Goal: Submit feedback/report problem: Submit feedback/report problem

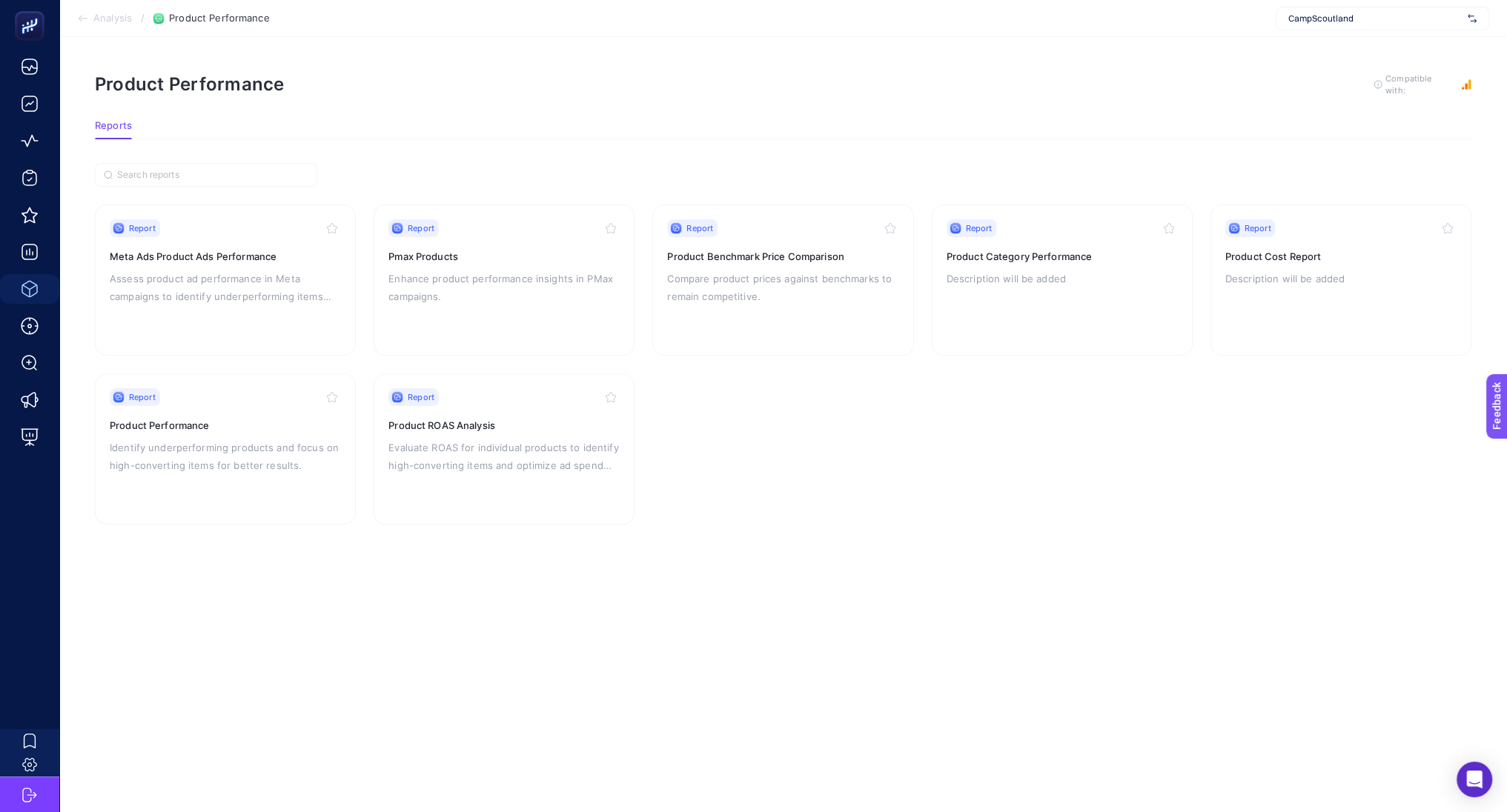
scroll to position [9, 0]
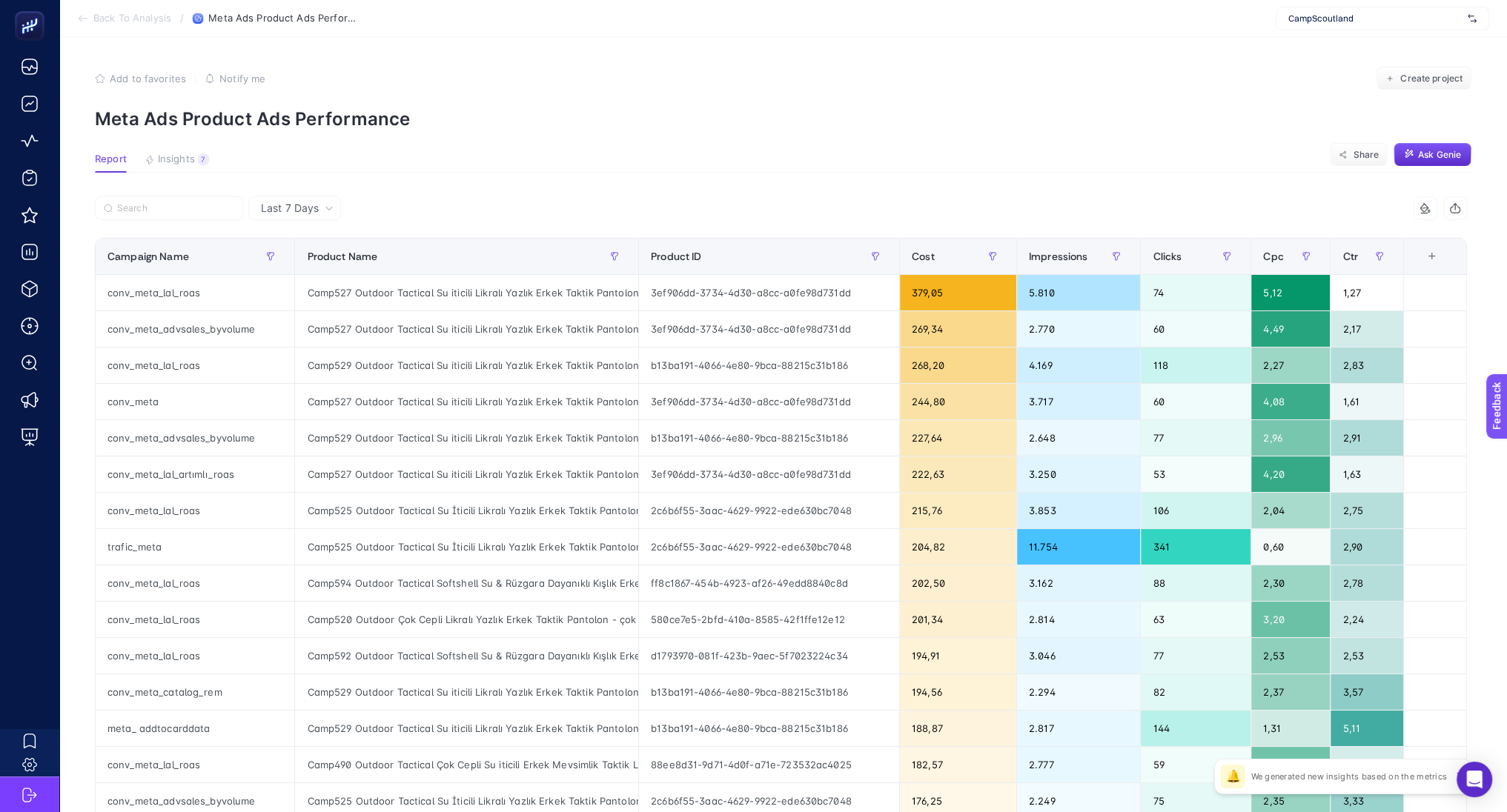
scroll to position [33, 0]
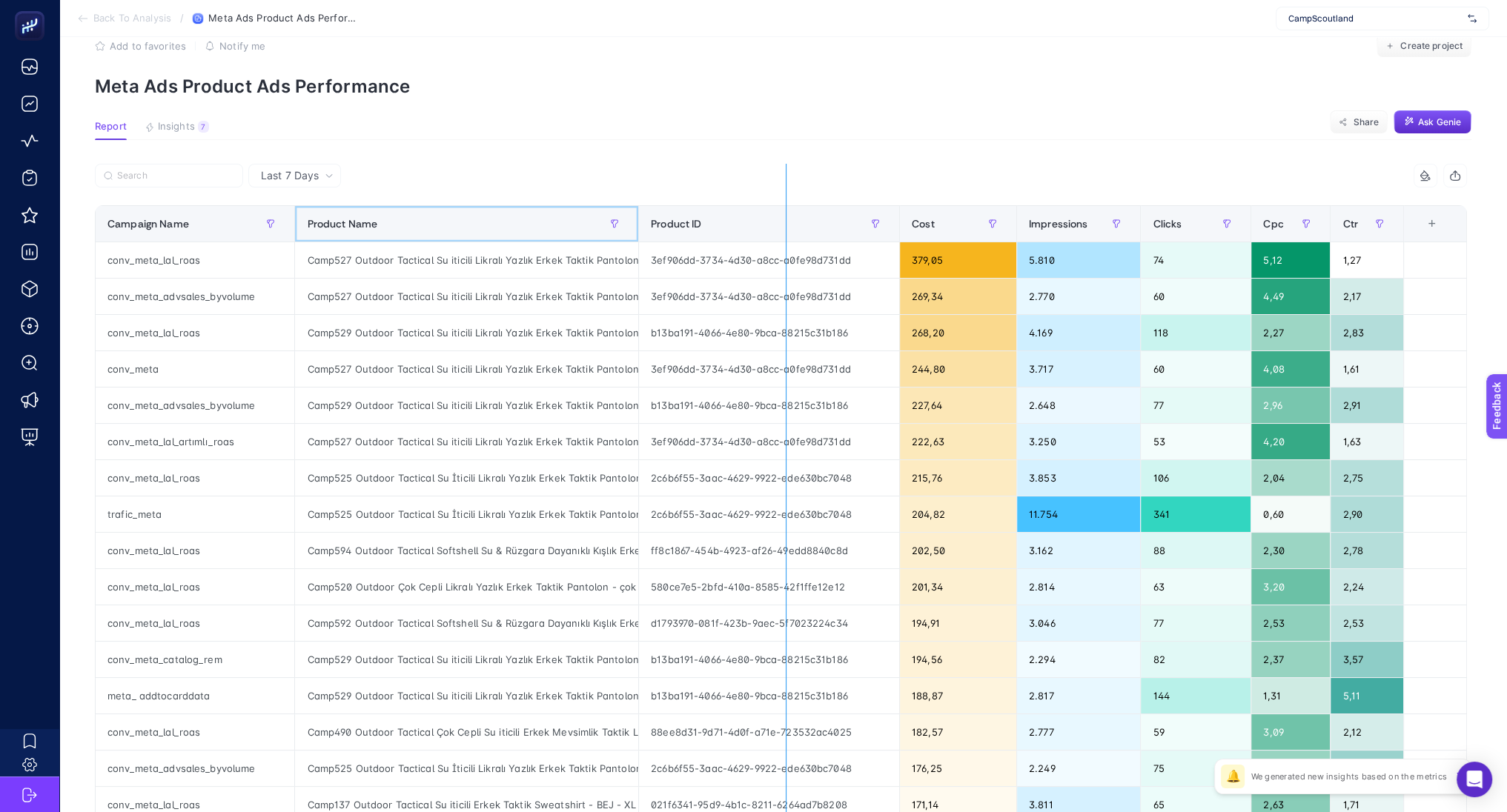
drag, startPoint x: 644, startPoint y: 214, endPoint x: 840, endPoint y: 231, distance: 196.7
click at [840, 231] on div "5 items selected Campaign Name Product Name Product ID Cost Impressions Clicks …" at bounding box center [781, 604] width 1372 height 880
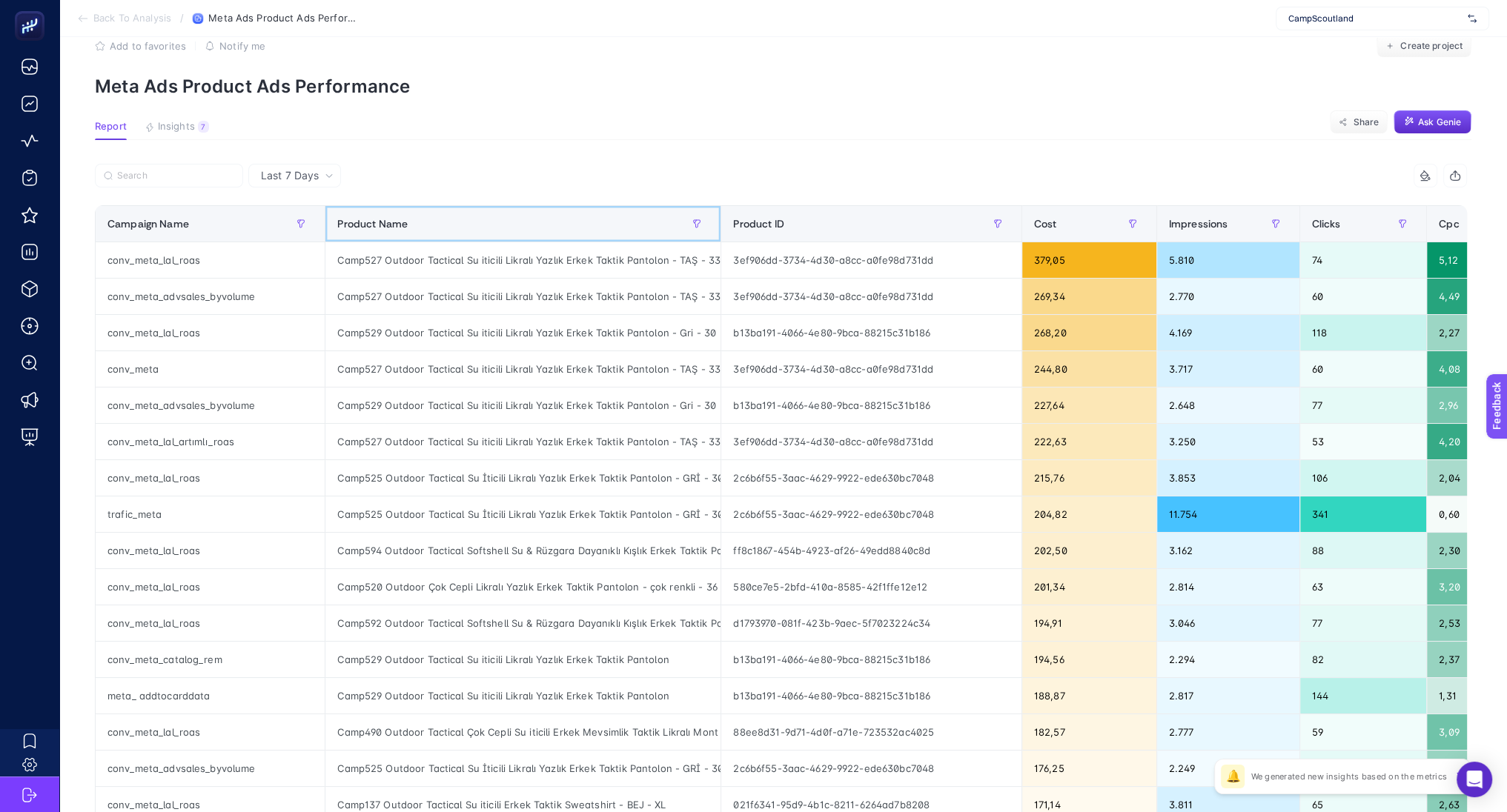
scroll to position [0, 197]
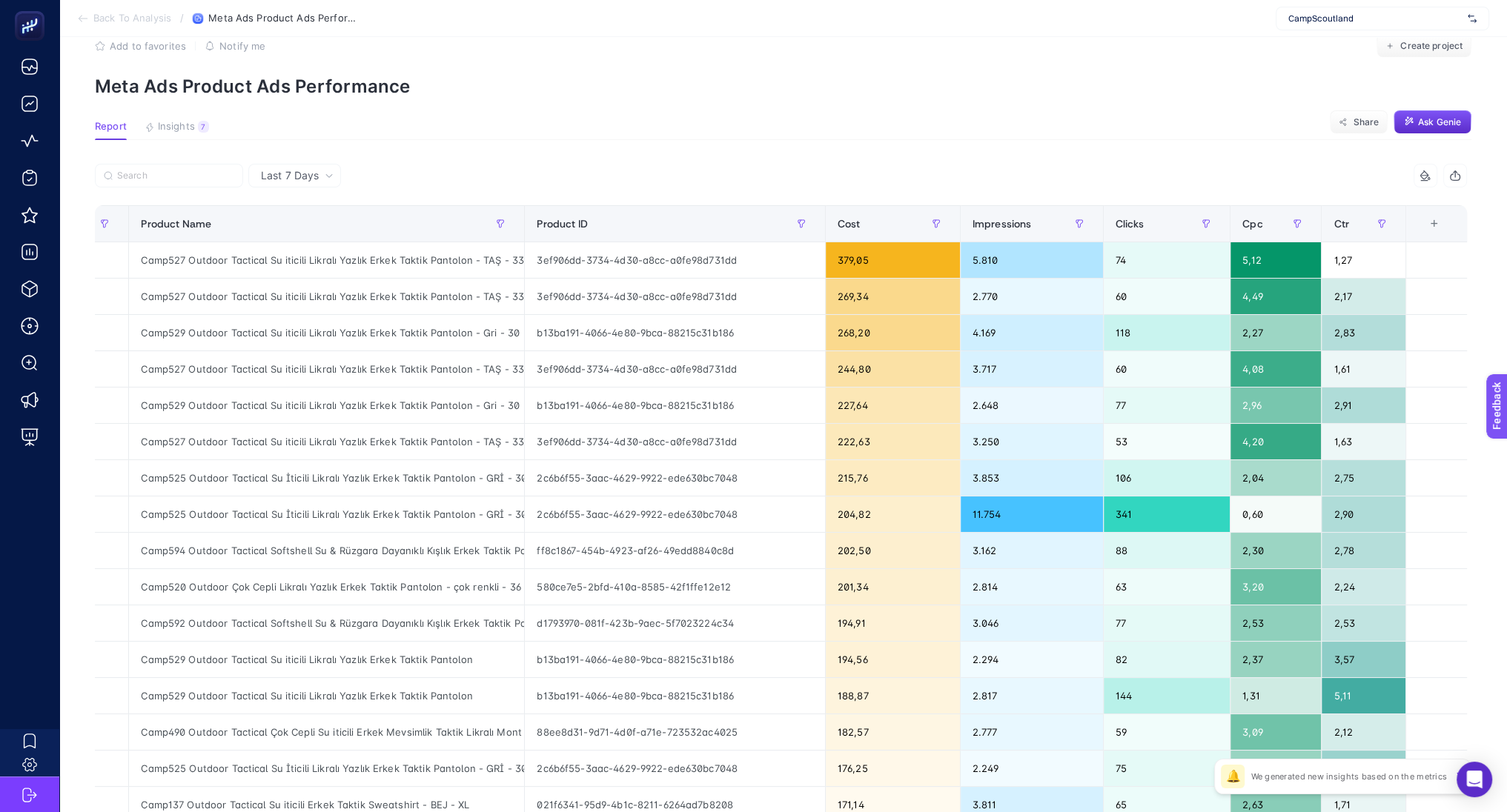
click at [1436, 220] on div "+" at bounding box center [1434, 224] width 28 height 12
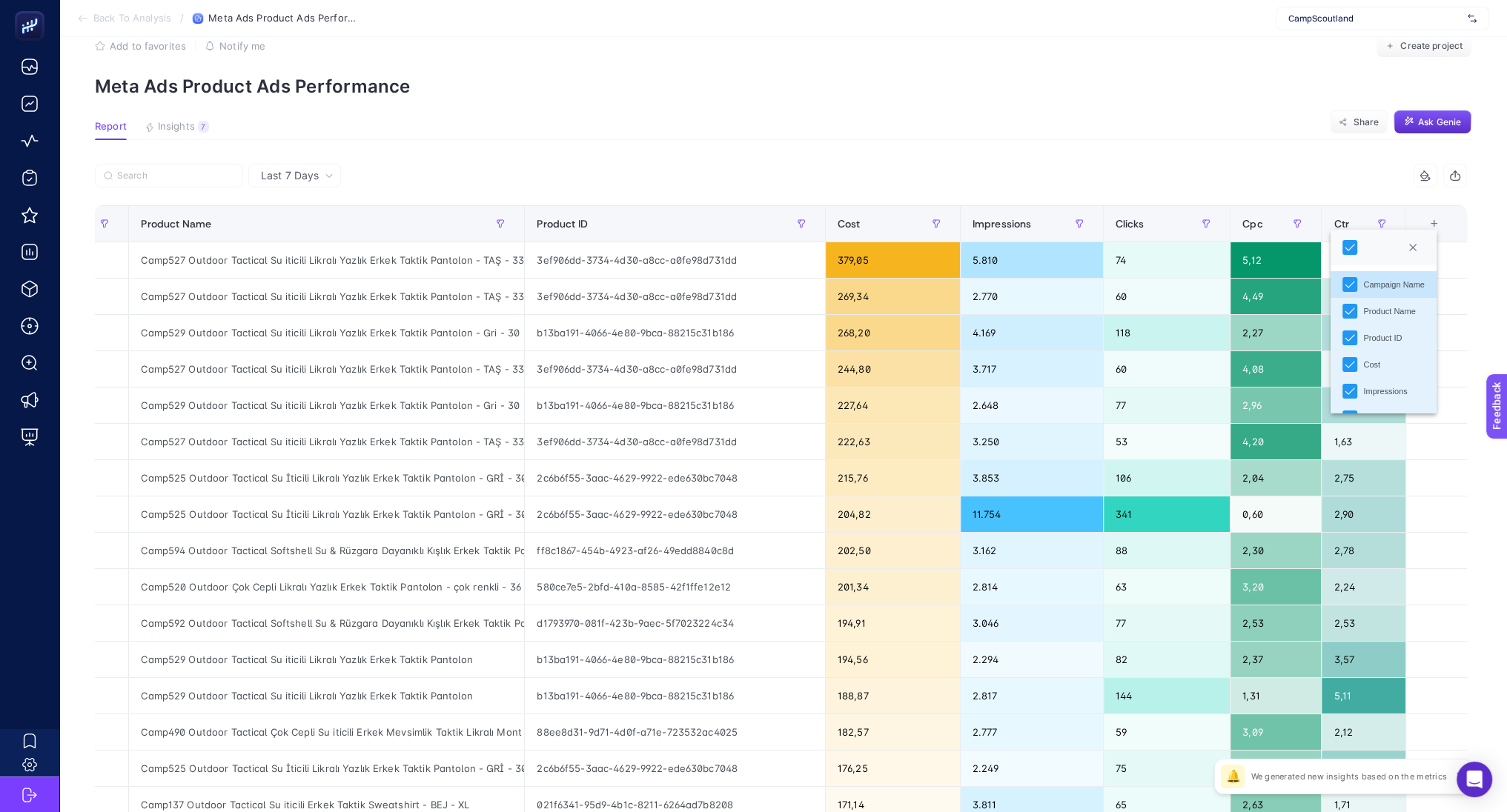
scroll to position [77, 0]
click at [1417, 246] on icon "Close" at bounding box center [1413, 248] width 9 height 9
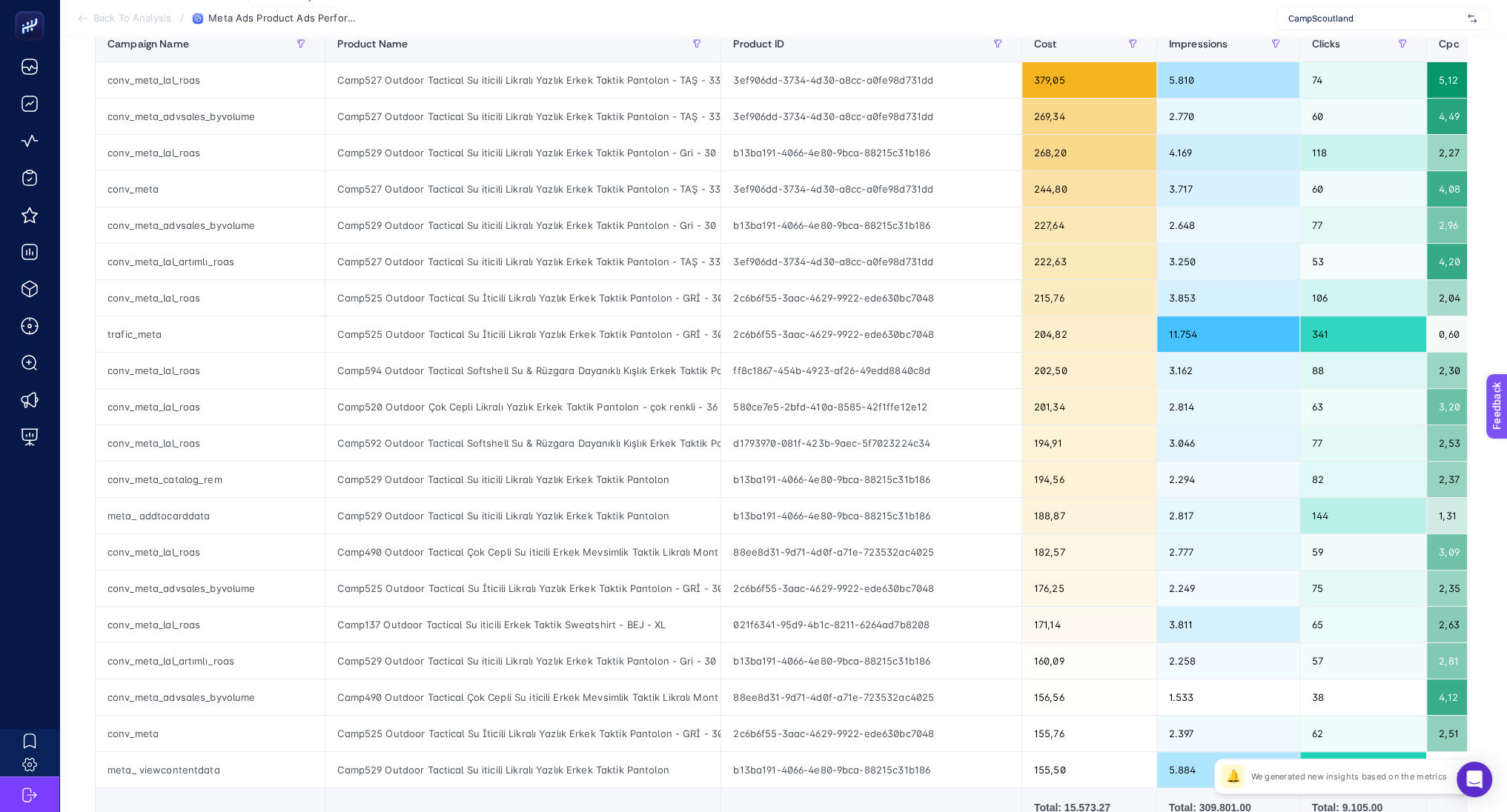
scroll to position [216, 0]
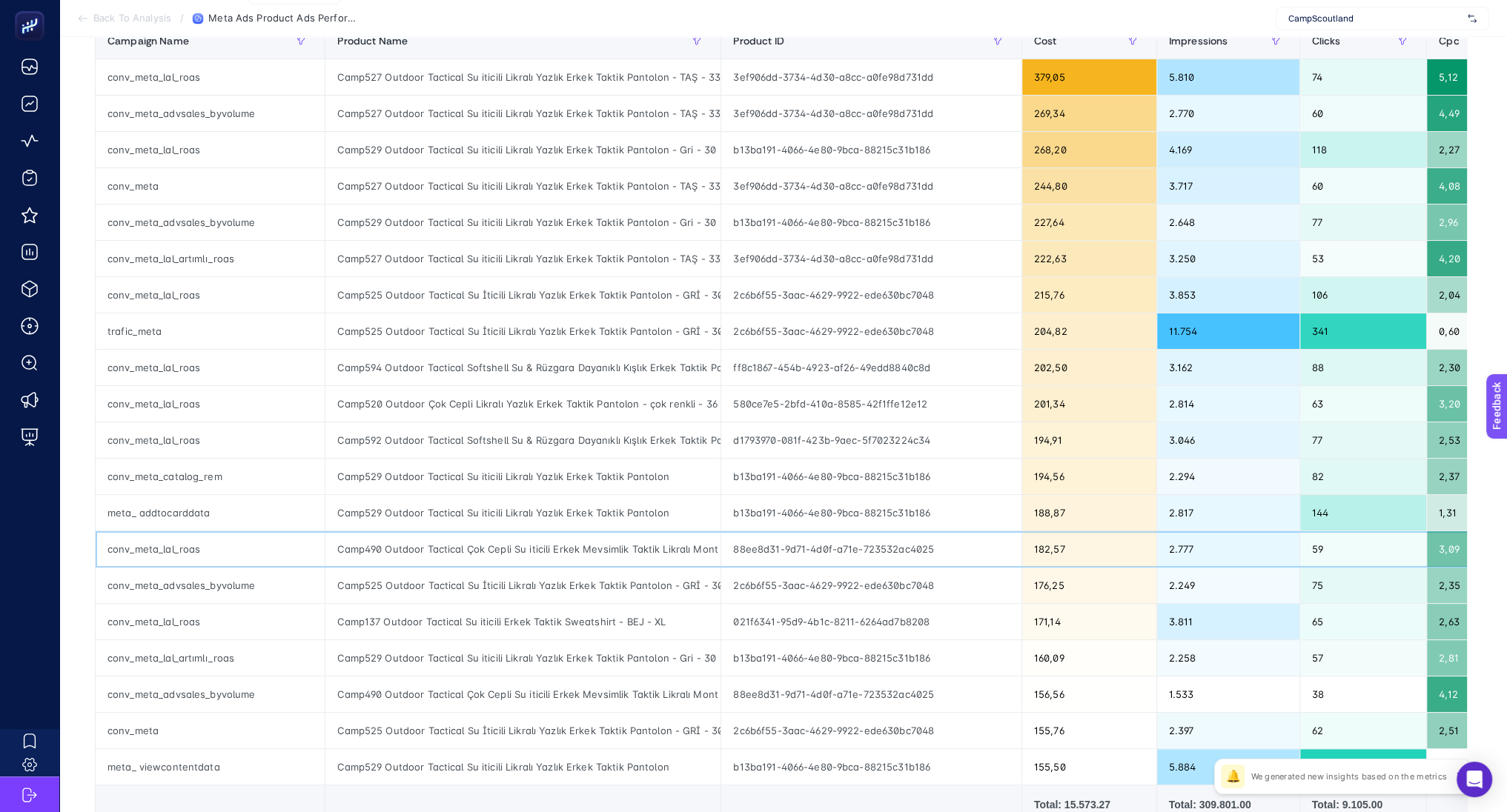
click at [530, 562] on div "Camp490 Outdoor Tactical Çok Cepli Su iticili Erkek Mevsimlik Taktik Likralı Mo…" at bounding box center [523, 549] width 395 height 36
click at [364, 539] on div "Camp490 Outdoor Tactical Çok Cepli Su iticili Erkek Mevsimlik Taktik Likralı Mo…" at bounding box center [523, 549] width 395 height 36
copy div "Camp490"
click at [518, 547] on div "Camp490 Outdoor Tactical Çok Cepli Su iticili Erkek Mevsimlik Taktik Likralı Mo…" at bounding box center [523, 549] width 395 height 36
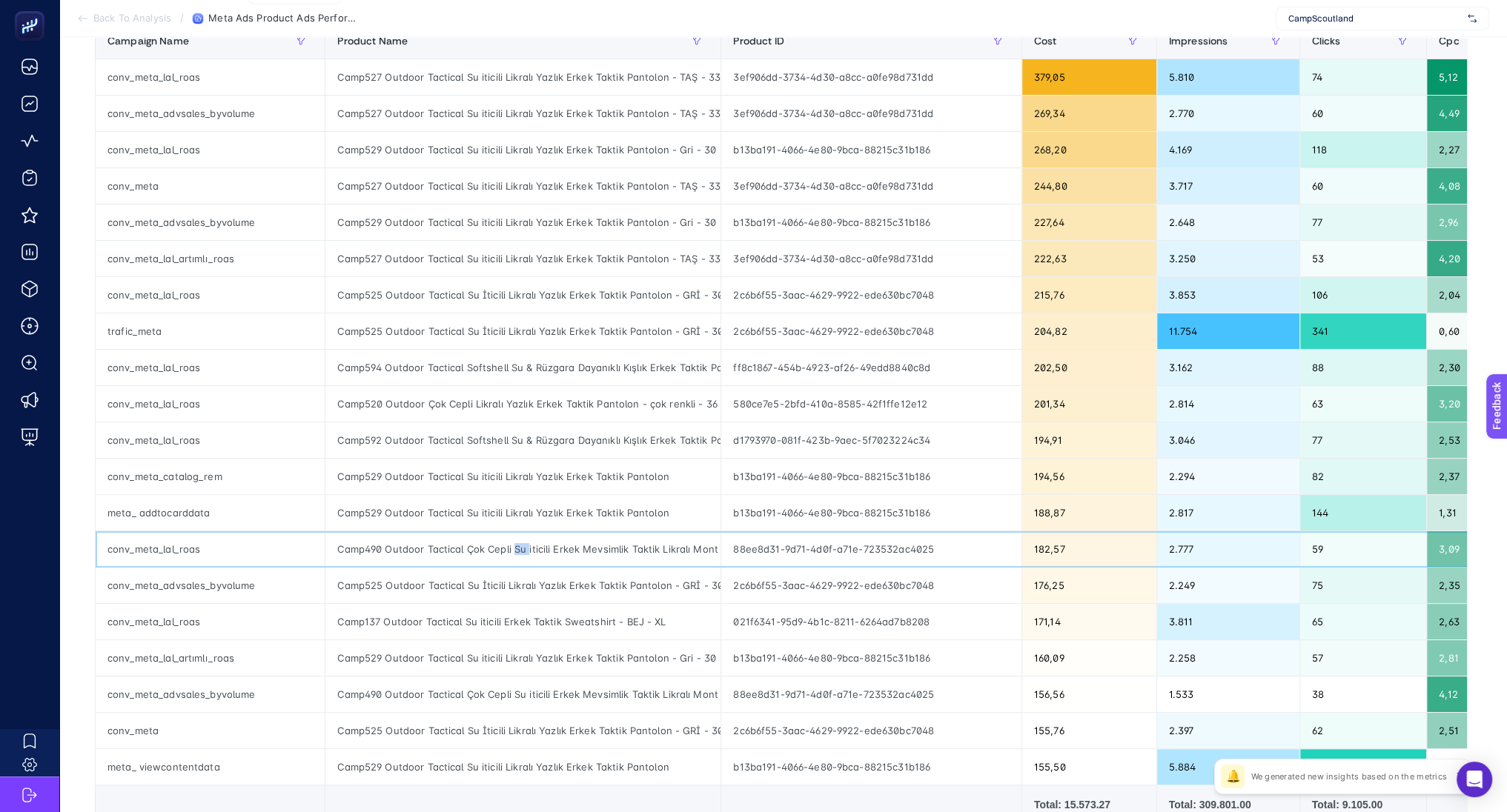
click at [518, 547] on div "Camp490 Outdoor Tactical Çok Cepli Su iticili Erkek Mevsimlik Taktik Likralı Mo…" at bounding box center [523, 549] width 395 height 36
copy tr "Camp490 Outdoor Tactical Çok Cepli Su iticili Erkek Mevsimlik Taktik Likralı Mo…"
click at [518, 547] on div "Camp490 Outdoor Tactical Çok Cepli Su iticili Erkek Mevsimlik Taktik Likralı Mo…" at bounding box center [523, 549] width 395 height 36
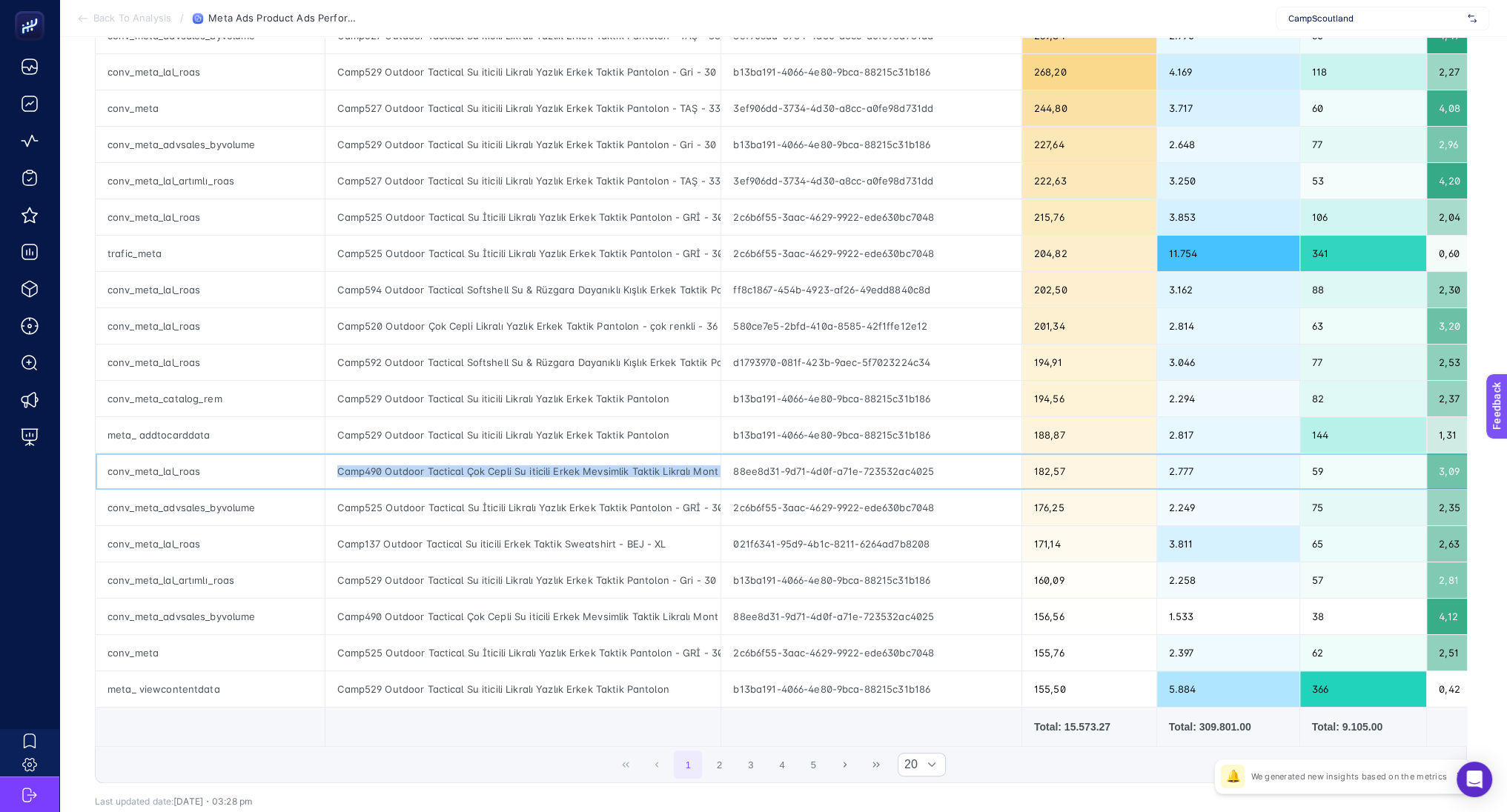
scroll to position [0, 0]
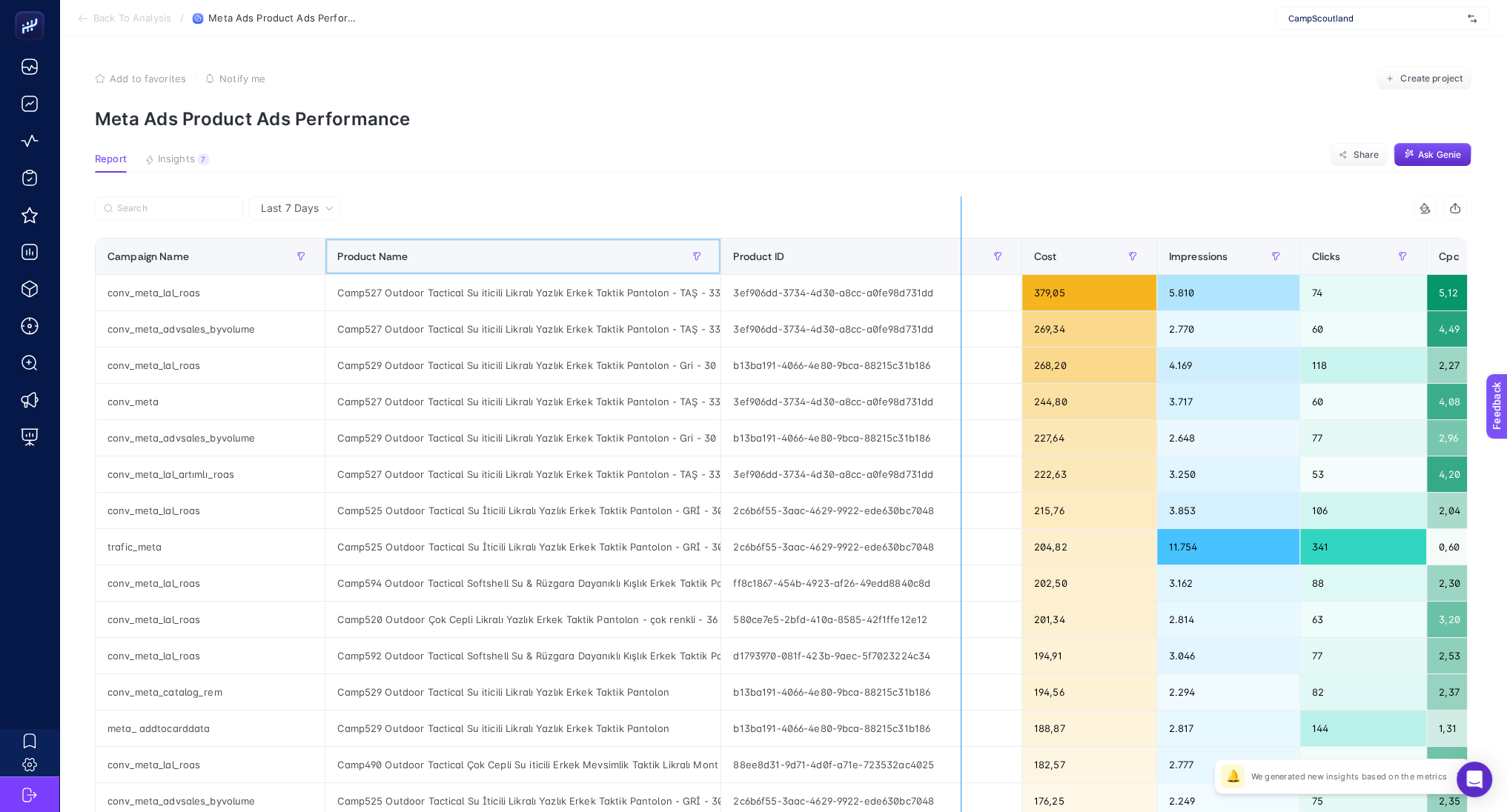
drag, startPoint x: 722, startPoint y: 255, endPoint x: 976, endPoint y: 225, distance: 255.8
click at [976, 225] on div "5 items selected Campaign Name Product Name Product ID Cost Impressions Clicks …" at bounding box center [781, 636] width 1372 height 880
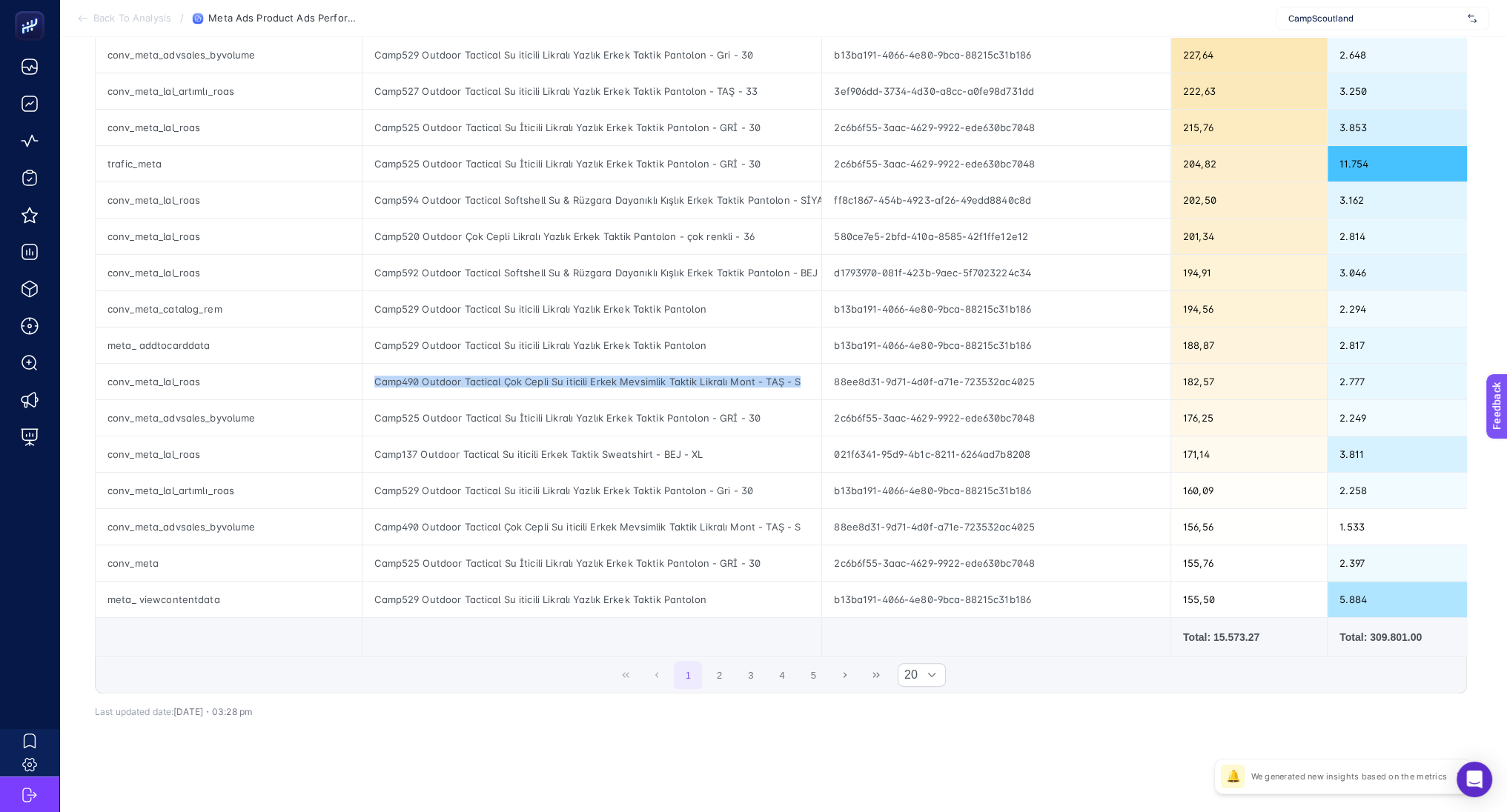
scroll to position [386, 0]
click at [671, 447] on div "Camp137 Outdoor Tactical Su iticili Erkek Taktik Sweatshirt - BEJ - XL" at bounding box center [592, 455] width 459 height 36
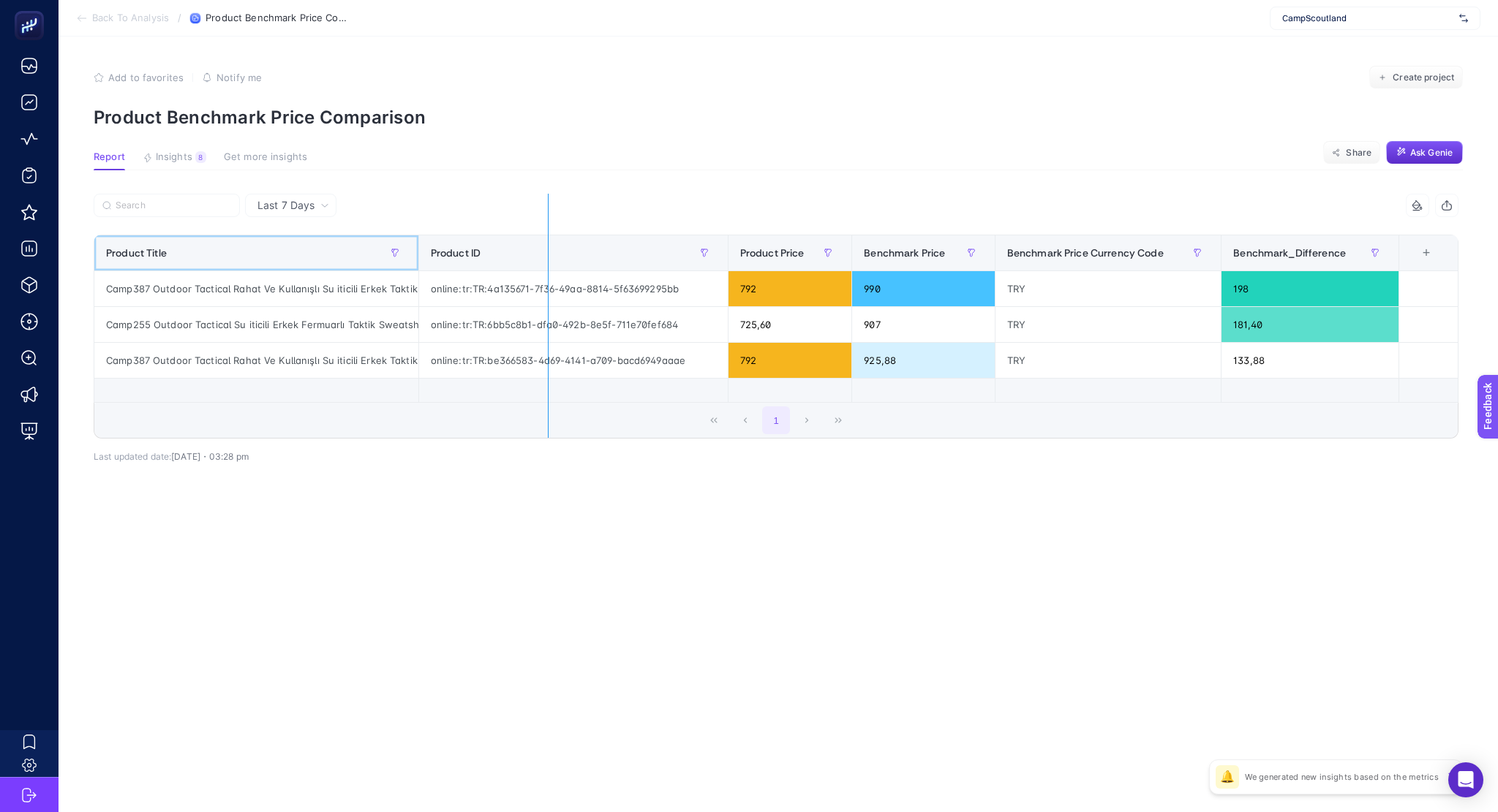
drag, startPoint x: 416, startPoint y: 241, endPoint x: 637, endPoint y: 244, distance: 221.0
click at [637, 244] on div "3 items selected Product Title Product ID Product Price Benchmark Price Benchma…" at bounding box center [776, 316] width 1365 height 245
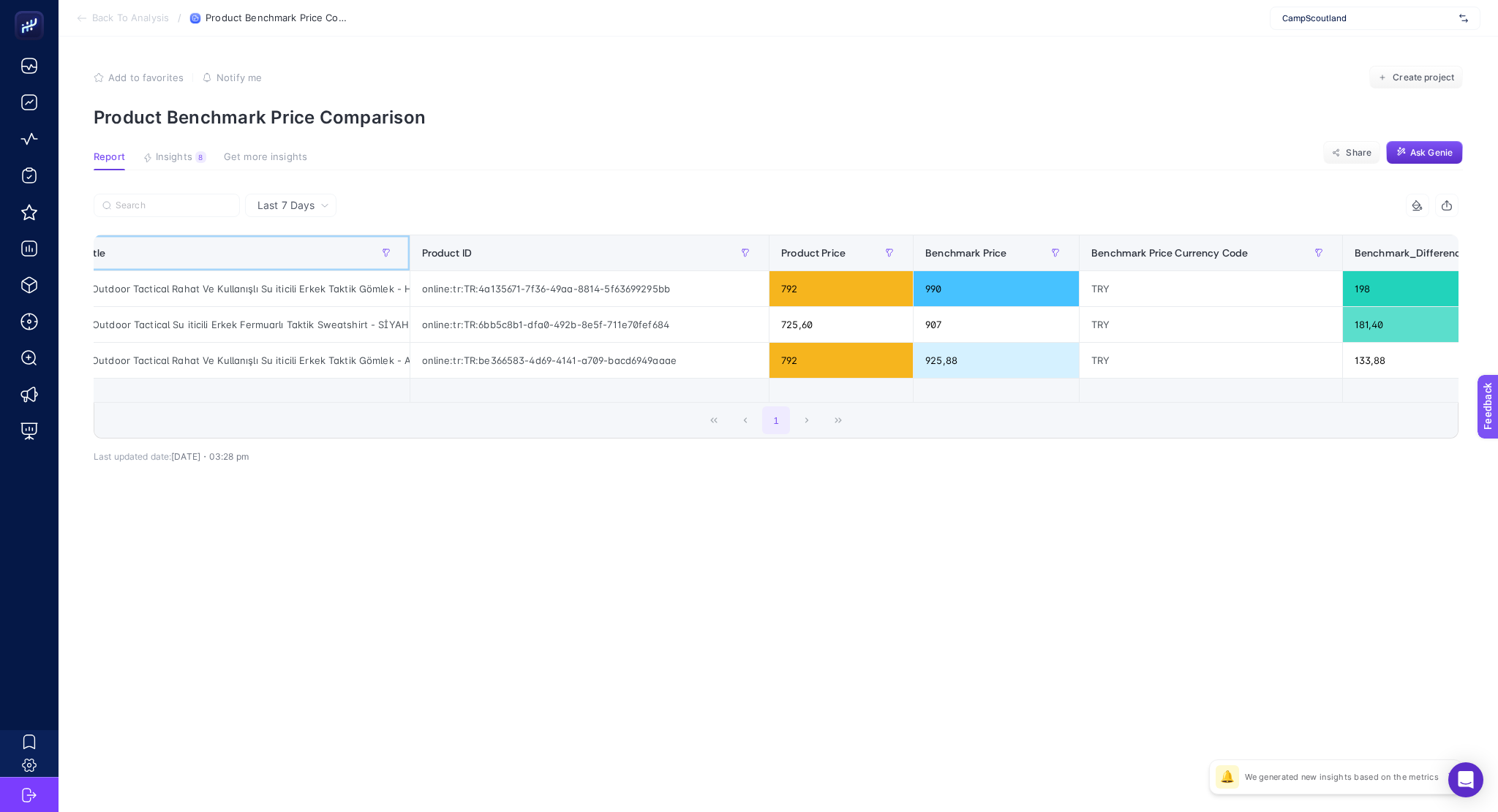
scroll to position [0, 220]
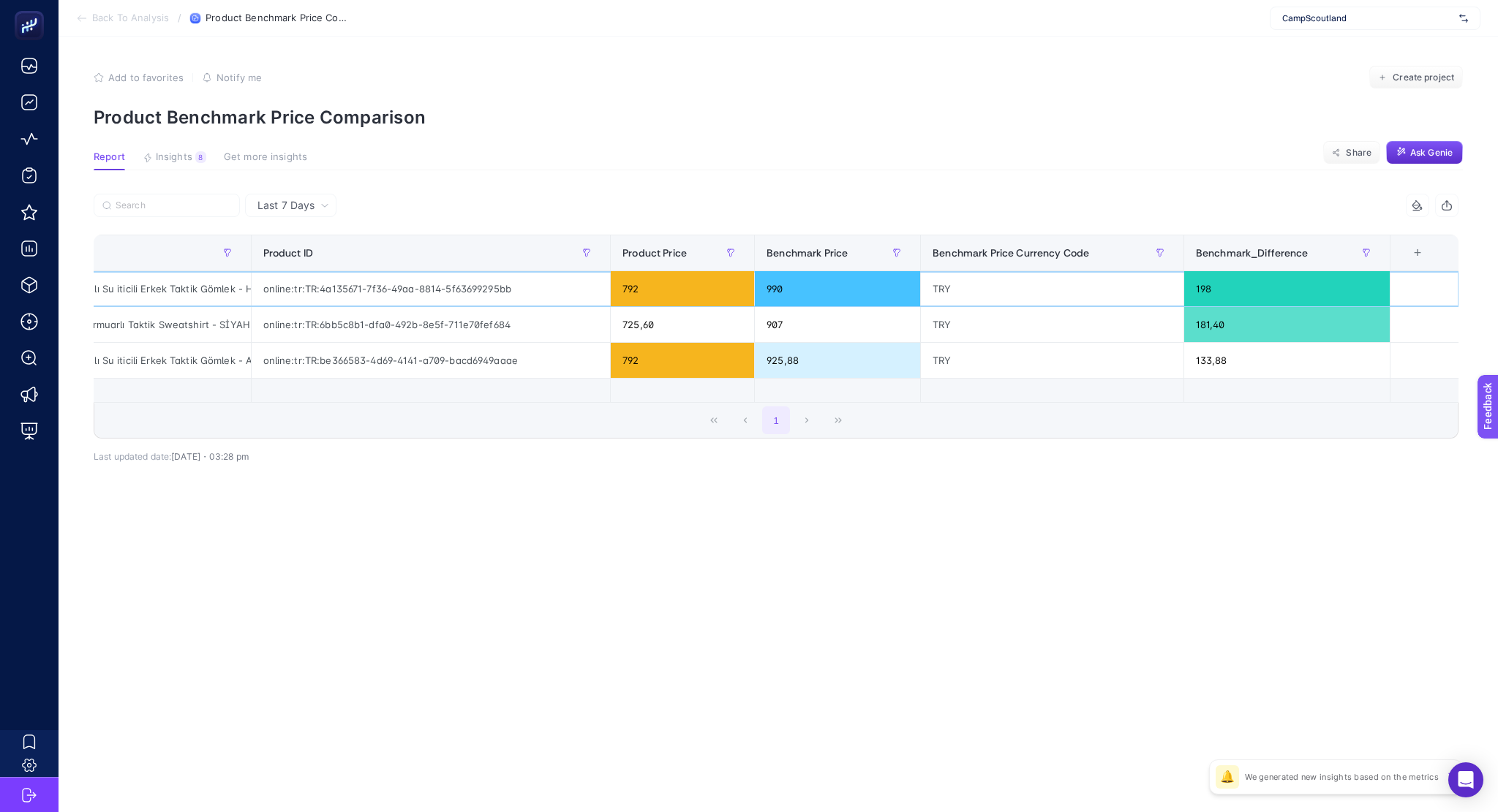
click at [1202, 290] on div "198" at bounding box center [1287, 289] width 206 height 35
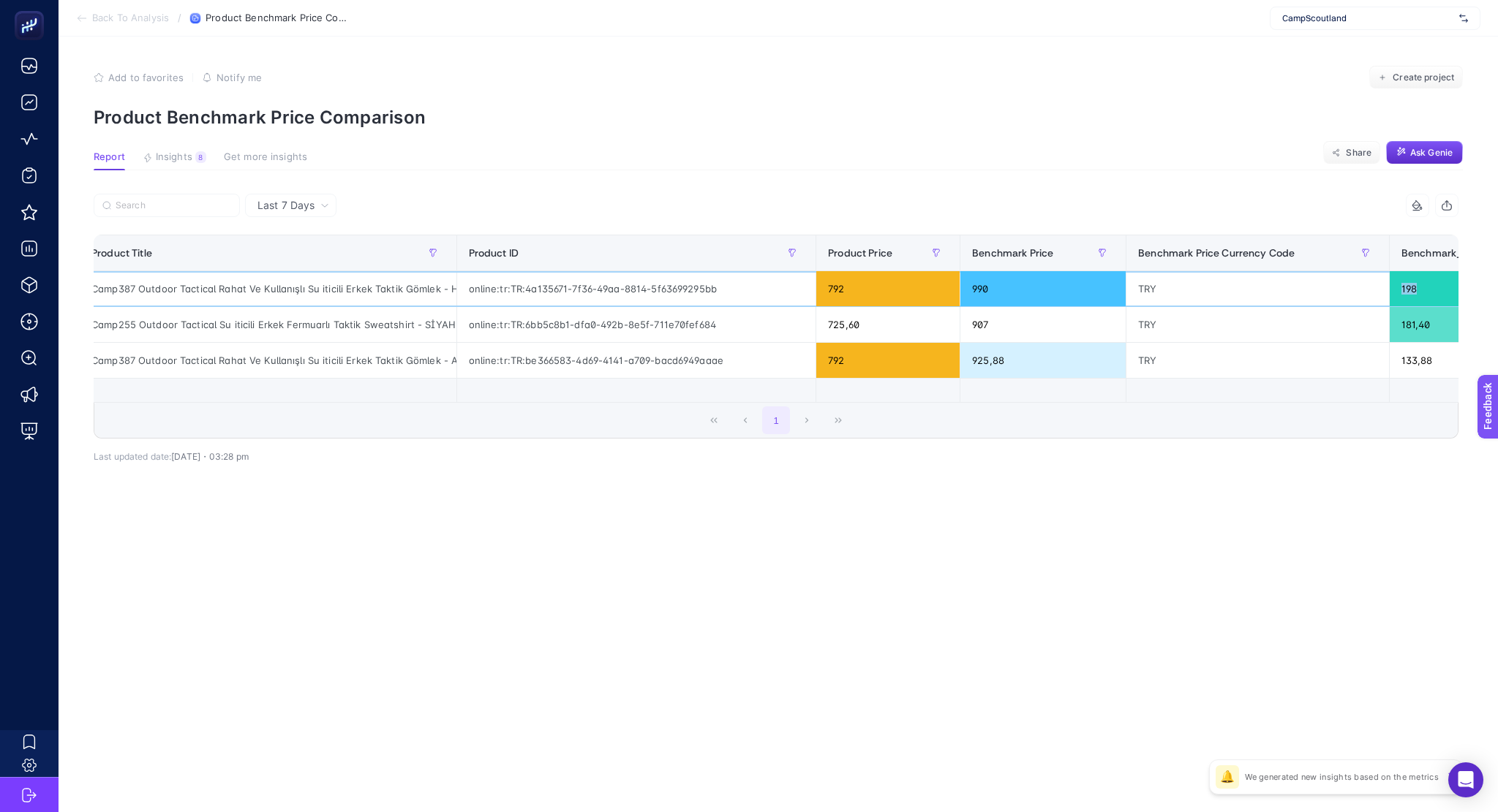
scroll to position [0, 0]
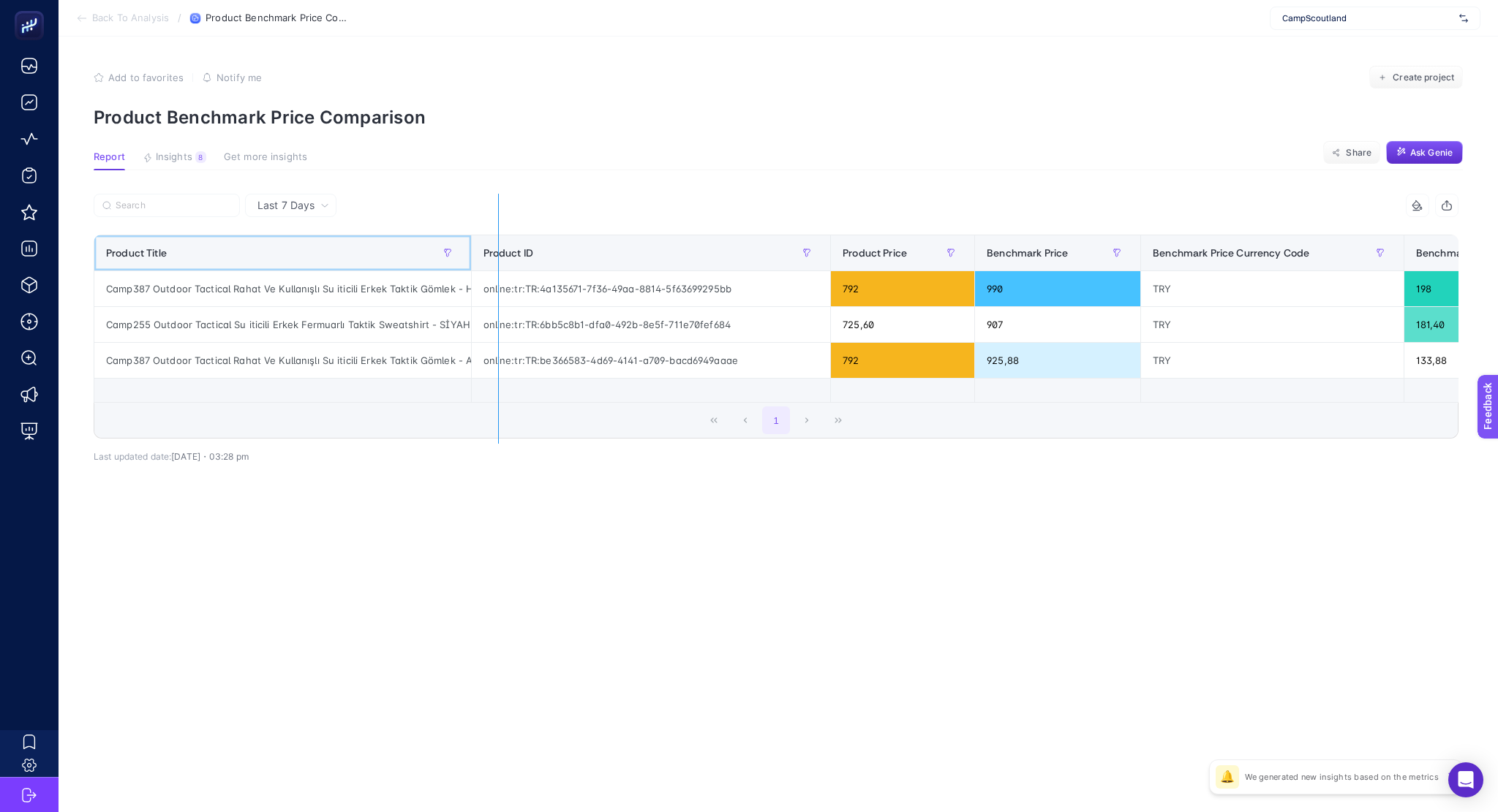
drag, startPoint x: 471, startPoint y: 257, endPoint x: 498, endPoint y: 257, distance: 27.0
click at [498, 257] on div "3 items selected Product Title Product ID Product Price Benchmark Price Benchma…" at bounding box center [776, 316] width 1365 height 245
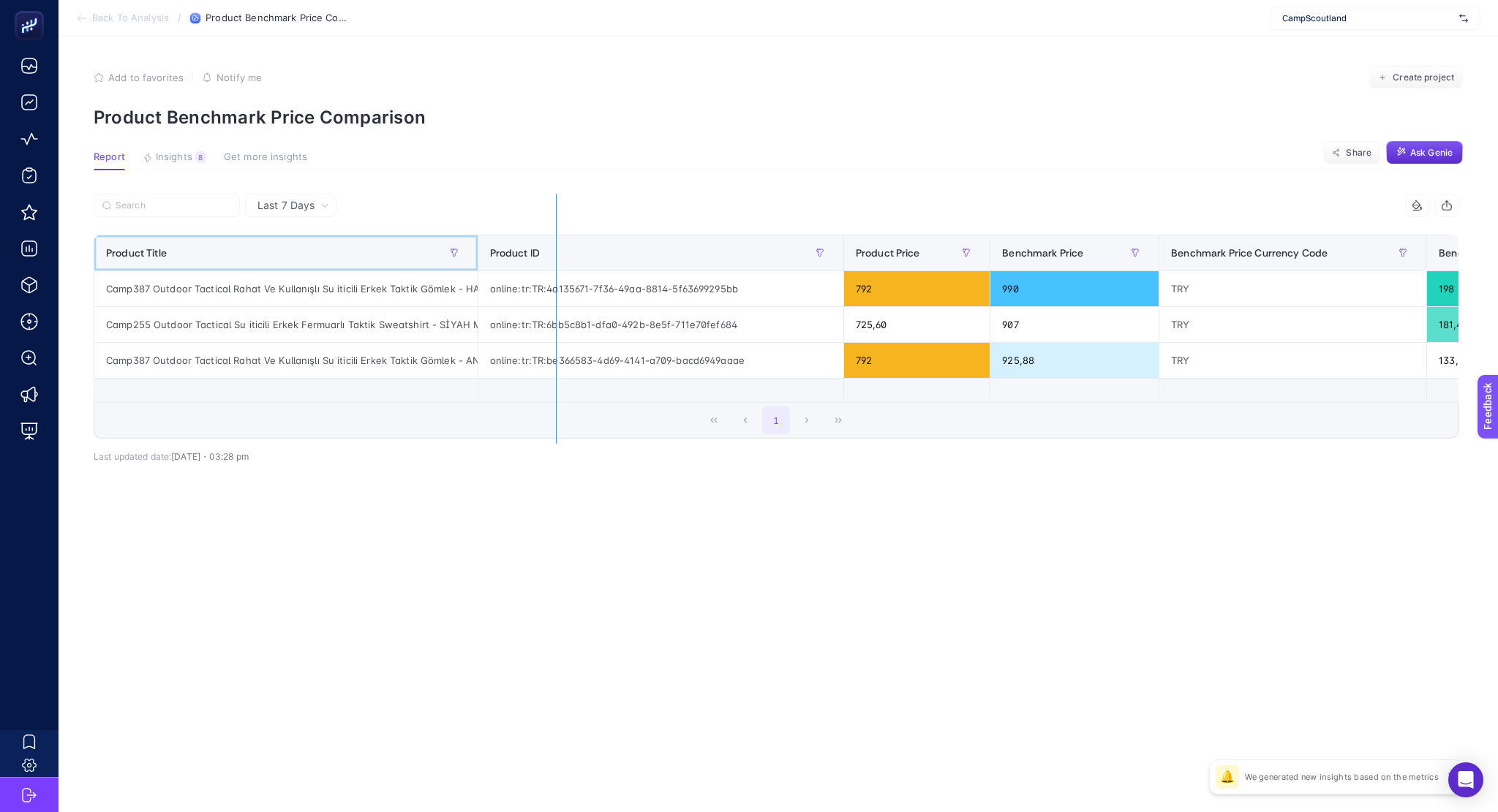
drag, startPoint x: 474, startPoint y: 247, endPoint x: 556, endPoint y: 259, distance: 82.9
click at [556, 259] on div "3 items selected Product Title Product ID Product Price Benchmark Price Benchma…" at bounding box center [776, 316] width 1365 height 245
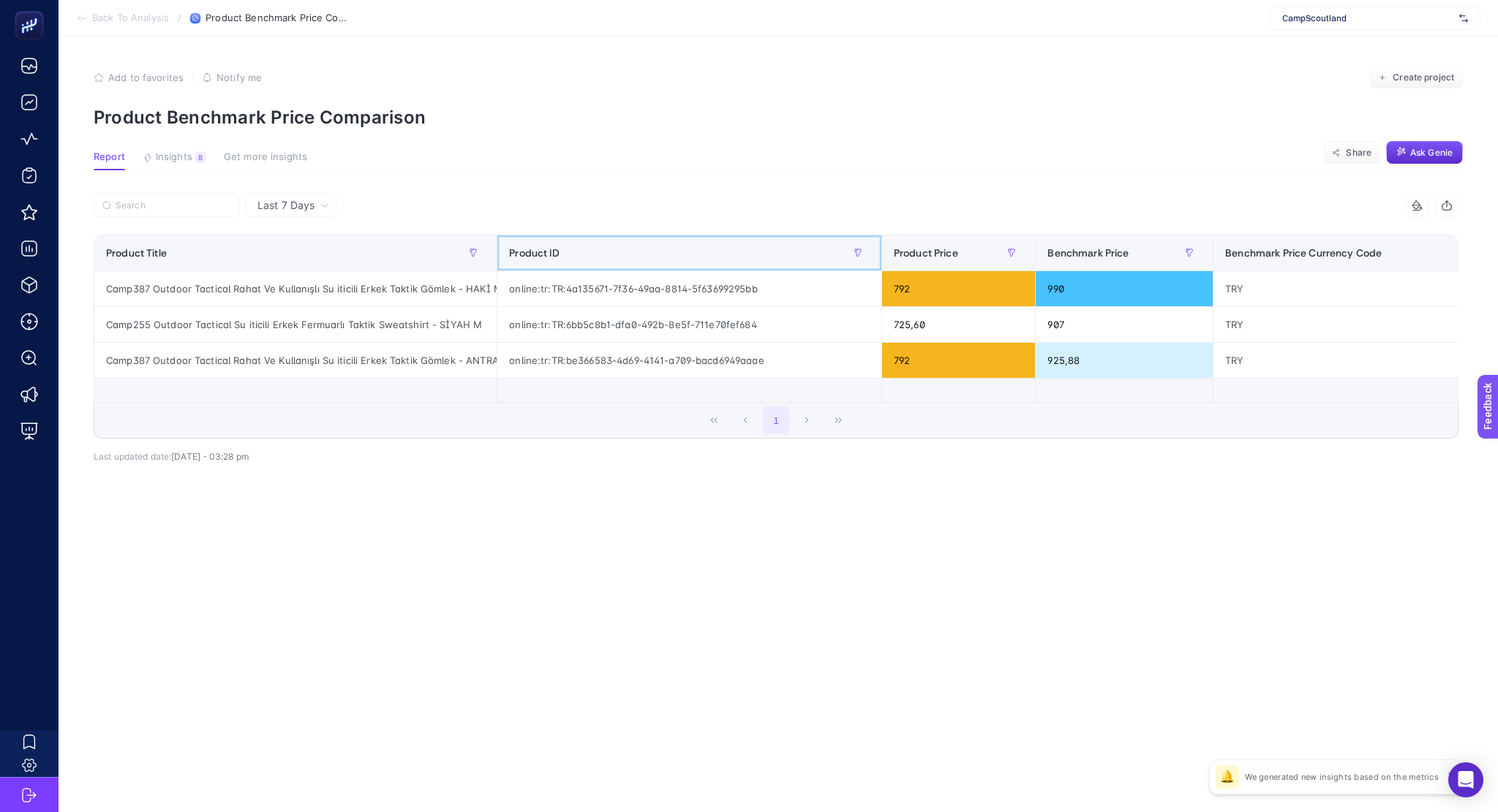
click at [556, 259] on span "Product ID" at bounding box center [534, 253] width 50 height 12
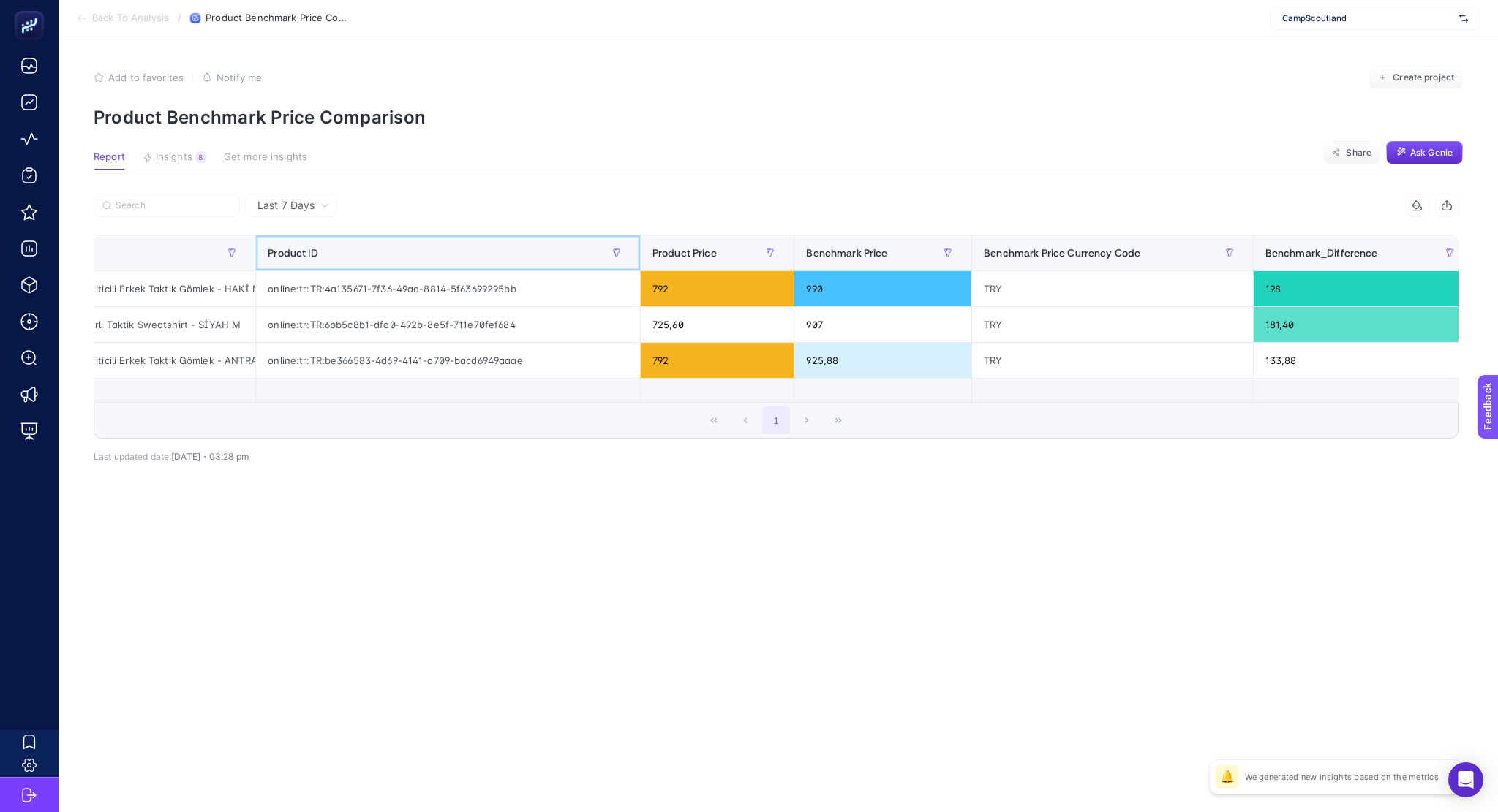
scroll to position [0, 331]
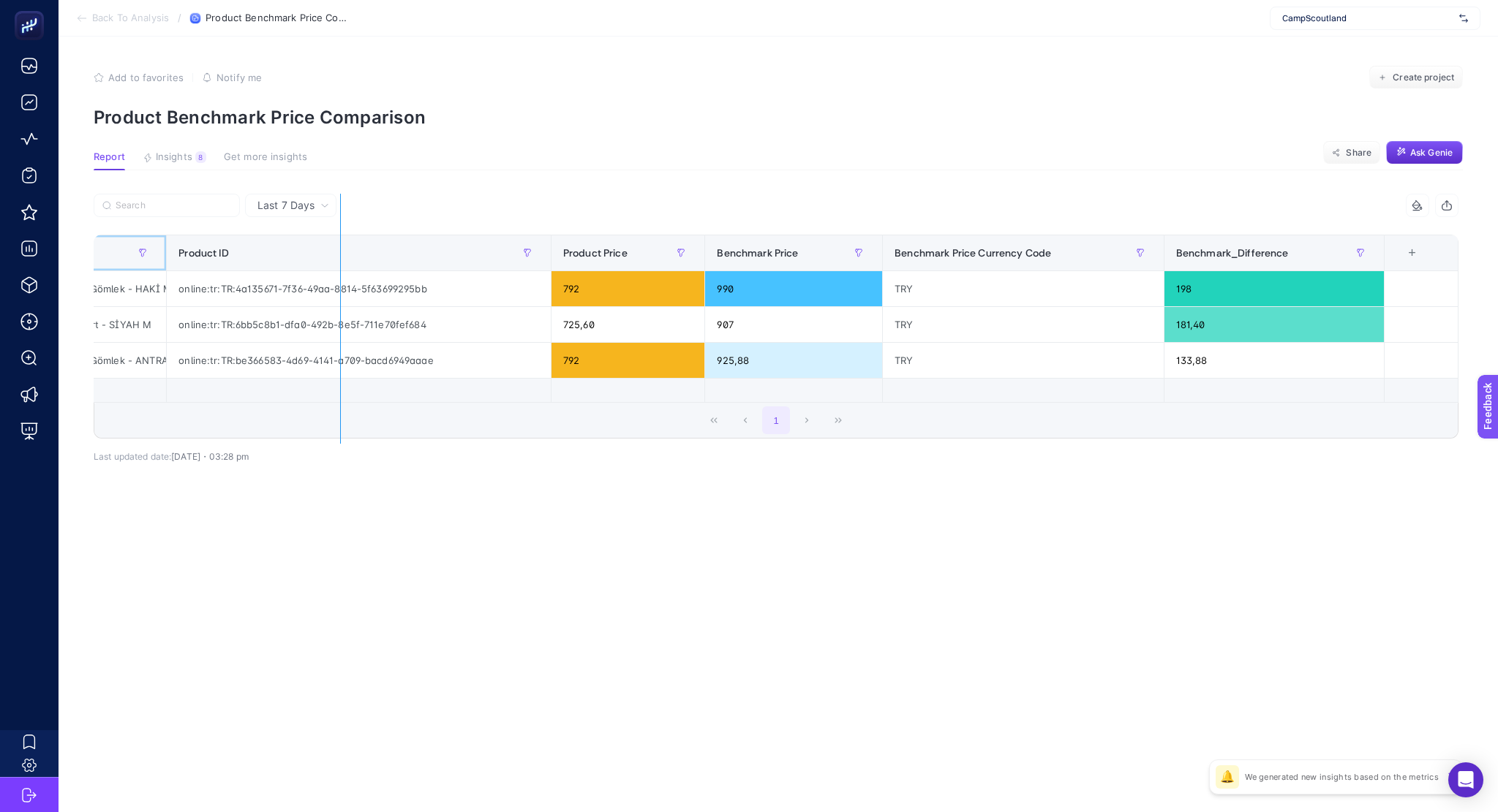
drag, startPoint x: 167, startPoint y: 248, endPoint x: 342, endPoint y: 257, distance: 175.2
click at [342, 257] on div "3 items selected Product Title Product ID Product Price Benchmark Price Benchma…" at bounding box center [776, 316] width 1365 height 245
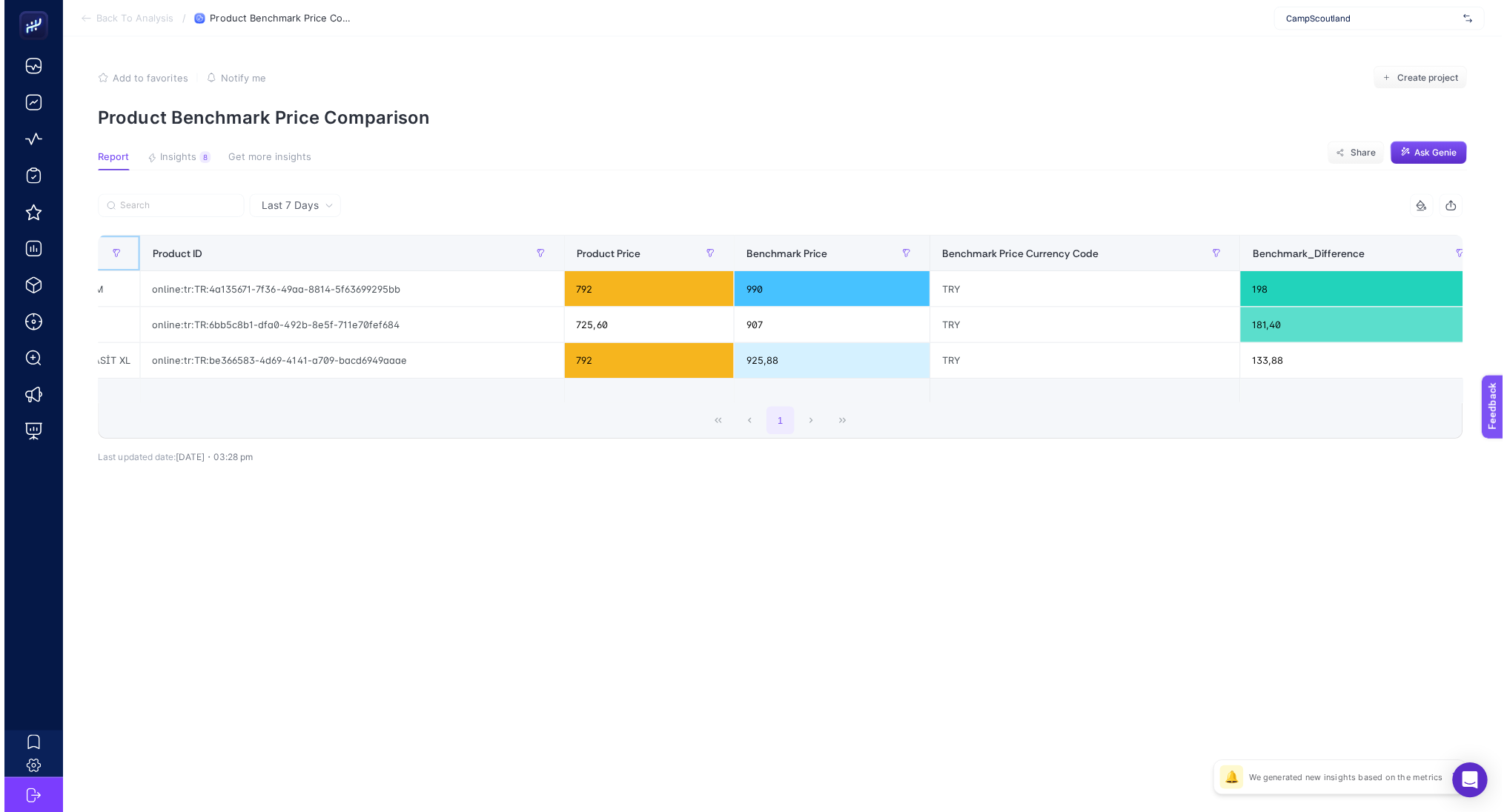
scroll to position [0, 0]
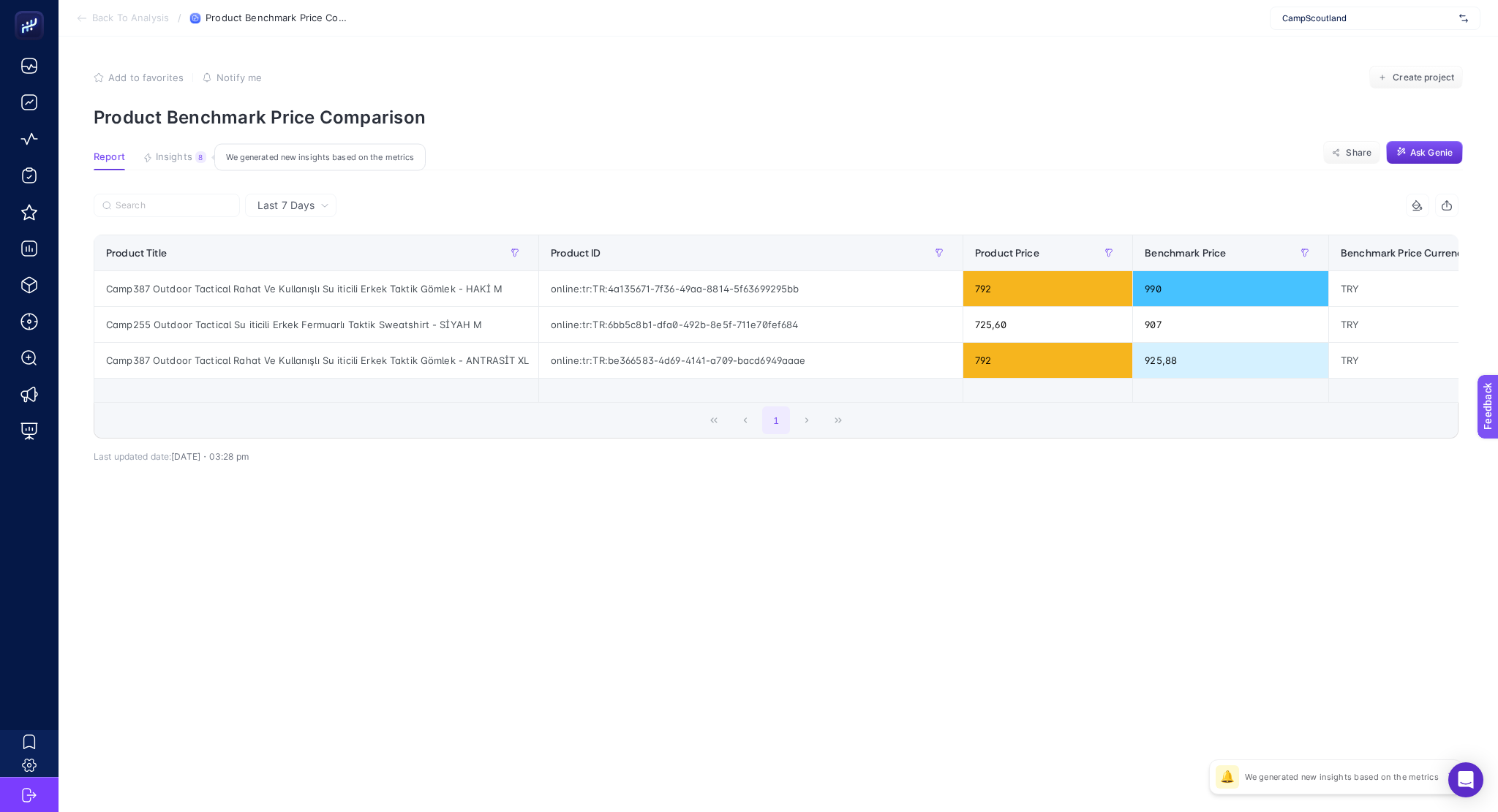
click at [157, 151] on span "Insights" at bounding box center [174, 157] width 37 height 12
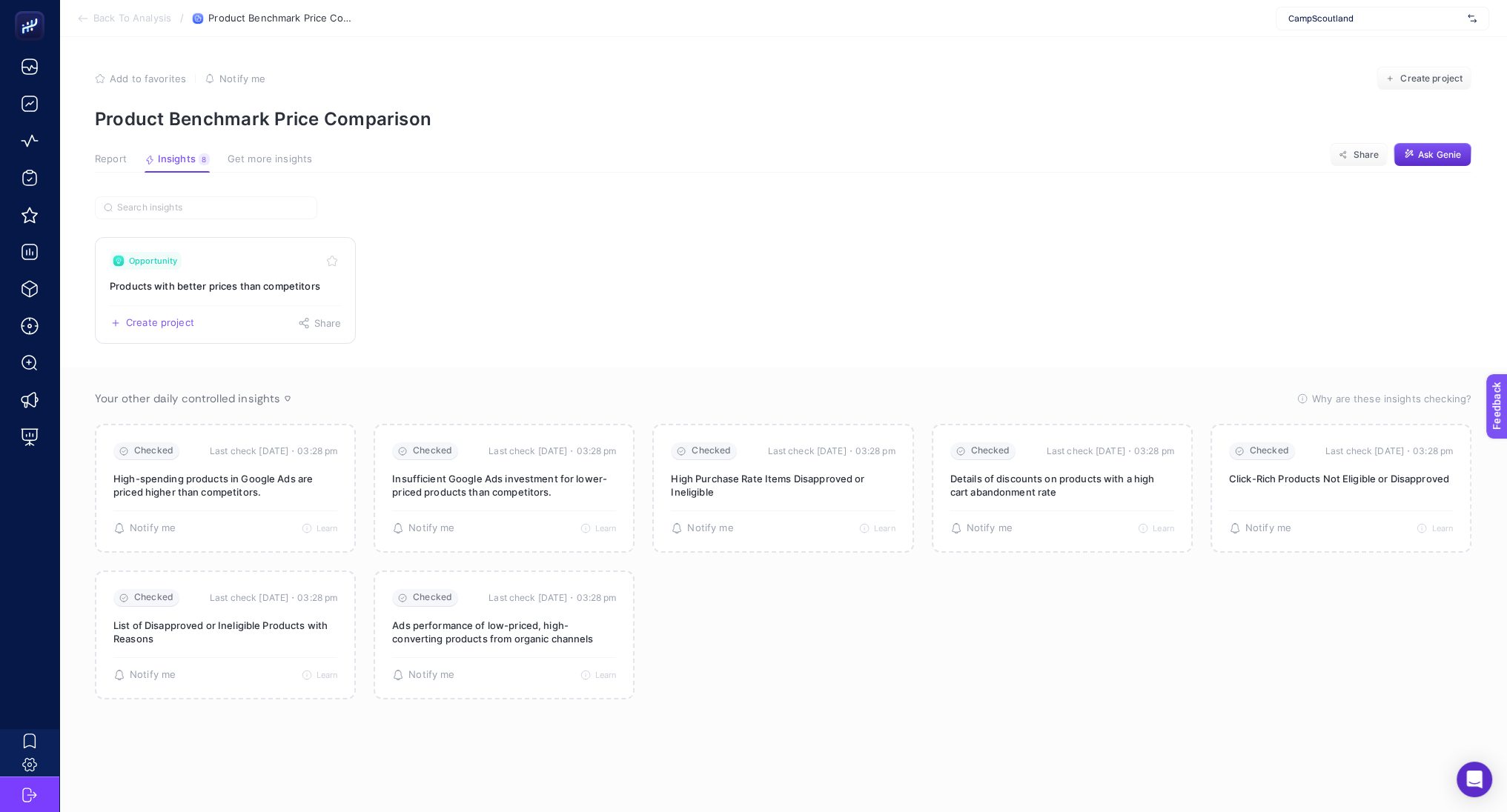
scroll to position [17, 0]
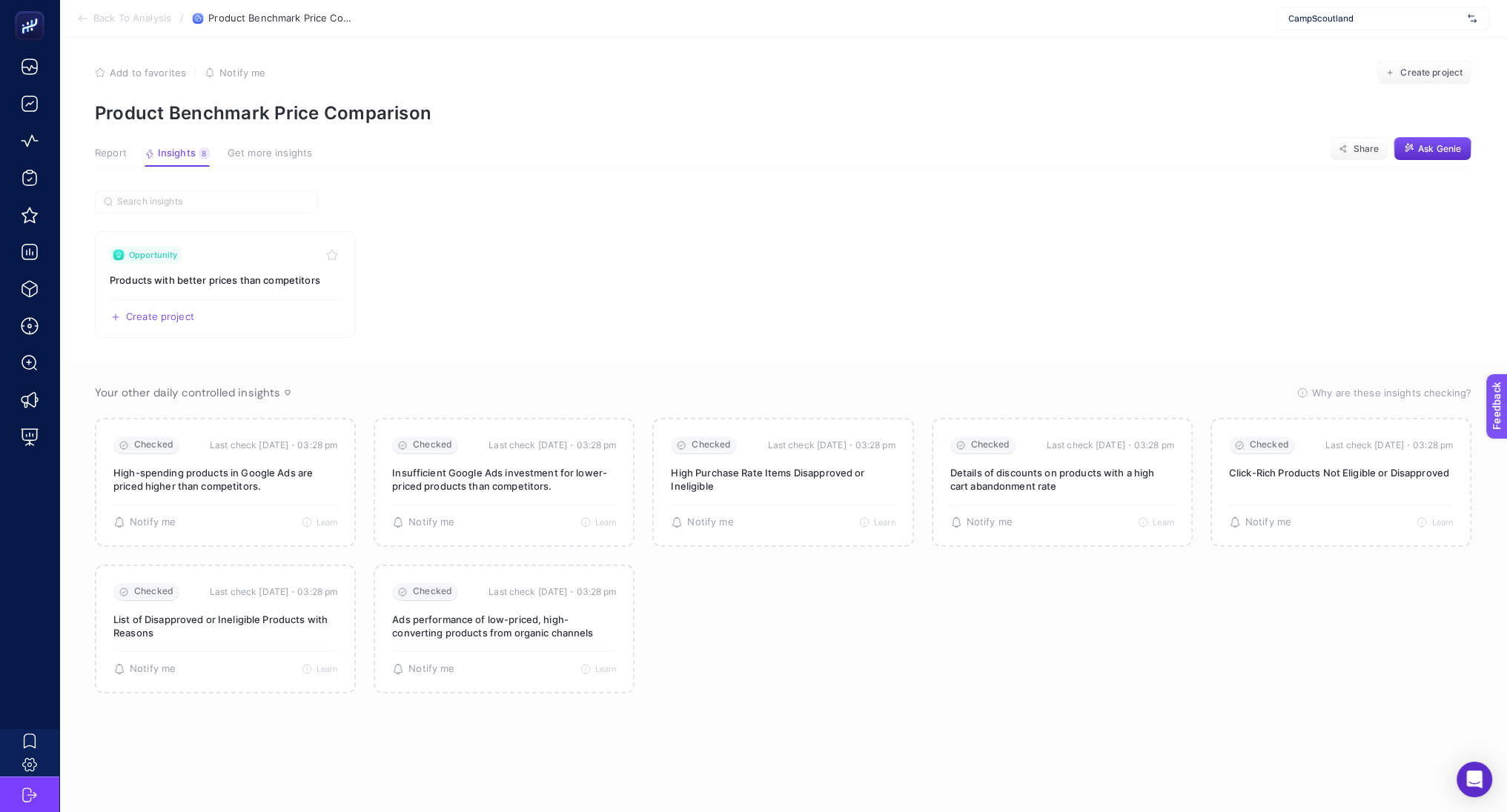
click at [273, 148] on span "Get more insights" at bounding box center [270, 154] width 85 height 12
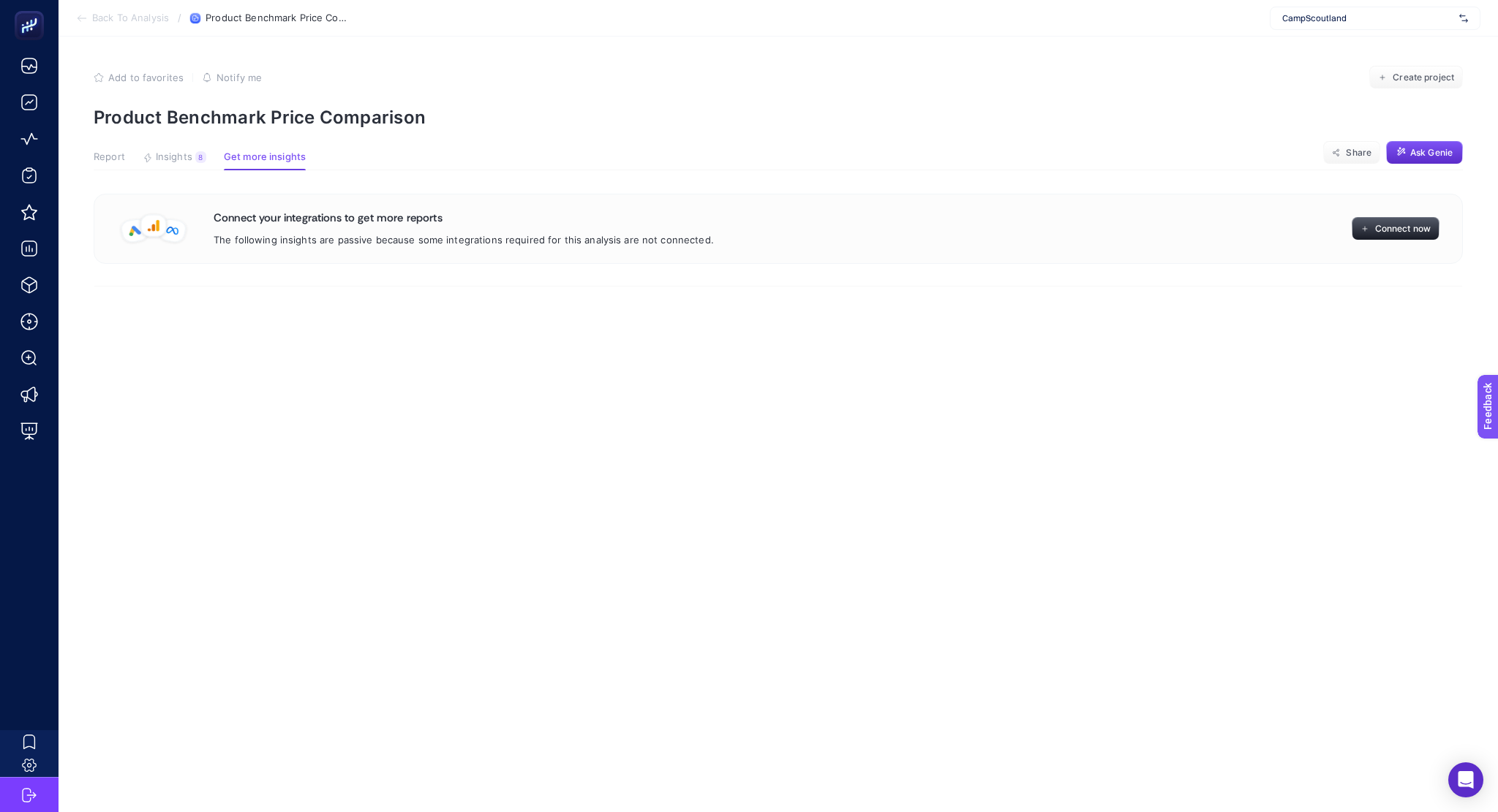
click at [121, 156] on span "Report" at bounding box center [109, 157] width 31 height 12
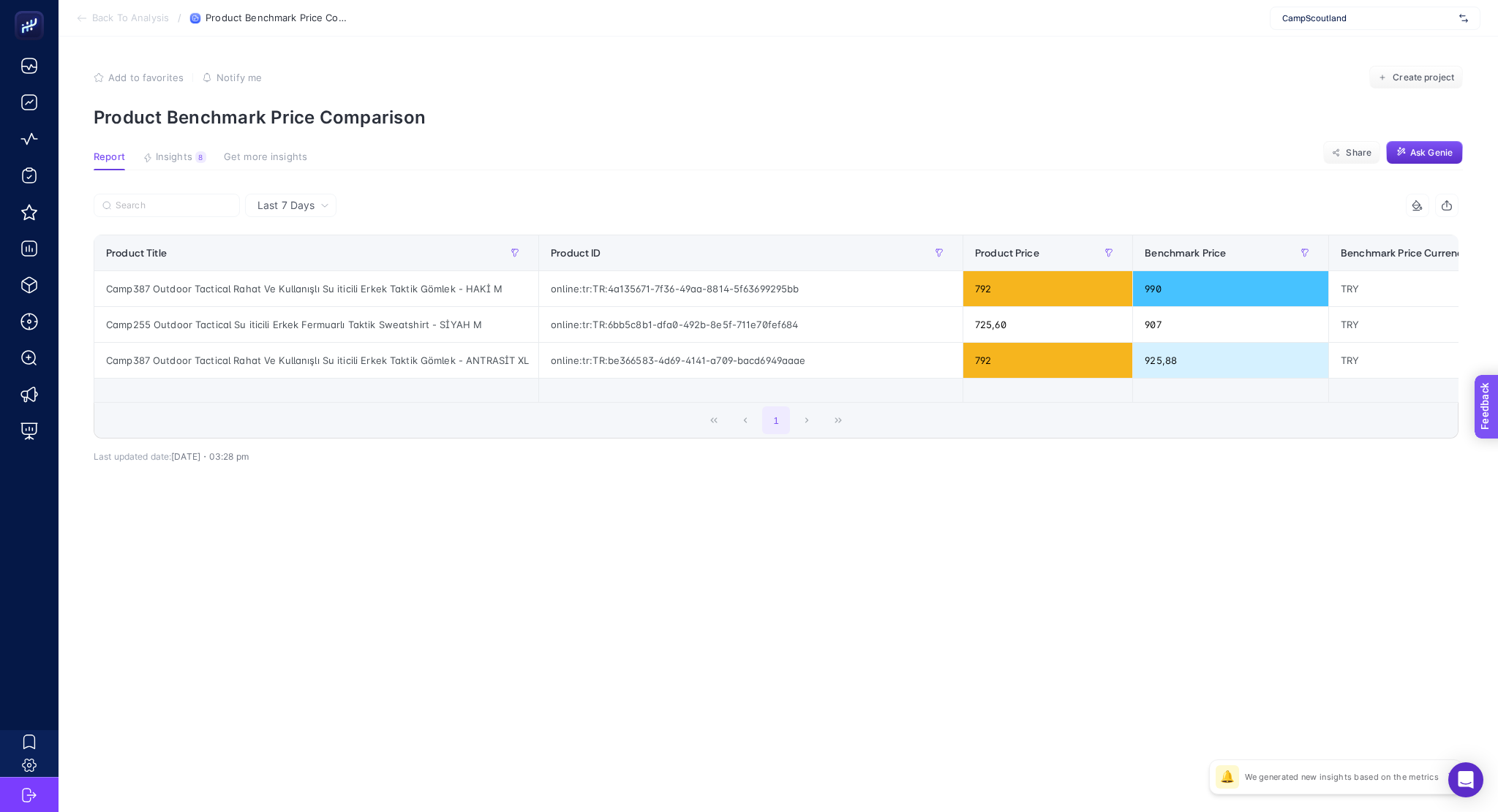
click at [1497, 453] on span "Feedback" at bounding box center [1507, 448] width 47 height 12
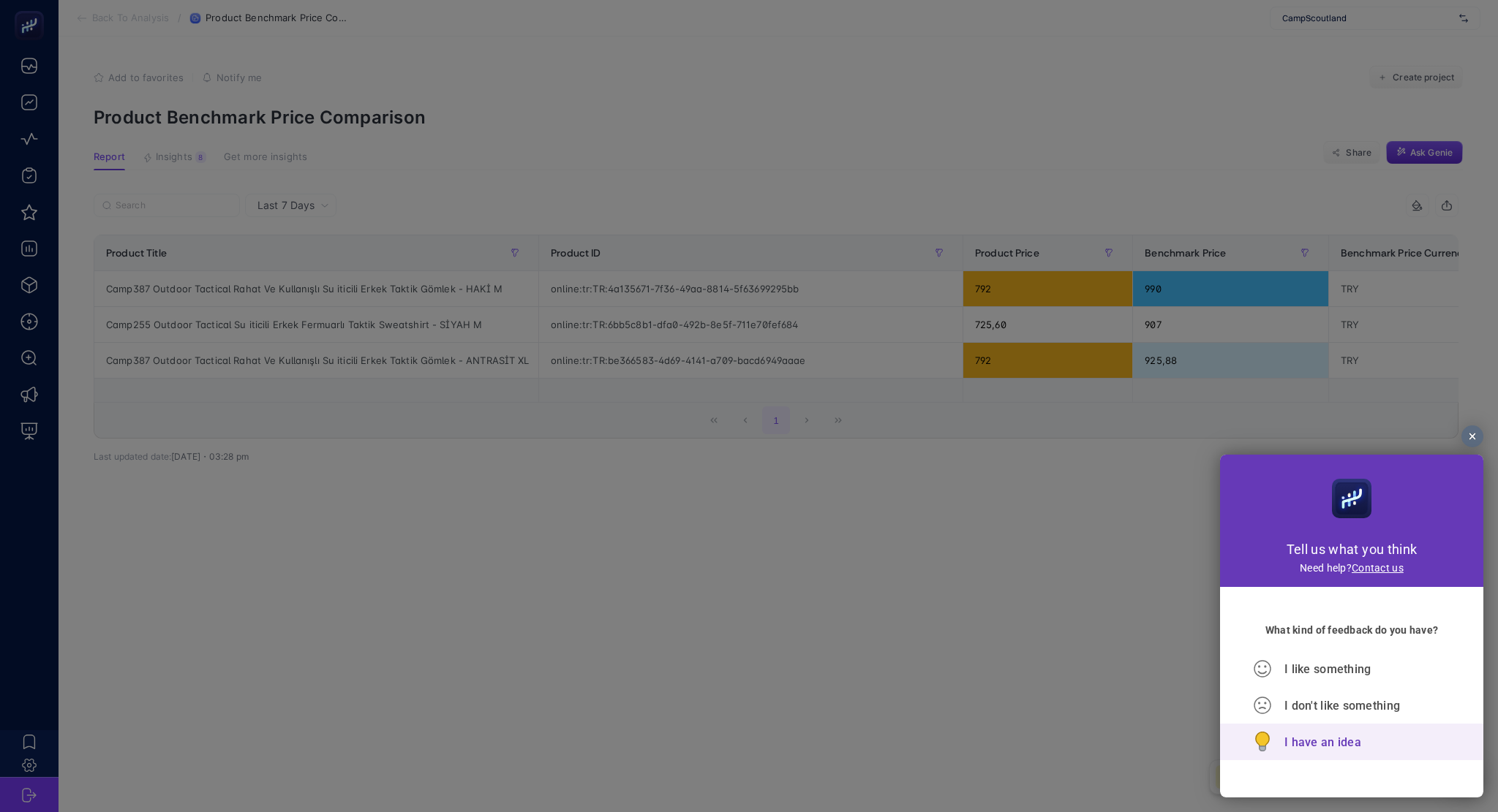
click at [1351, 745] on span "I have an idea" at bounding box center [1322, 743] width 77 height 14
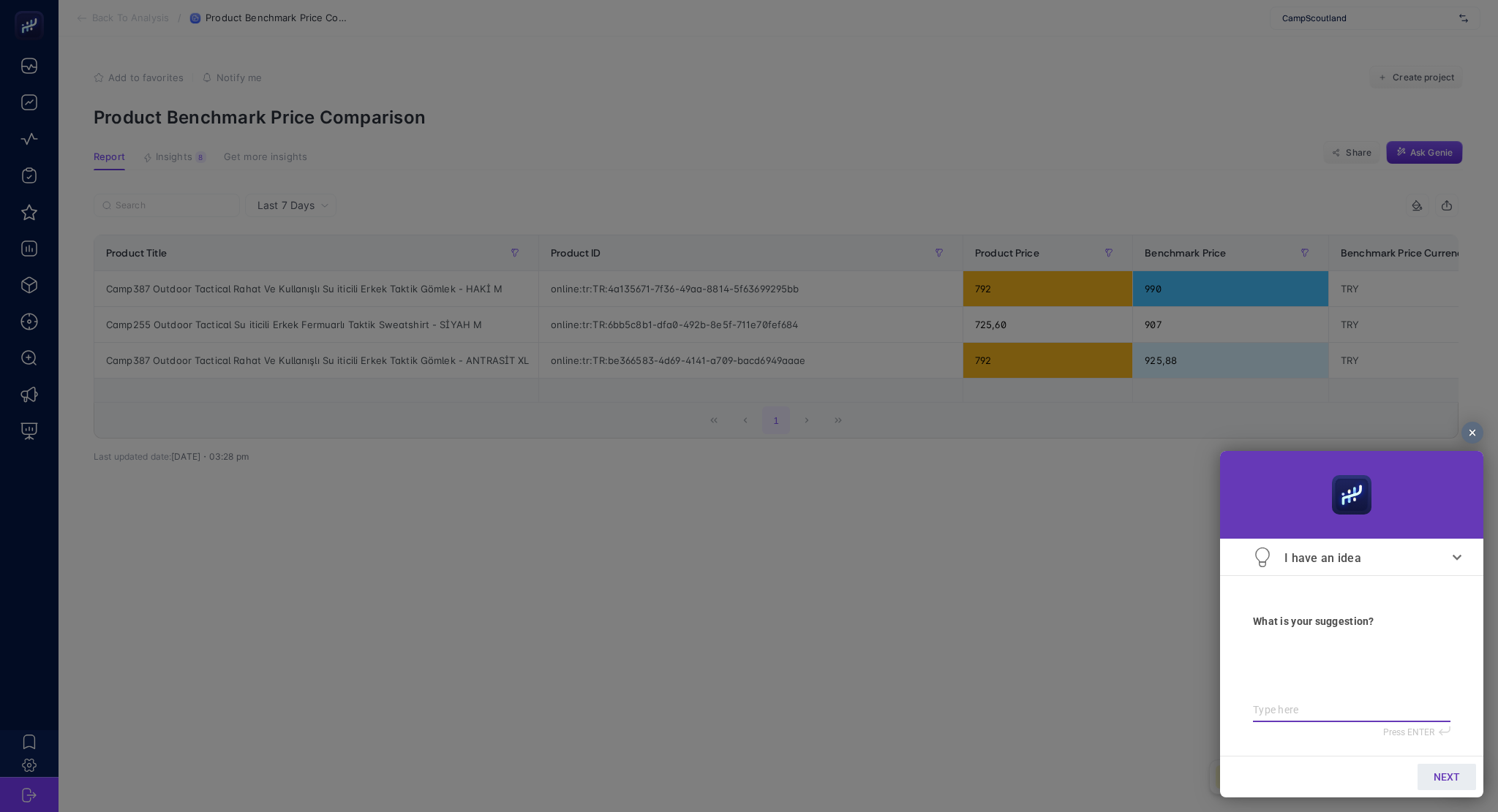
click at [1296, 710] on textarea at bounding box center [1352, 710] width 198 height 12
type textarea "b"
type textarea "bu"
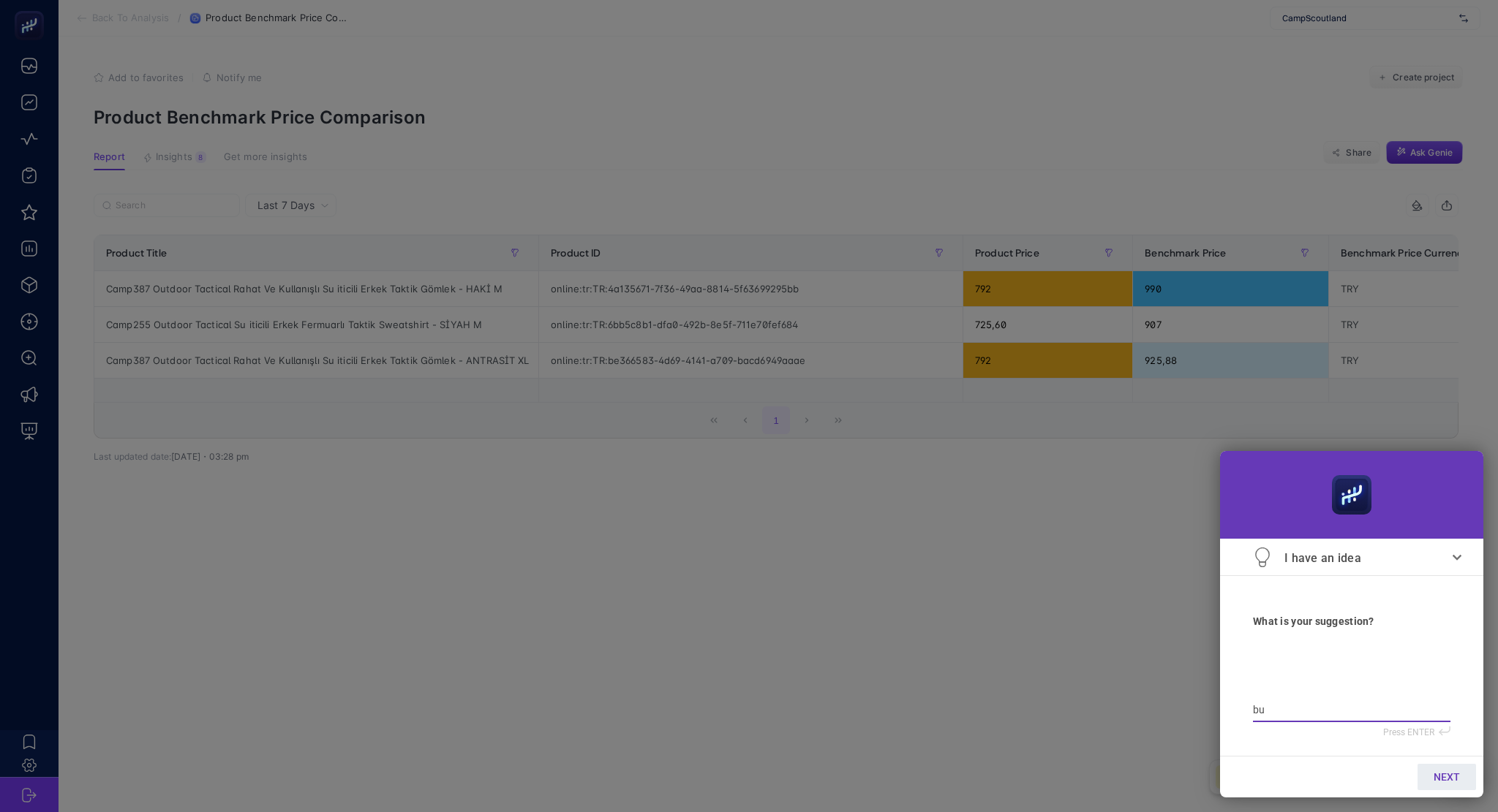
type textarea "bur"
type textarea "bura"
type textarea "burad"
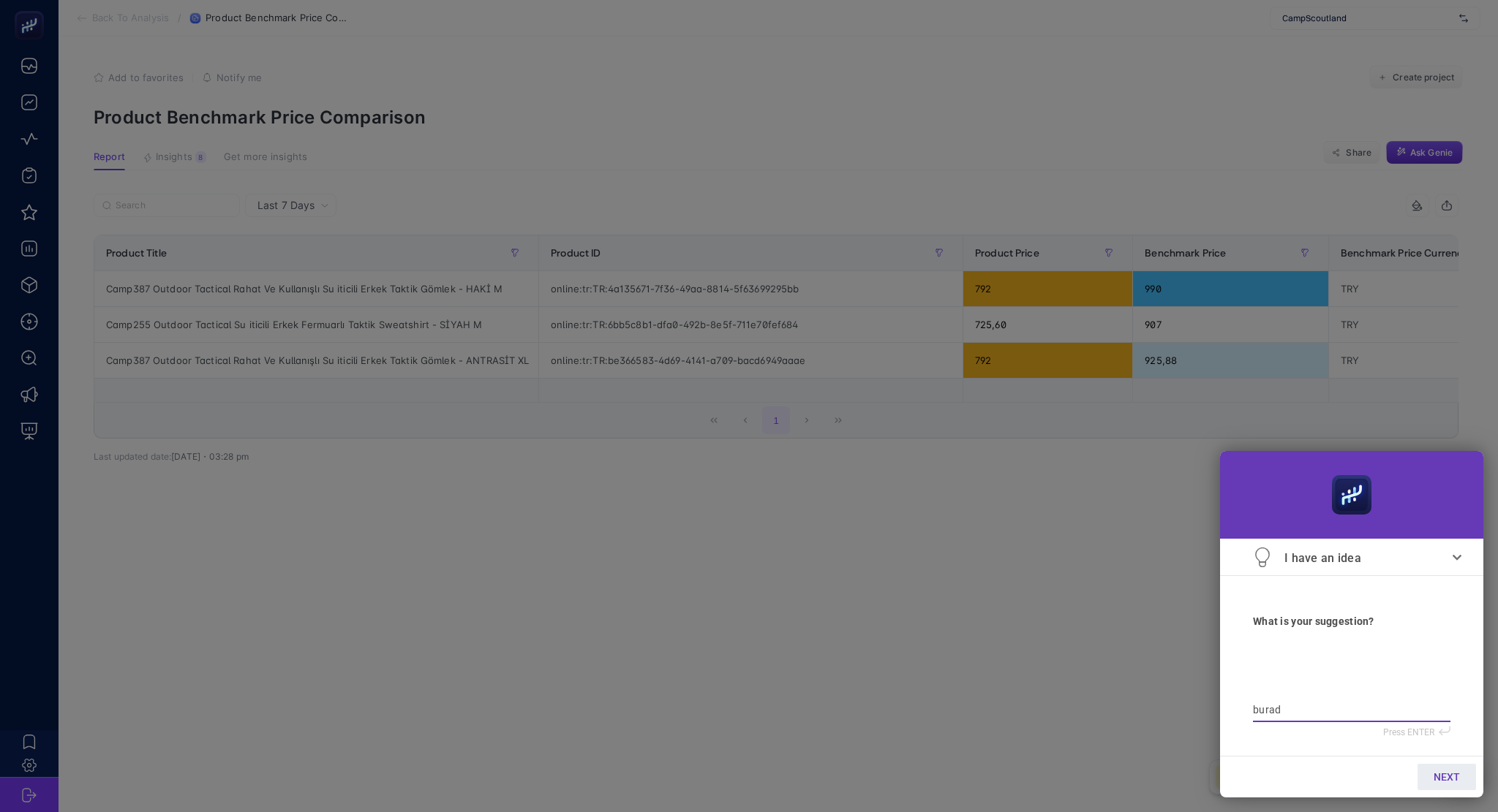
type textarea "burad"
type textarea "burada"
type textarea "buradaki"
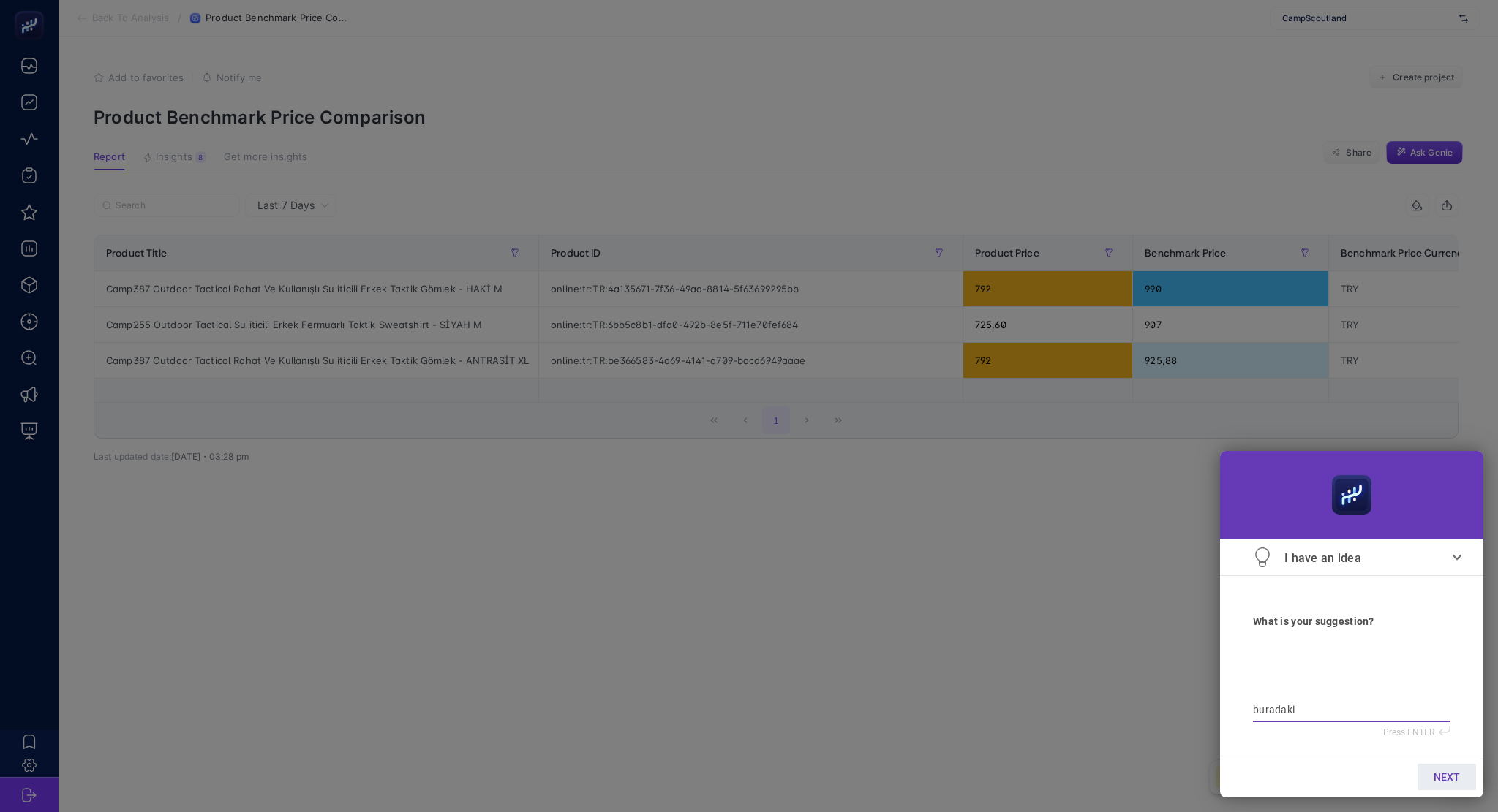
type textarea "buradaki"
type textarea "buradaki p"
type textarea "buradaki pa"
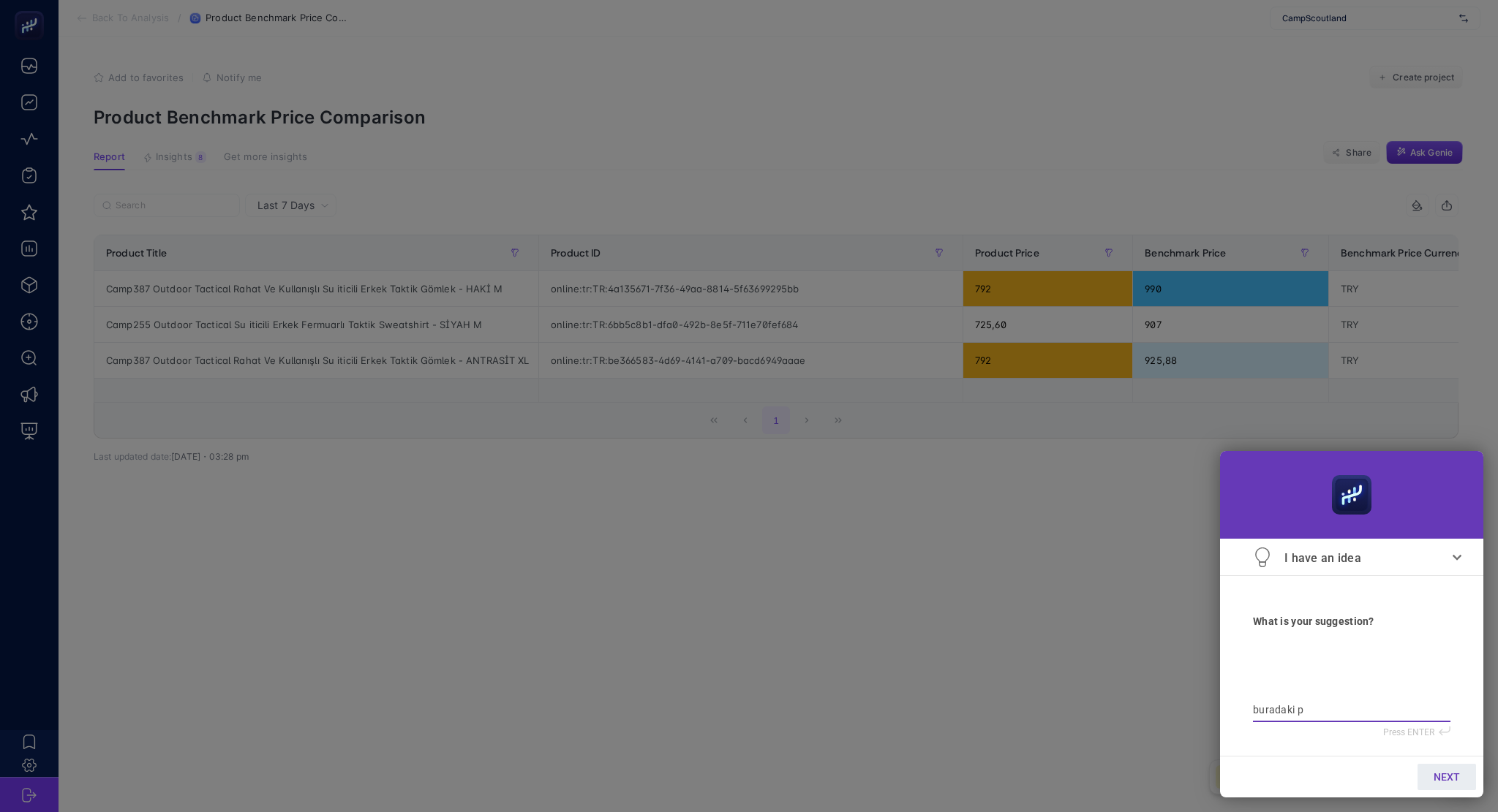
type textarea "buradaki pa"
type textarea "buradaki pan"
type textarea "buradaki pane"
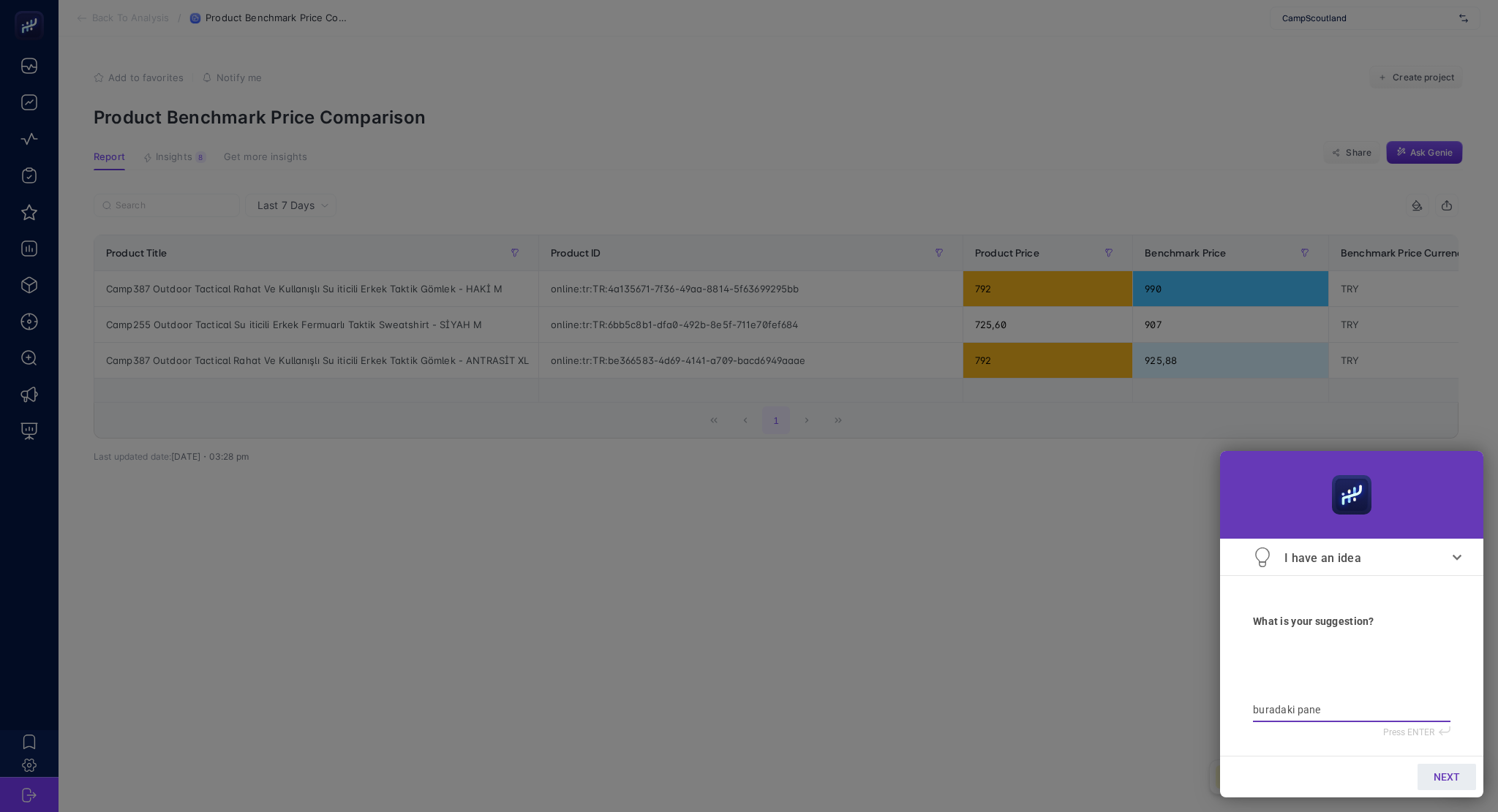
type textarea "buradaki panel"
type textarea "buradaki paneld"
type textarea "buradaki panelde"
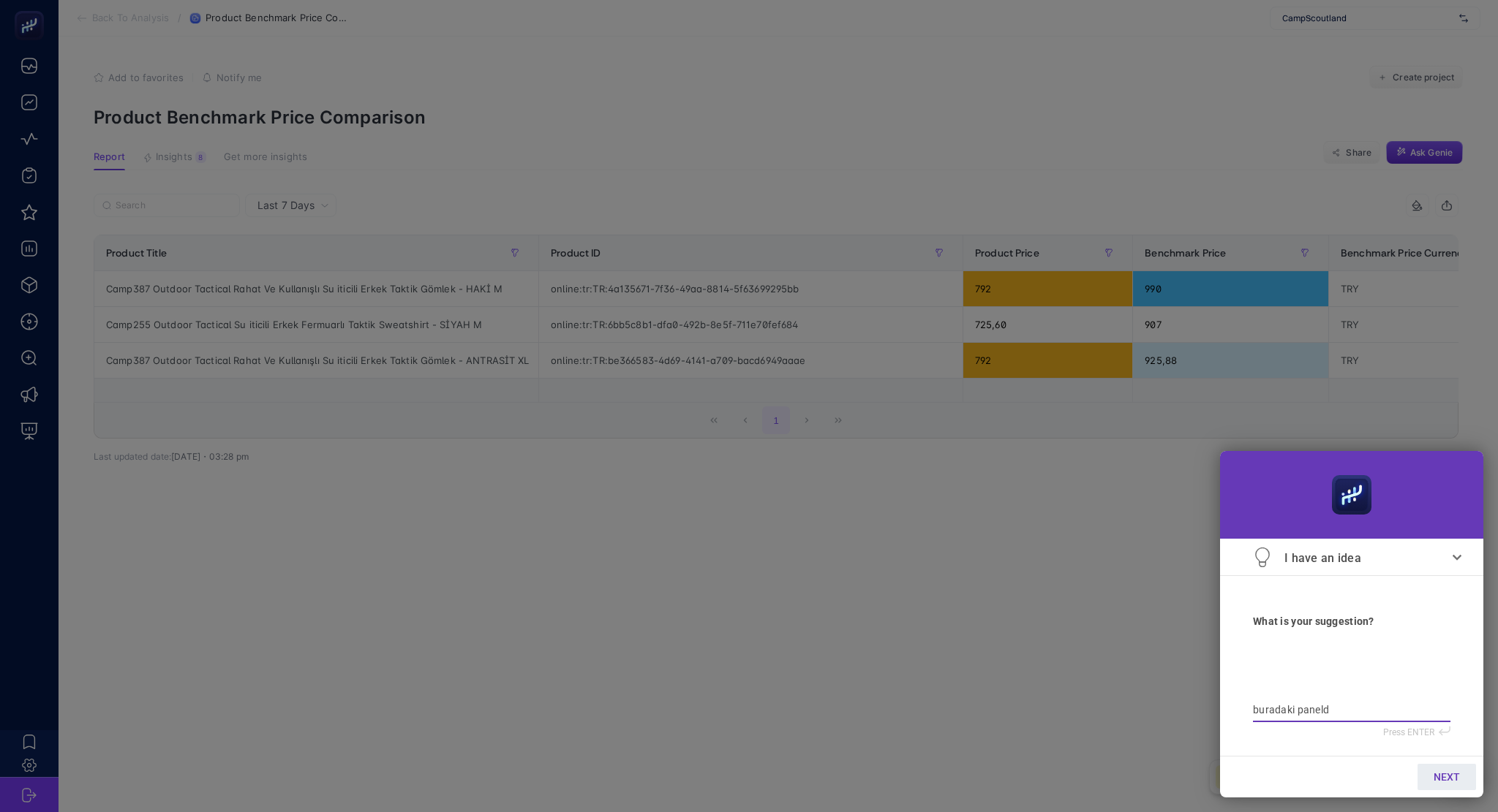
type textarea "buradaki panelde"
type textarea "buradaki panelde b"
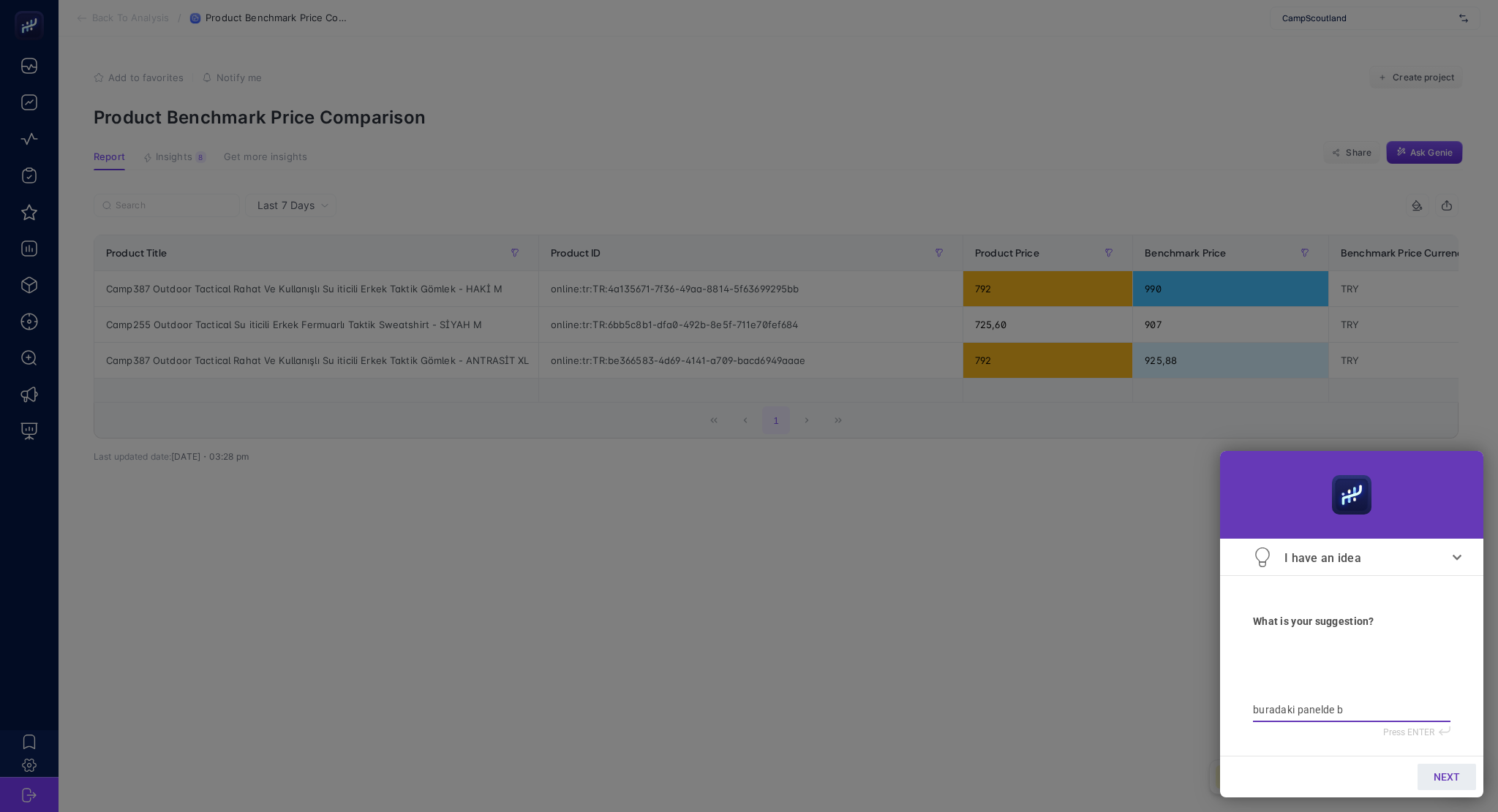
type textarea "buradaki panelde be"
type textarea "buradaki panelde ben"
type textarea "buradaki panelde benc"
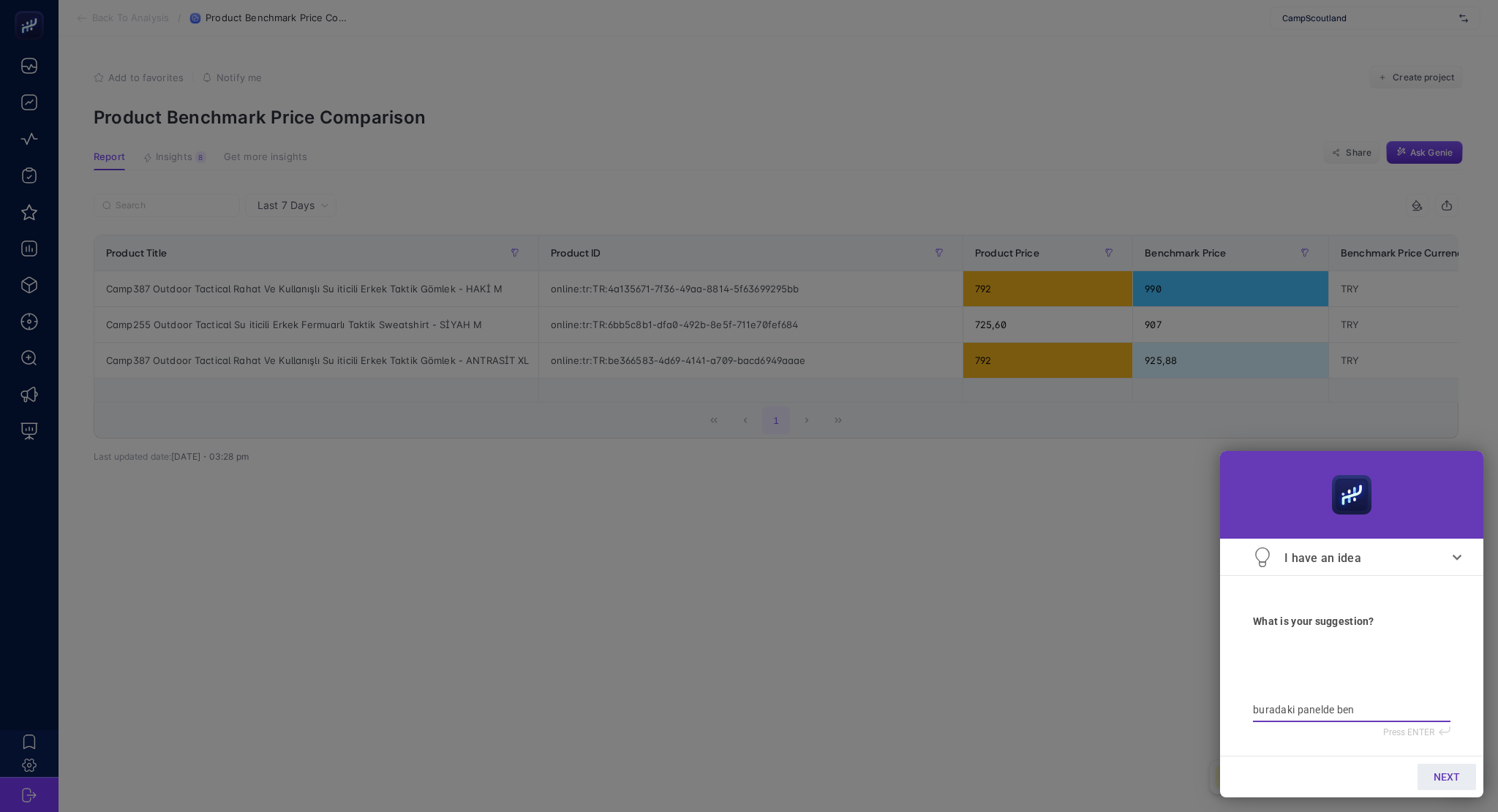
type textarea "buradaki panelde benc"
type textarea "buradaki panelde bench"
type textarea "buradaki panelde bencha"
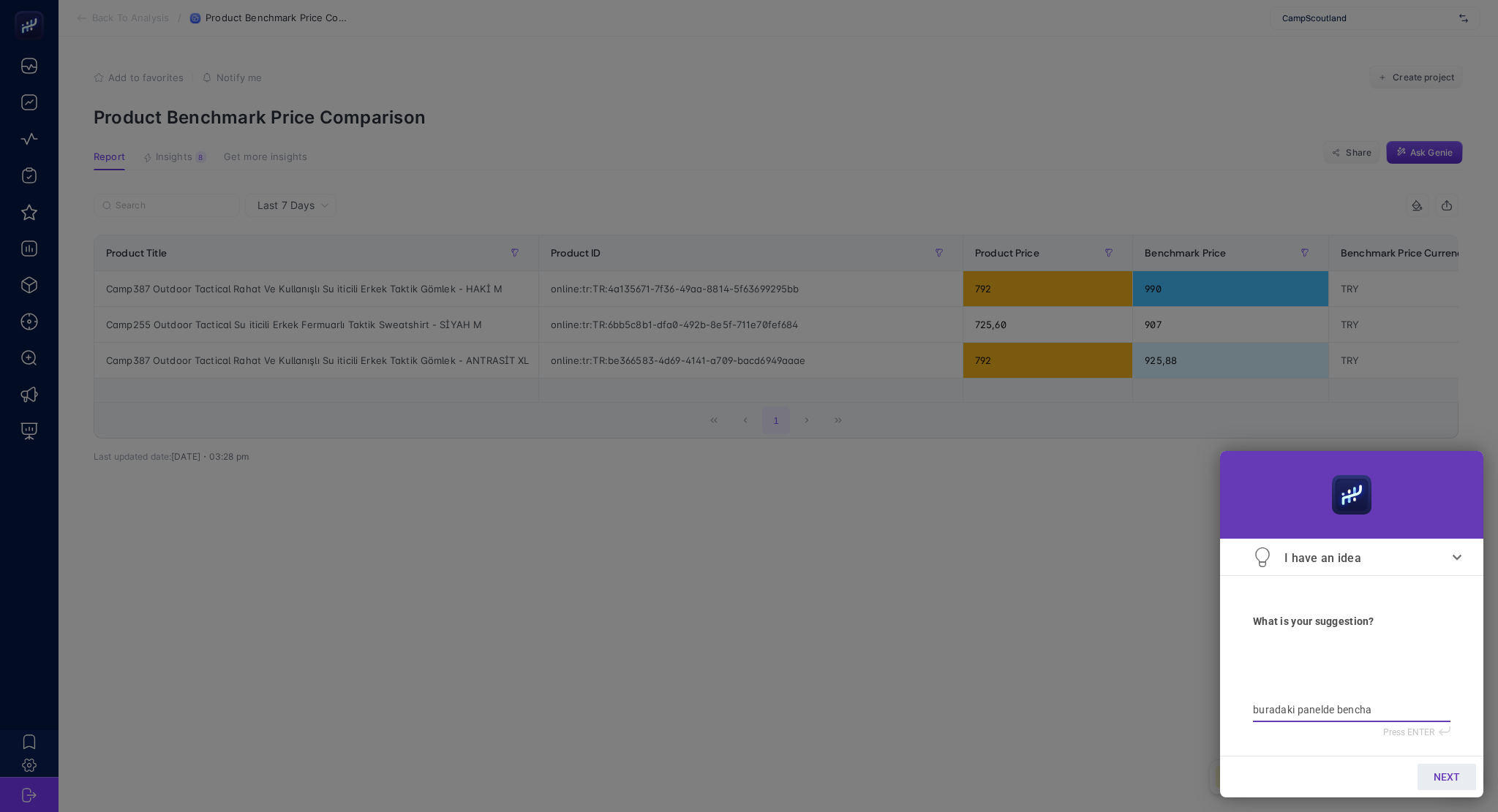
type textarea "buradaki panelde bench"
type textarea "buradaki panelde benc"
type textarea "buradaki panelde bench"
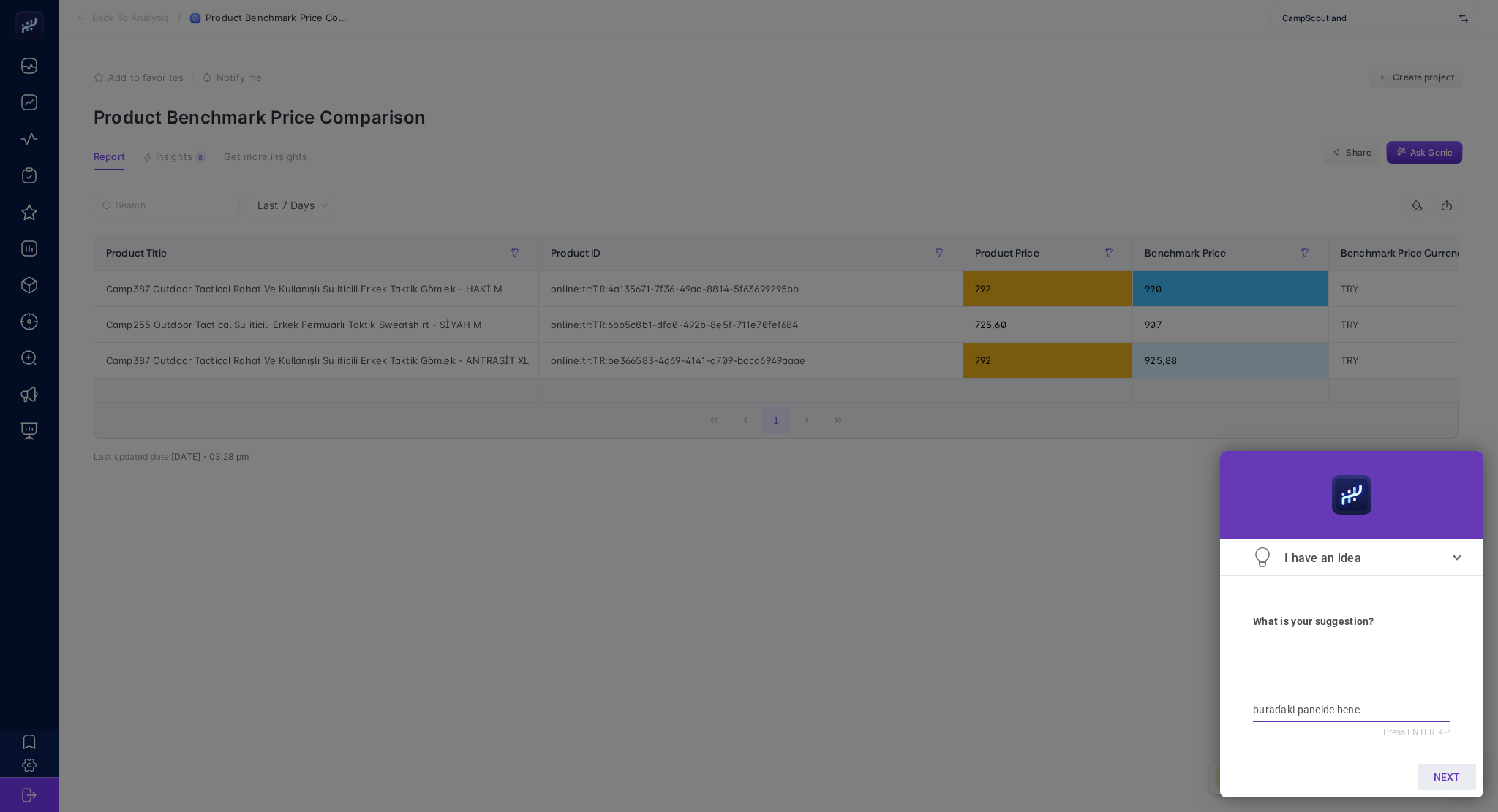
type textarea "buradaki panelde bench"
type textarea "buradaki panelde bencha"
type textarea "buradaki panelde bench"
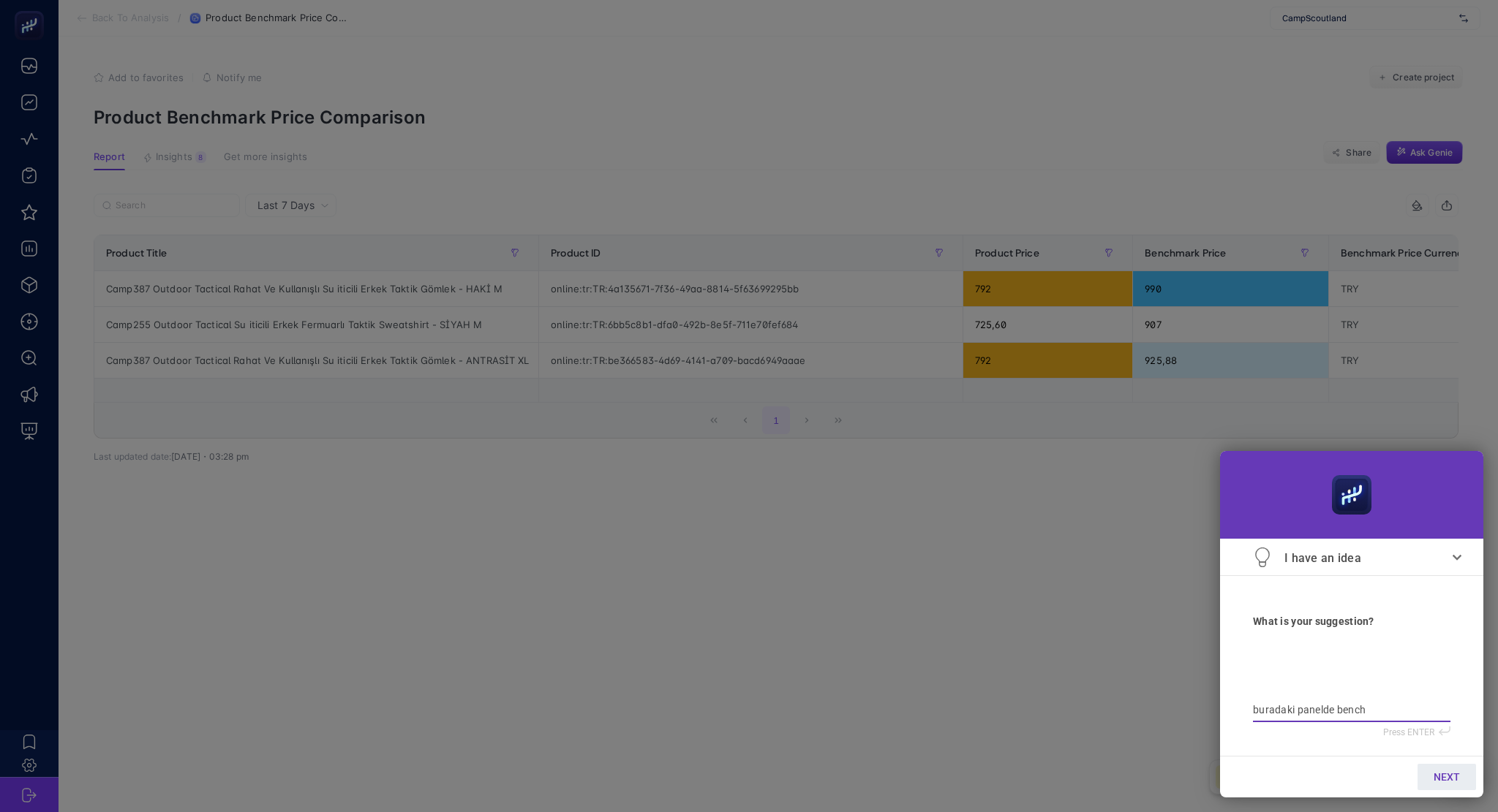
type textarea "buradaki panelde bencha"
type textarea "buradaki panelde bench"
type textarea "buradaki panelde benchm"
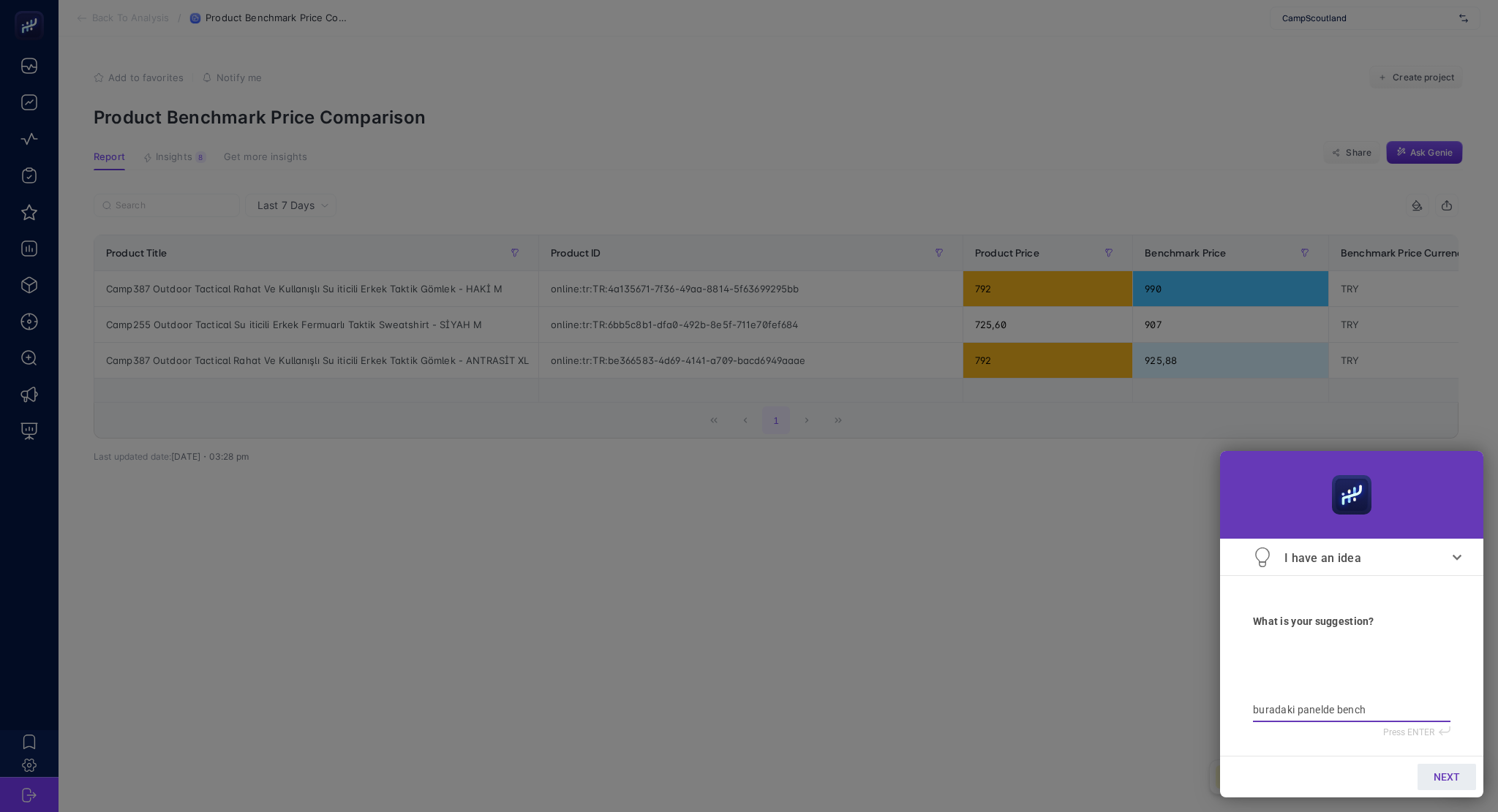
type textarea "buradaki panelde benchm"
type textarea "buradaki panelde benchma"
type textarea "buradaki panelde benchmar"
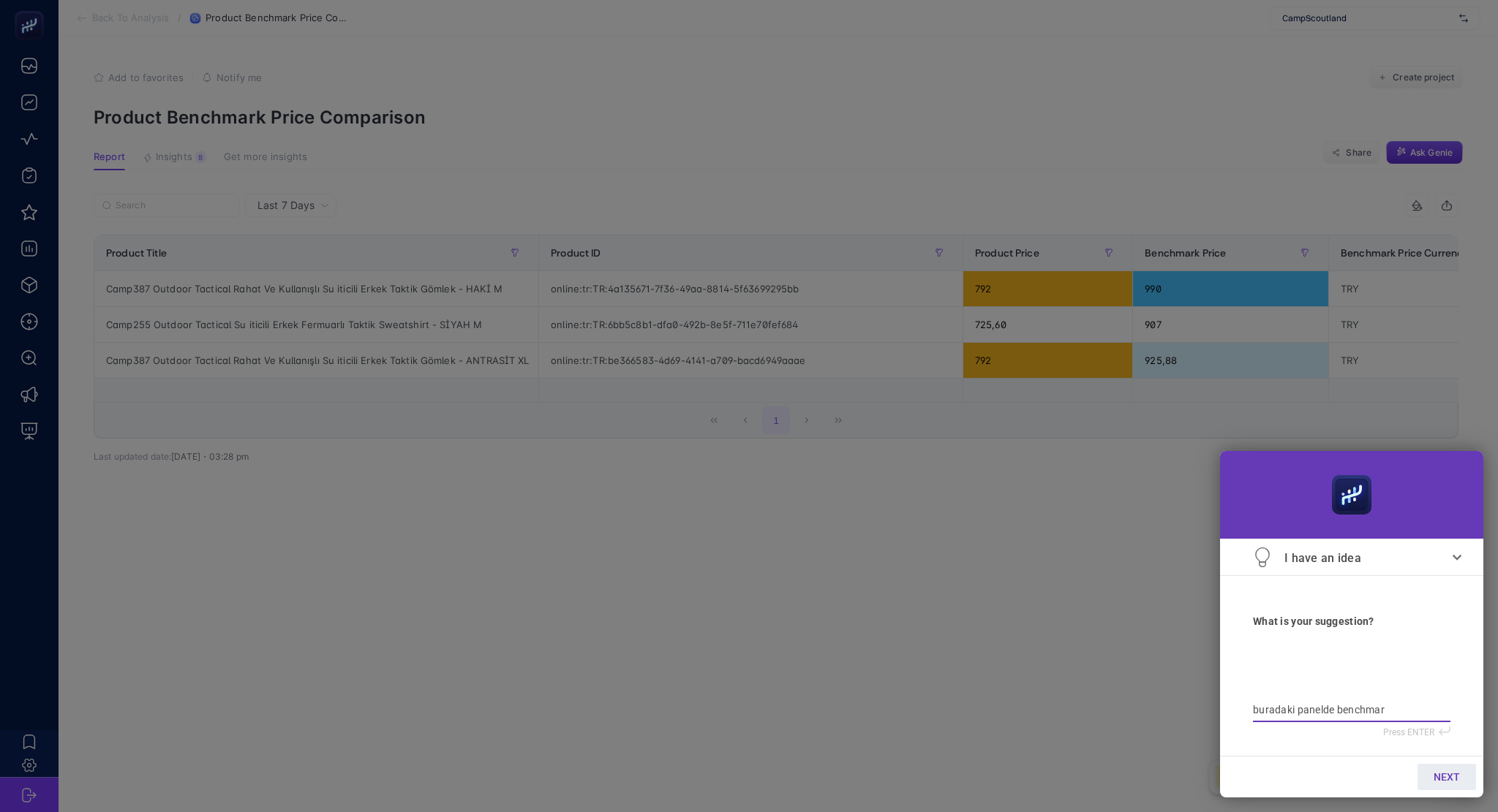
type textarea "buradaki panelde benchmark"
type textarea "buradaki panelde"
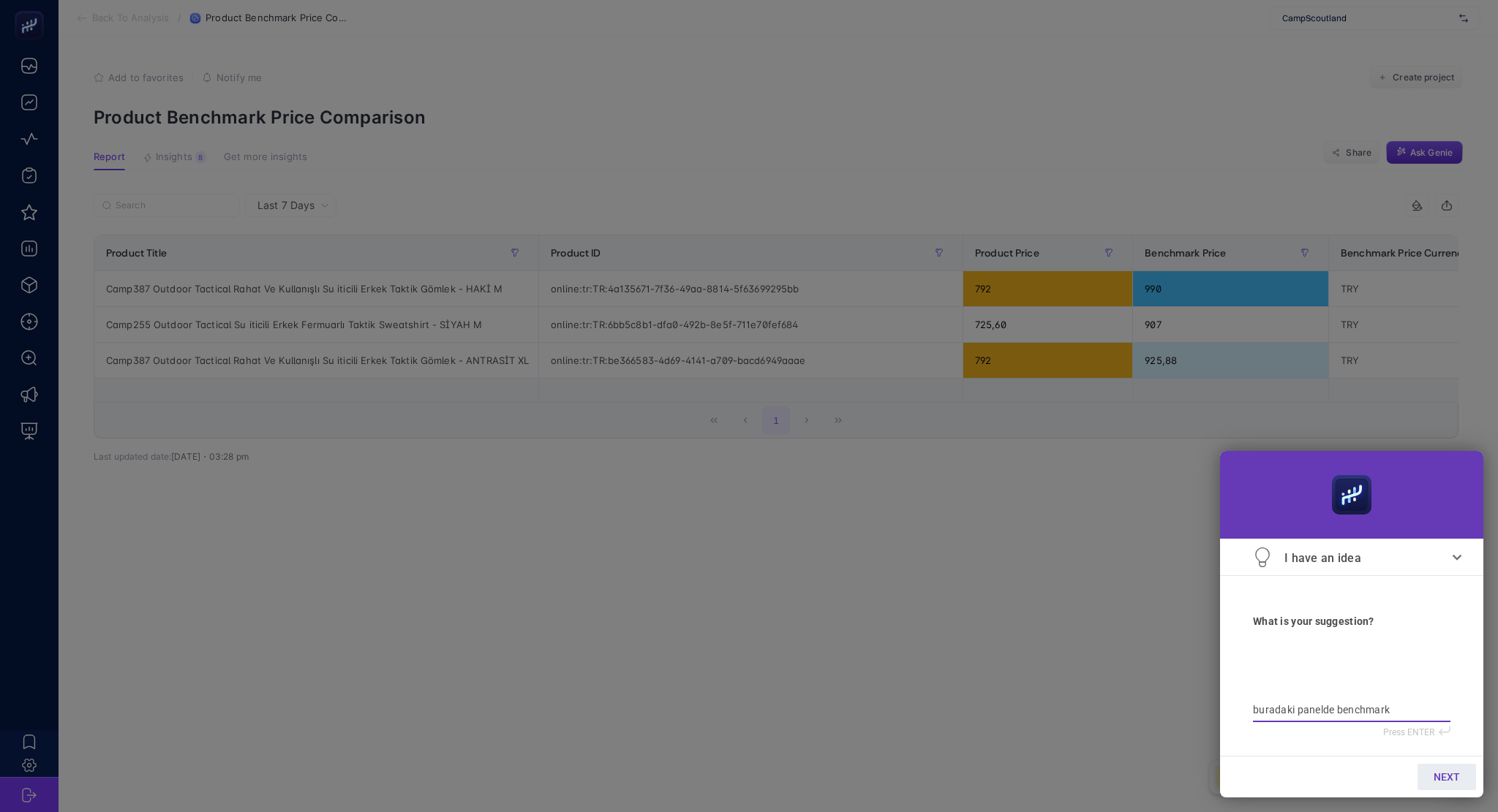
type textarea "buradaki panelde"
type textarea "buradaki panelde y"
type textarea "buradaki panelde ya"
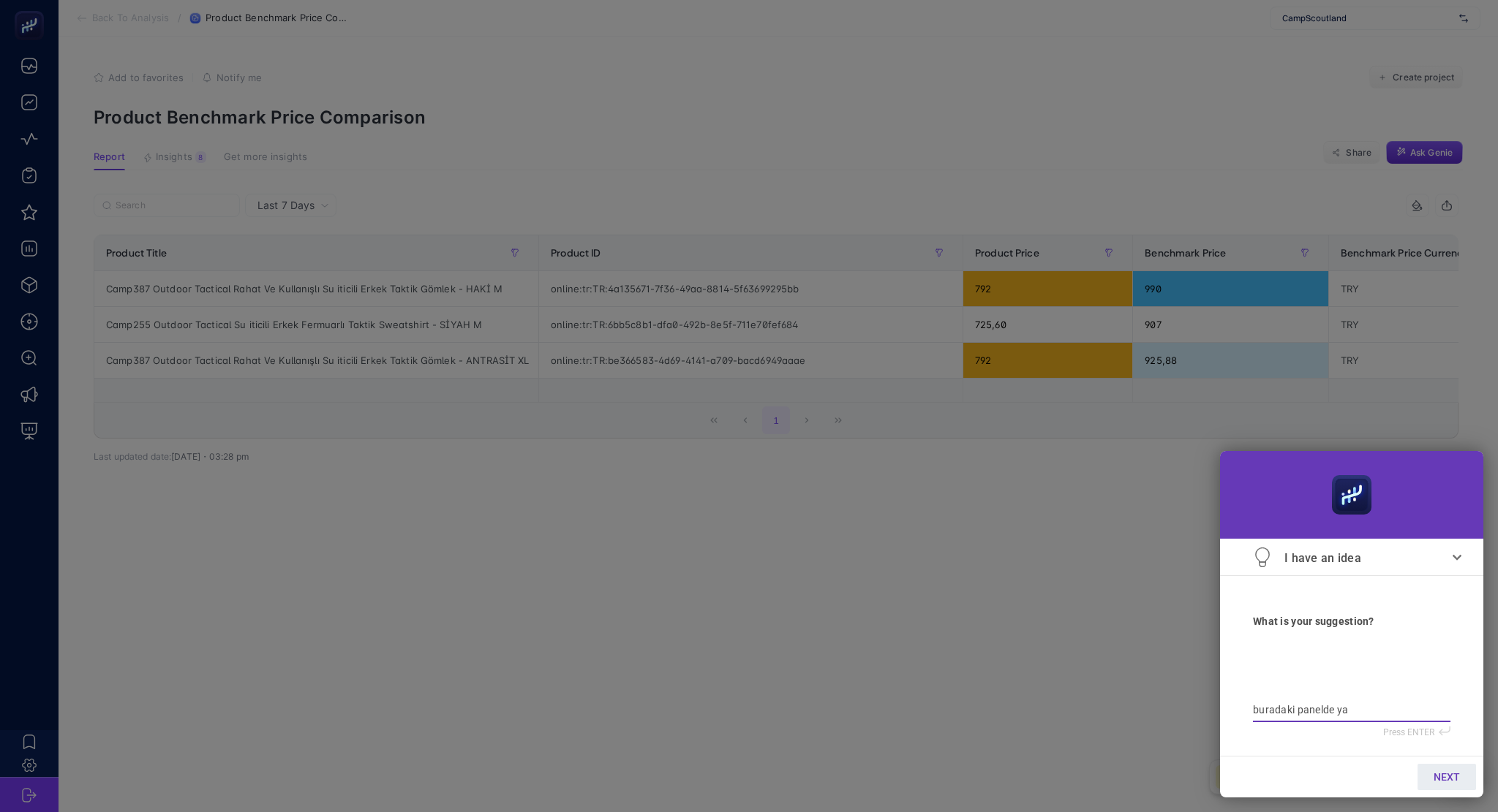
type textarea "buradaki panelde yap"
type textarea "buradaki panelde yapt"
type textarea "buradaki panelde yaptı"
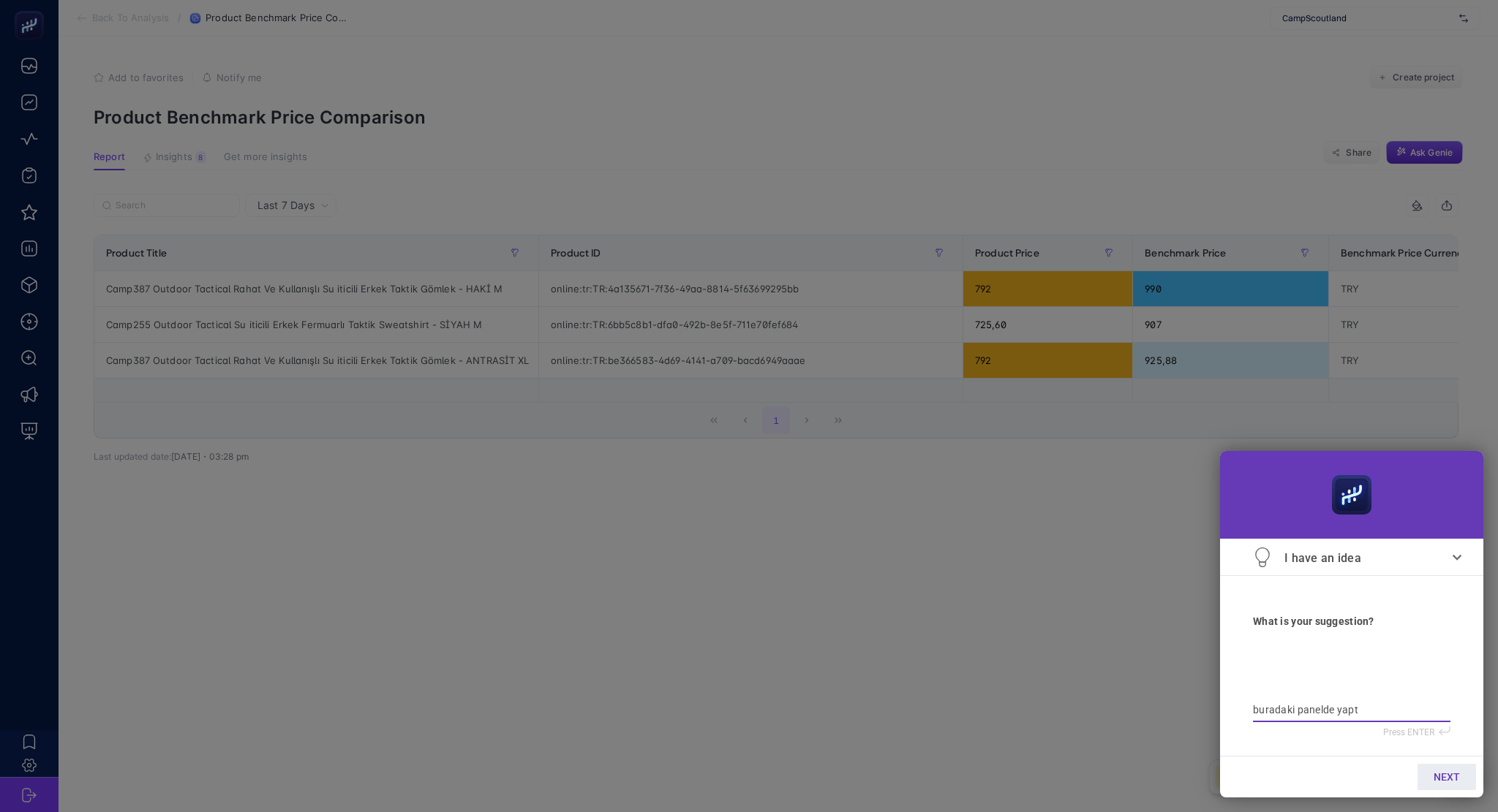
type textarea "buradaki panelde yaptı"
type textarea "buradaki panelde yaptığ"
type textarea "buradaki panelde yaptığı"
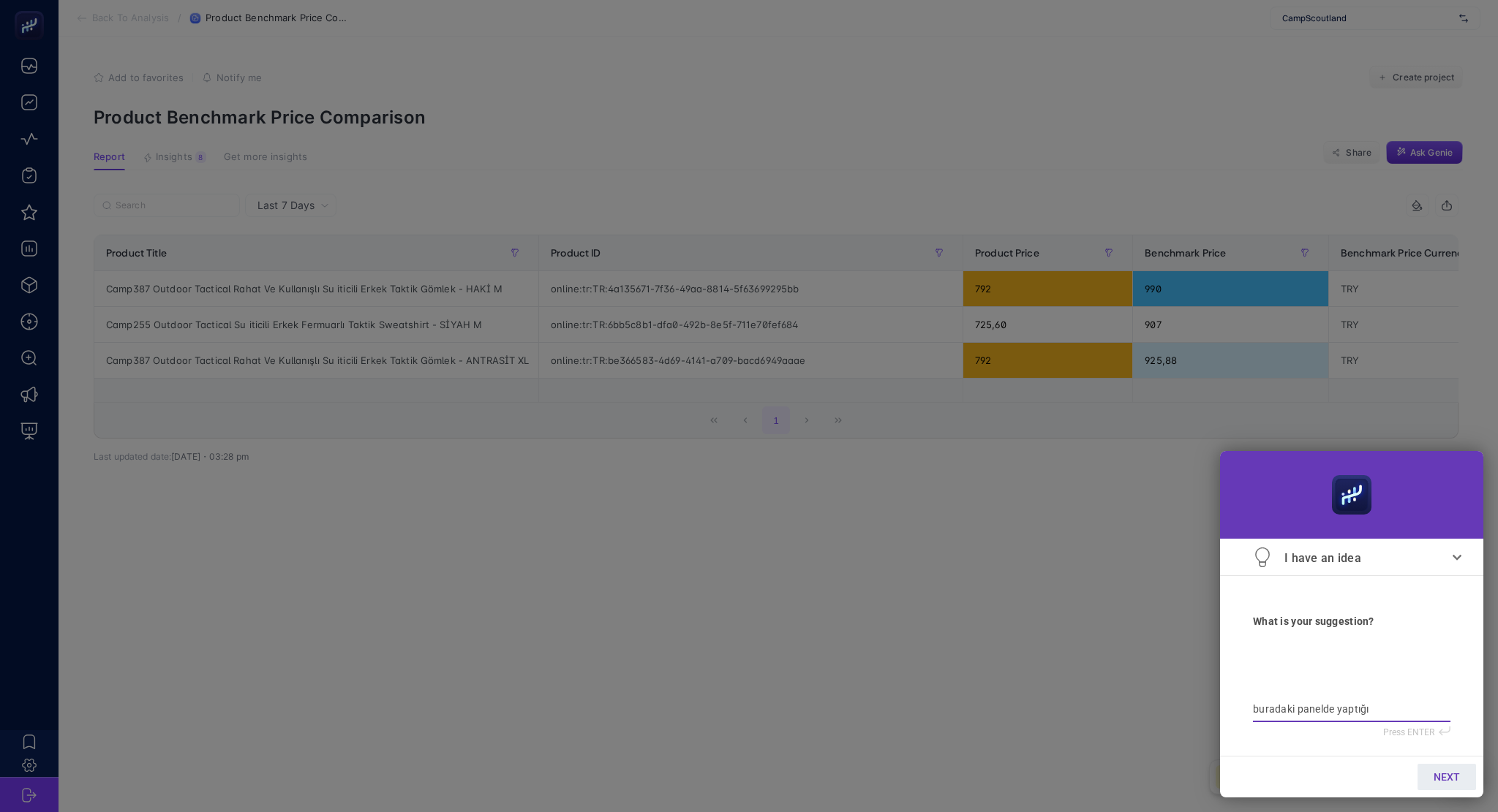
type textarea "buradaki panelde yaptığı"
type textarea "buradaki panelde yaptığı m"
type textarea "buradaki panelde yaptığı"
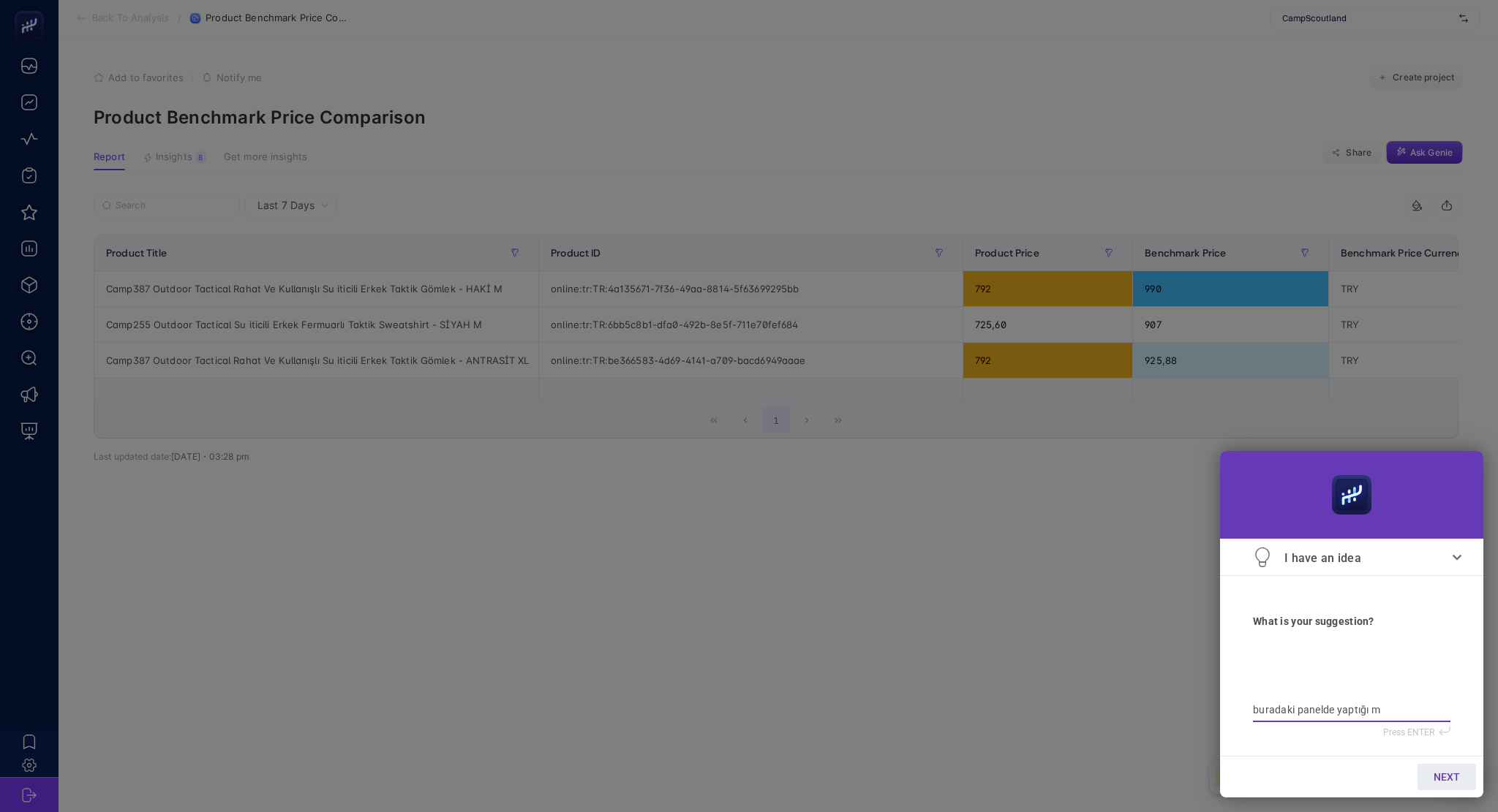
type textarea "buradaki panelde yaptığı"
type textarea "buradaki panelde yaptığı b"
type textarea "buradaki panelde yaptığı be"
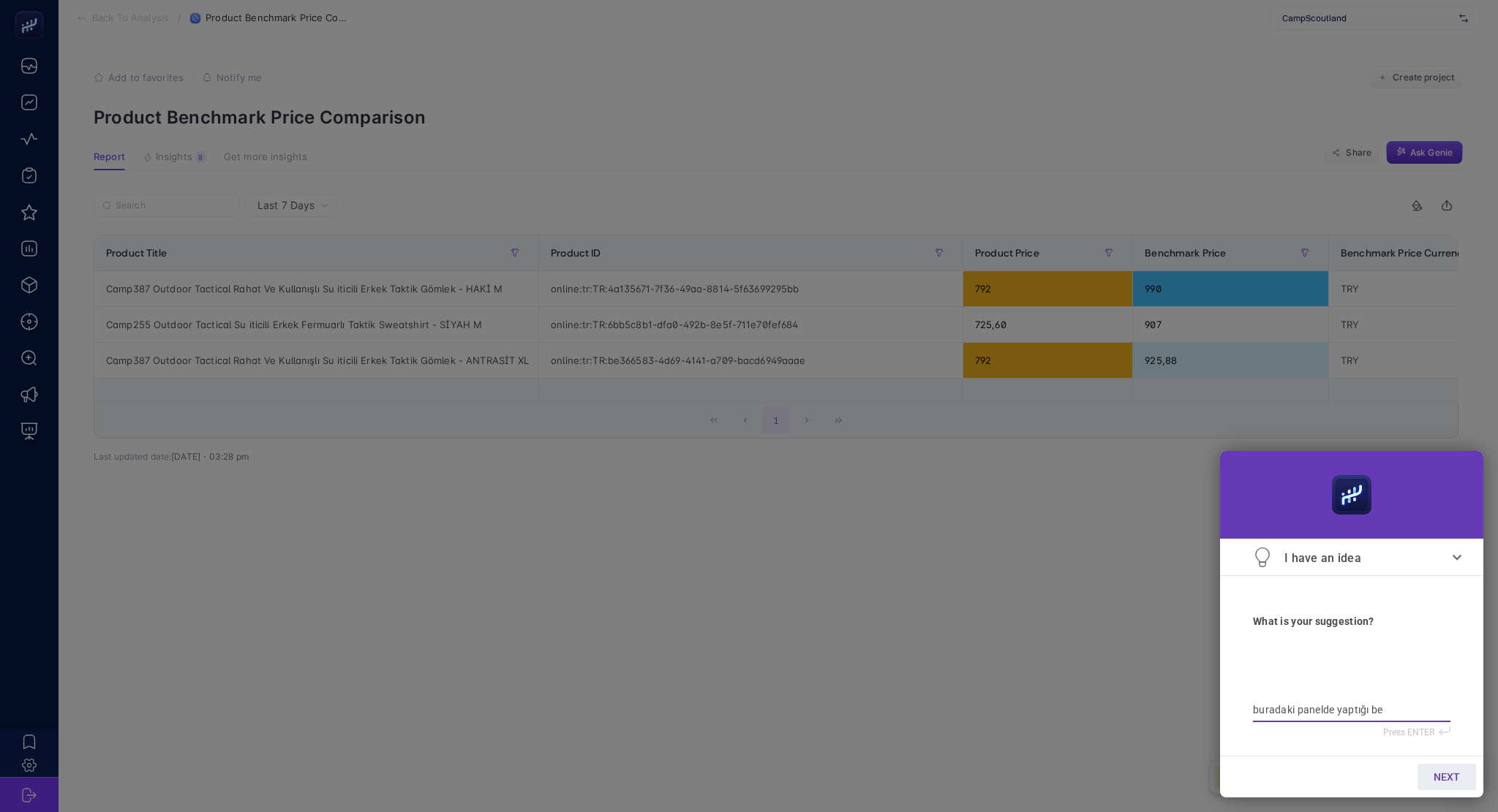
type textarea "buradaki panelde yaptığı ben"
type textarea "buradaki panelde yaptığı benc"
type textarea "buradaki panelde yaptığı bench"
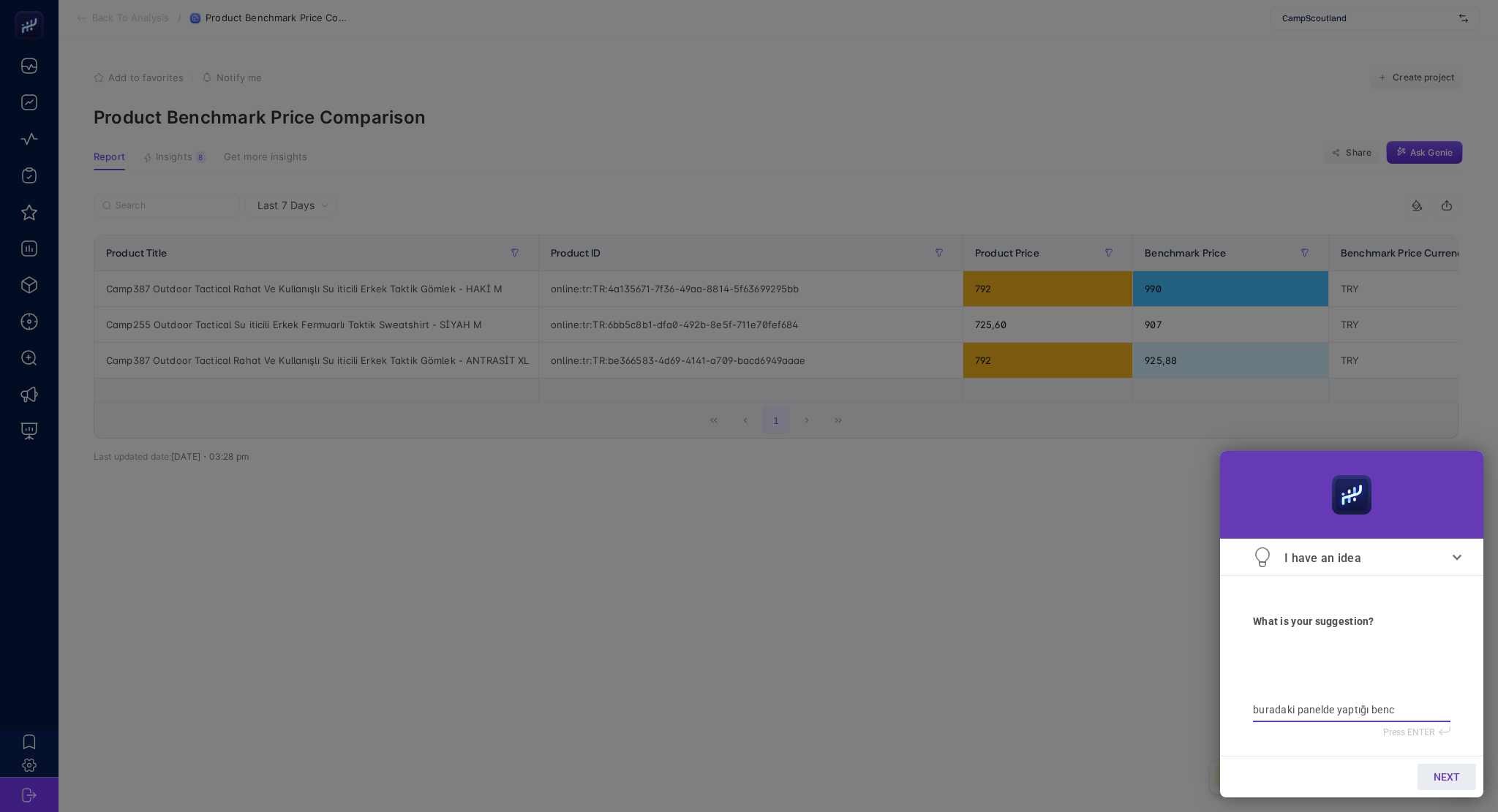
type textarea "buradaki panelde yaptığı bench"
type textarea "buradaki panelde yaptığı benchm"
type textarea "buradaki panelde yaptığı benchma"
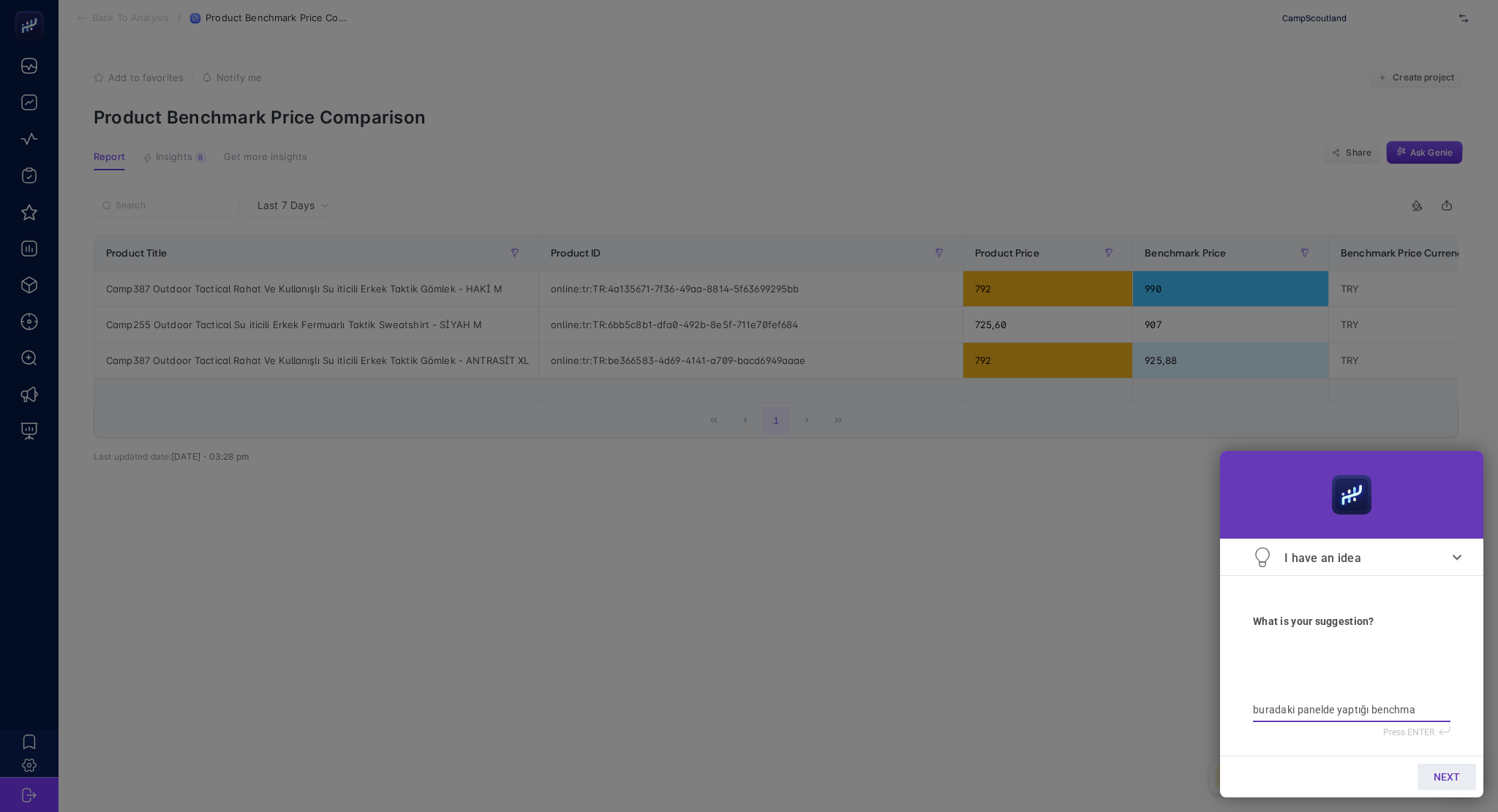
type textarea "buradaki panelde yaptığı benchmar"
type textarea "buradaki panelde yaptığı benchmark"
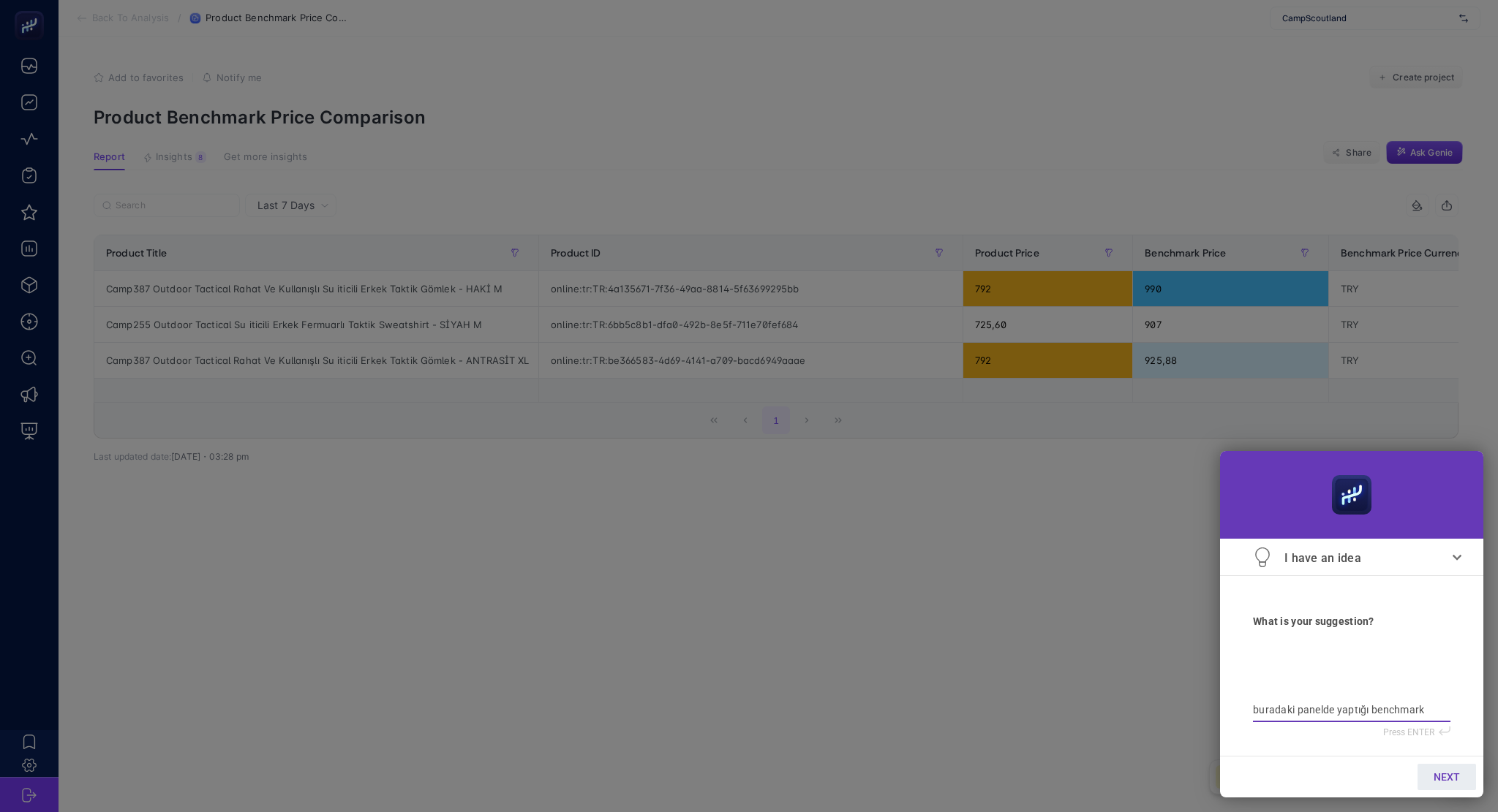
type textarea "buradaki panelde yaptığı benchmark"
type textarea "buradaki panelde yaptığı benchmarkl"
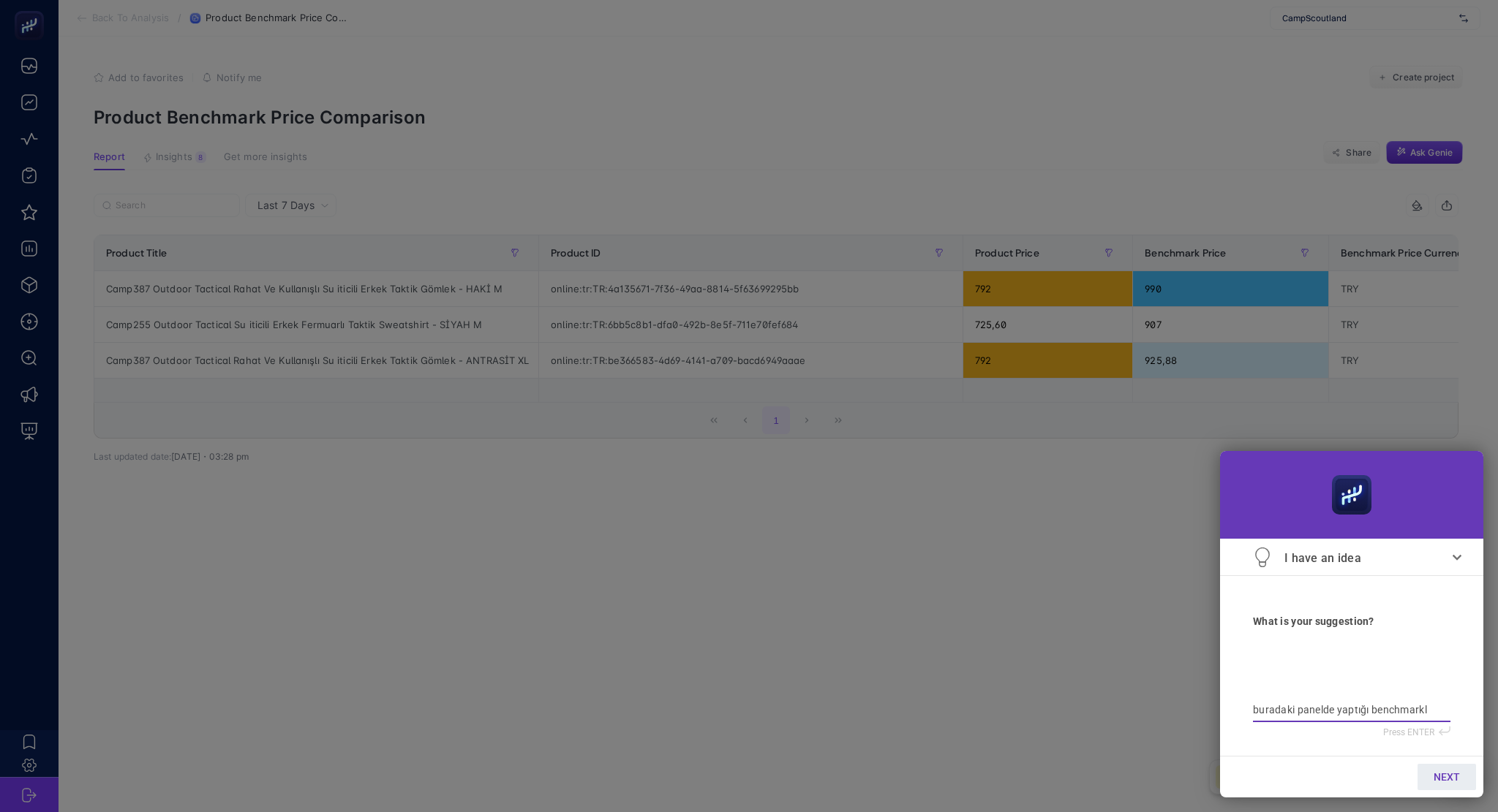
type textarea "buradaki panelde yaptığı benchmarkla"
type textarea "buradaki panelde yaptığı benchmarklar"
type textarea "buradaki panelde yaptığı benchmarkları"
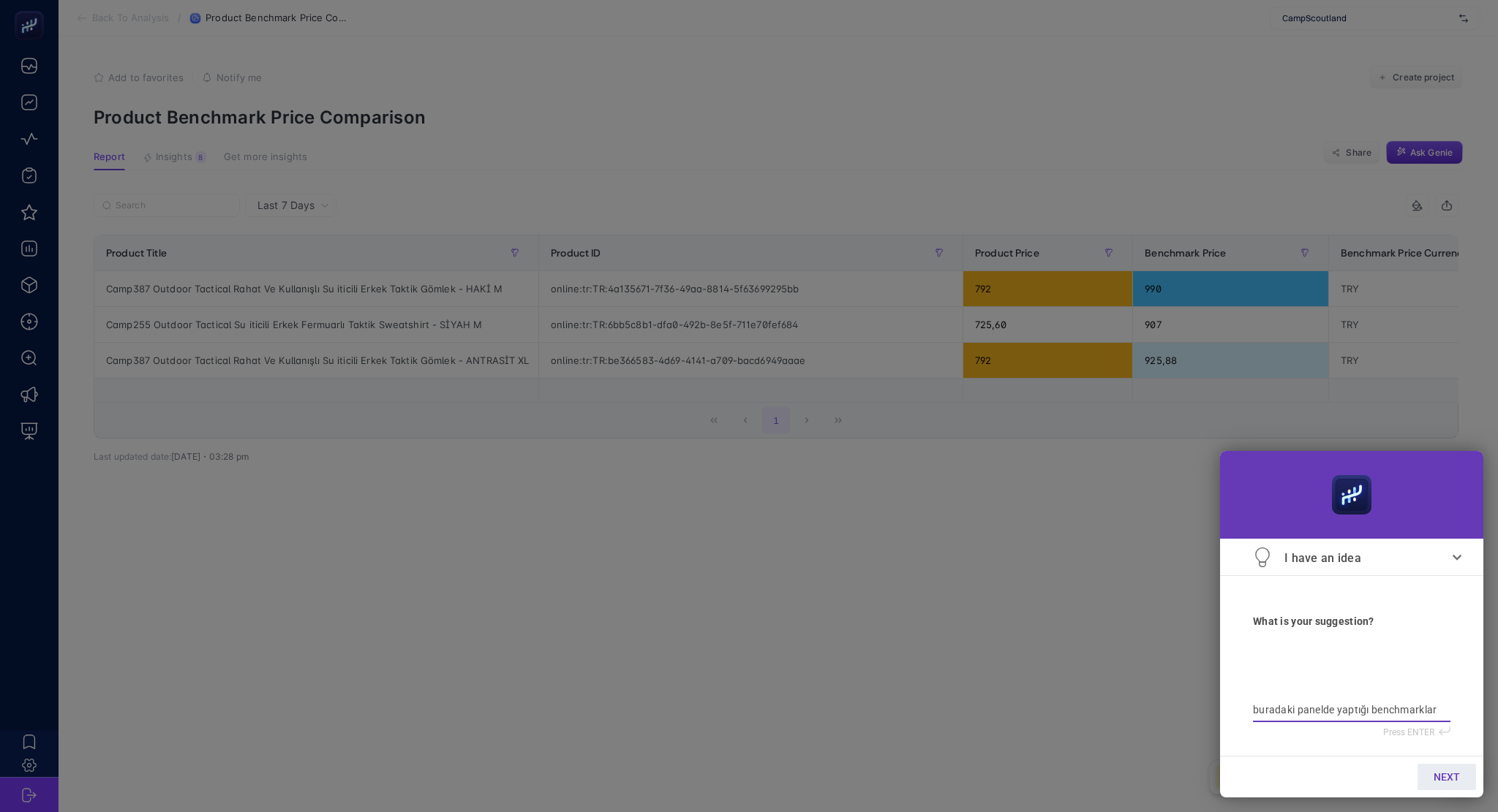
type textarea "buradaki panelde yaptığı benchmarkları"
type textarea "buradaki panelde yaptığı benchmarkları n"
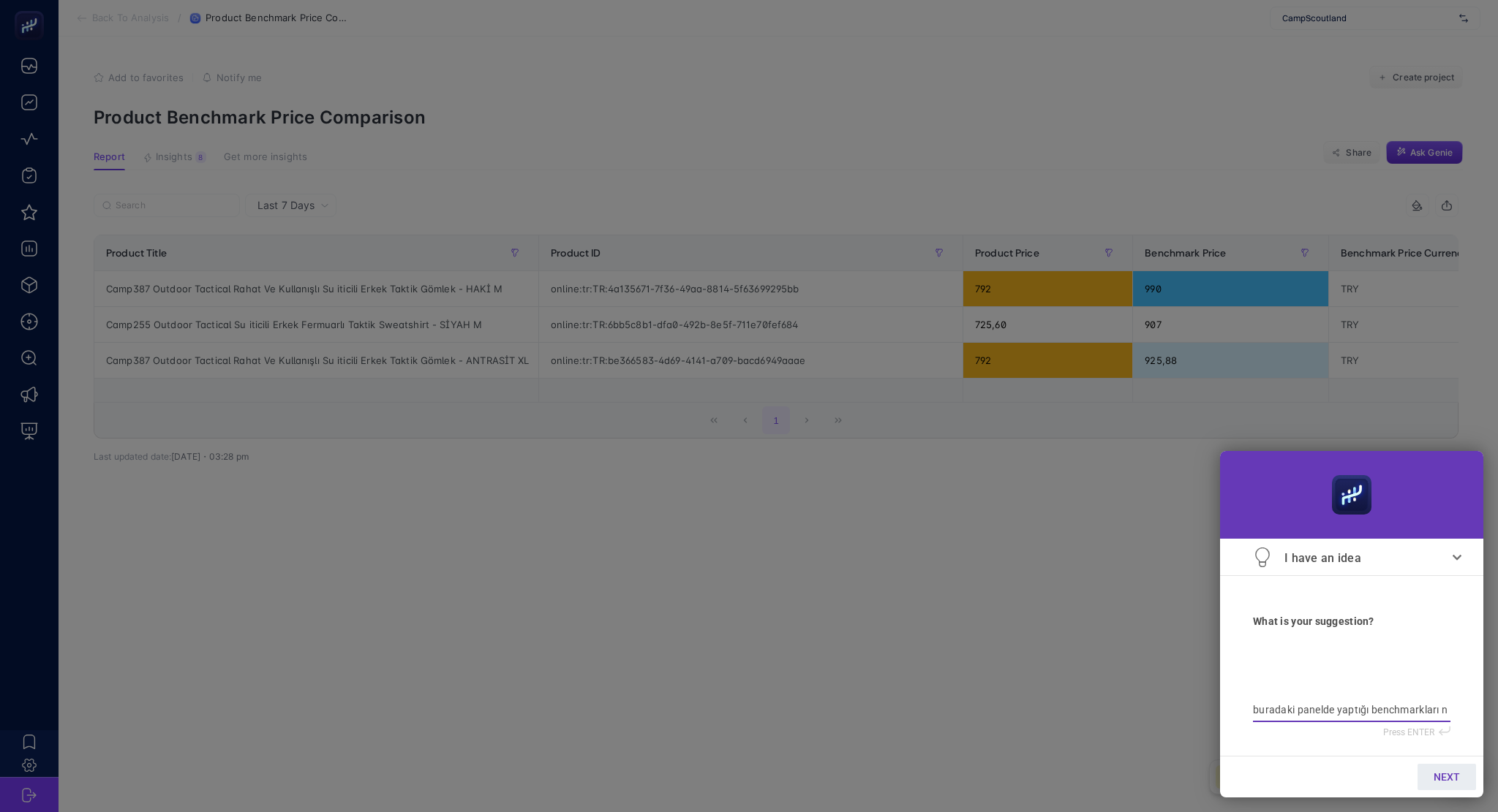
type textarea "buradaki panelde yaptığı benchmarkları ne"
type textarea "buradaki panelde yaptığı benchmarkları ney"
type textarea "buradaki panelde yaptığı benchmarkları neye"
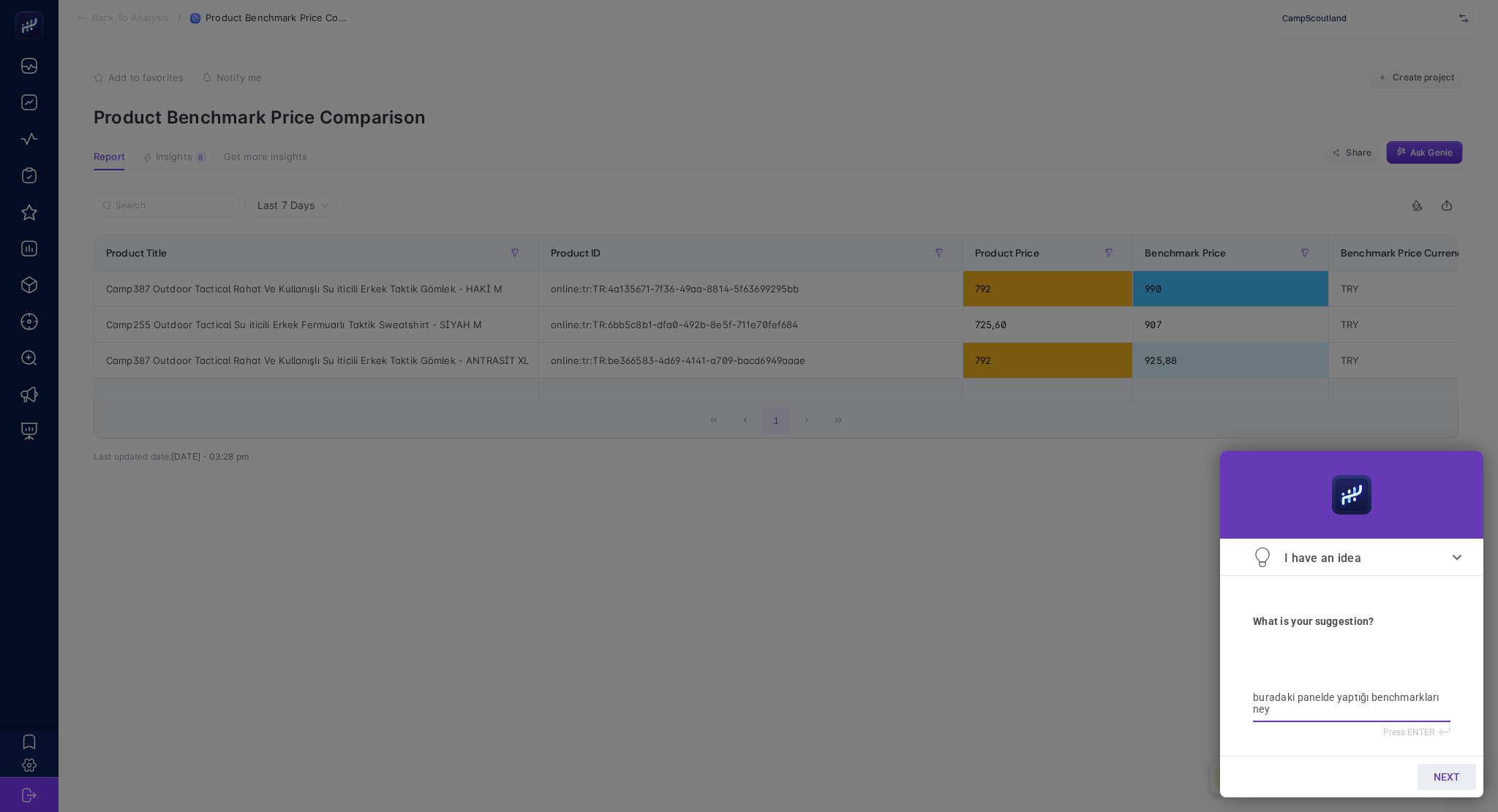
type textarea "buradaki panelde yaptığı benchmarkları neye"
type textarea "buradaki panelde yaptığı benchmarkları neye g"
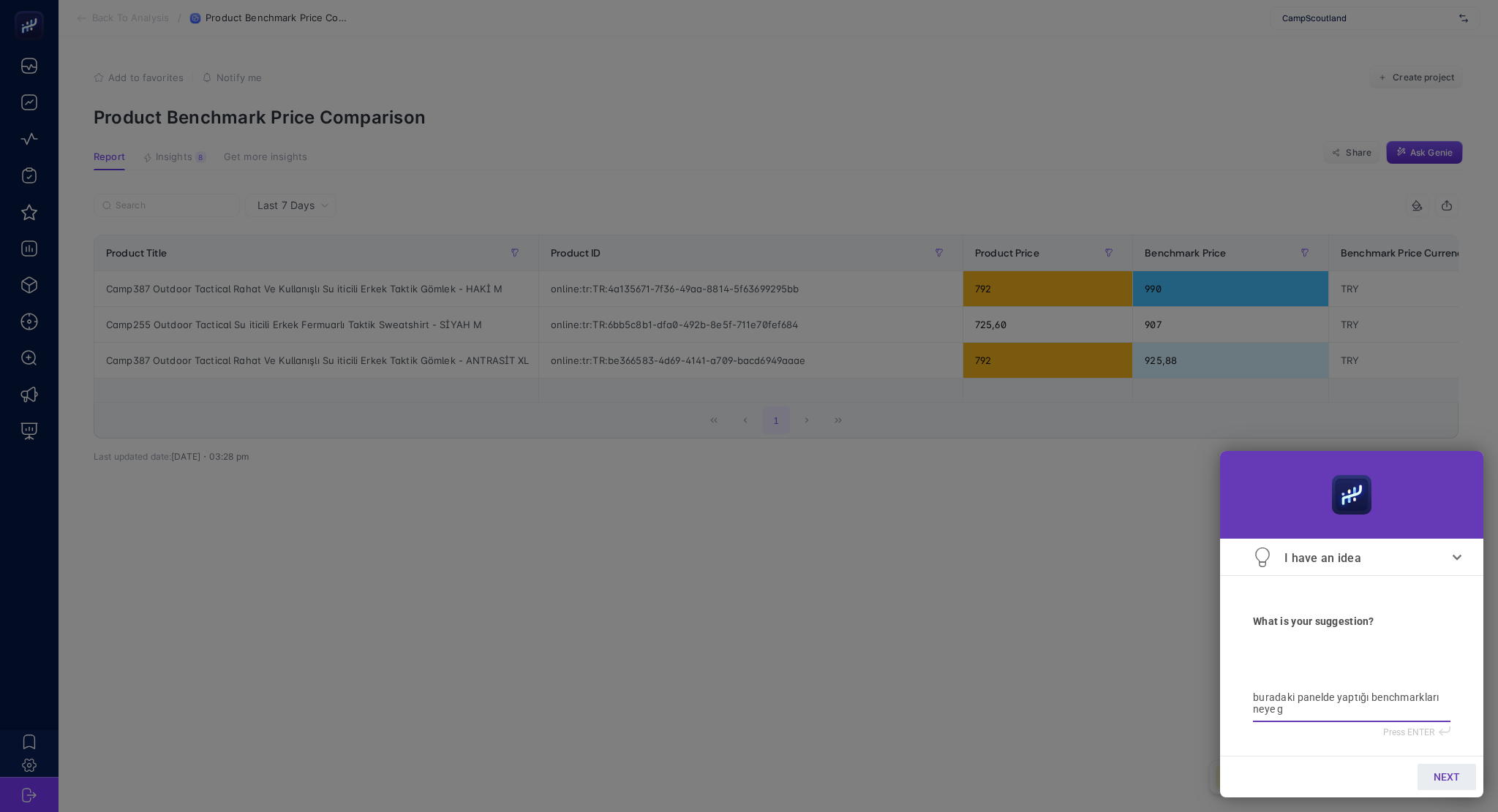
type textarea "buradaki panelde yaptığı benchmarkları neye gö"
type textarea "buradaki panelde yaptığı benchmarkları neye gör"
type textarea "buradaki panelde yaptığı benchmarkları neye göre"
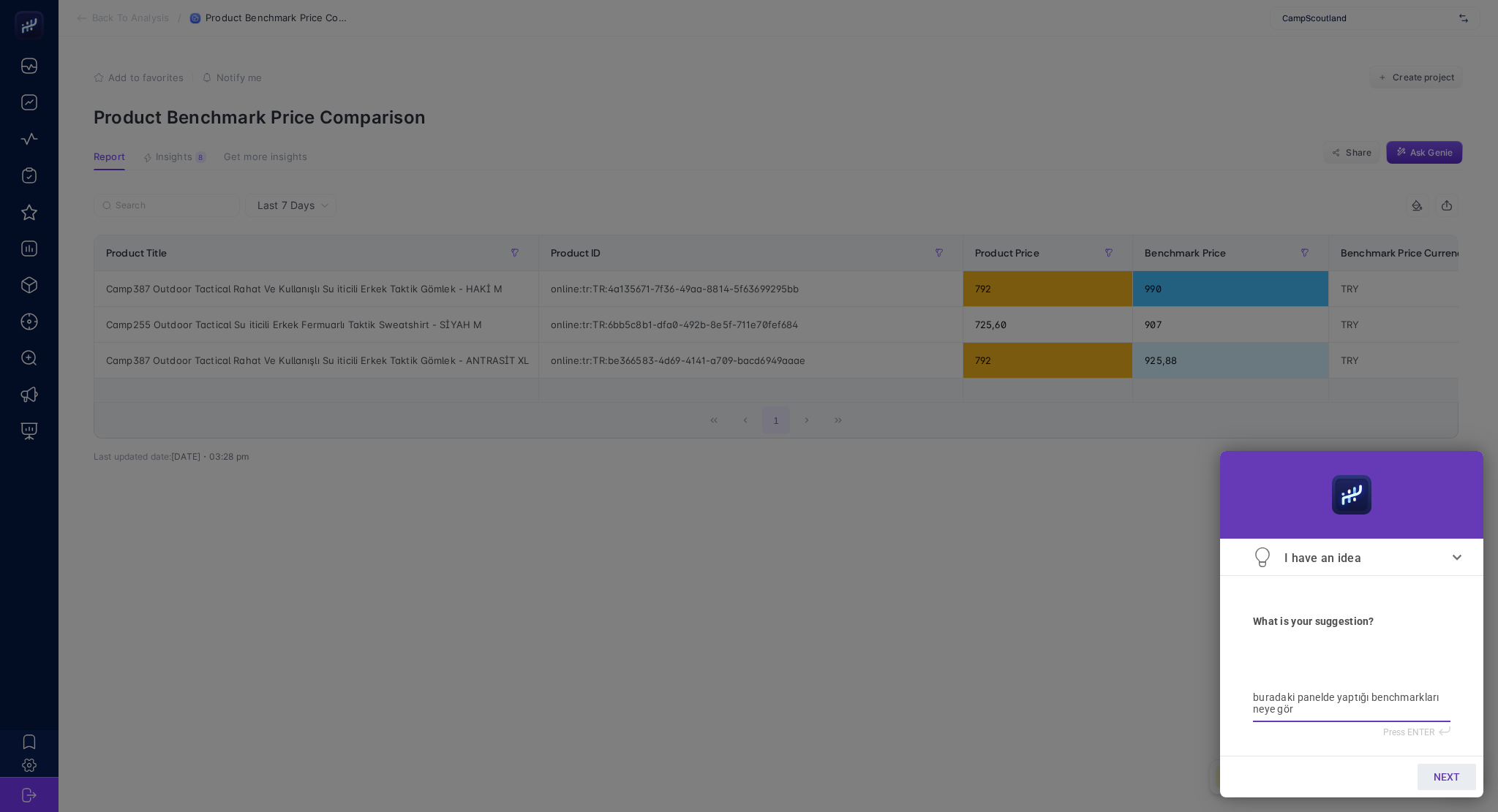
type textarea "buradaki panelde yaptığı benchmarkları neye göre"
type textarea "buradaki panelde yaptığı benchmarkları neye göre y"
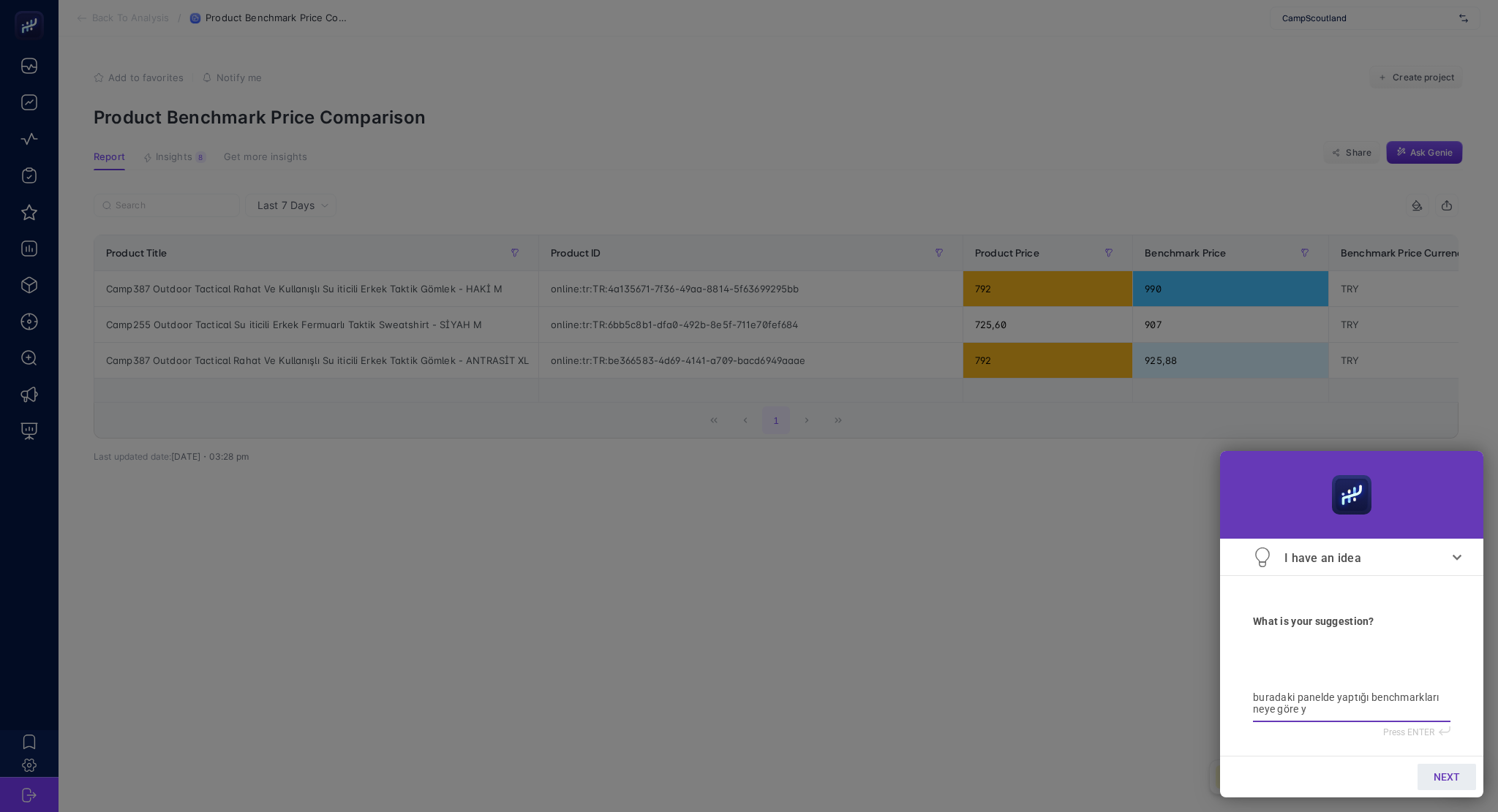
type textarea "buradaki panelde yaptığı benchmarkları neye göre ya"
type textarea "buradaki panelde yaptığı benchmarkları neye göre yap"
type textarea "buradaki panelde yaptığı benchmarkları neye göre yapt"
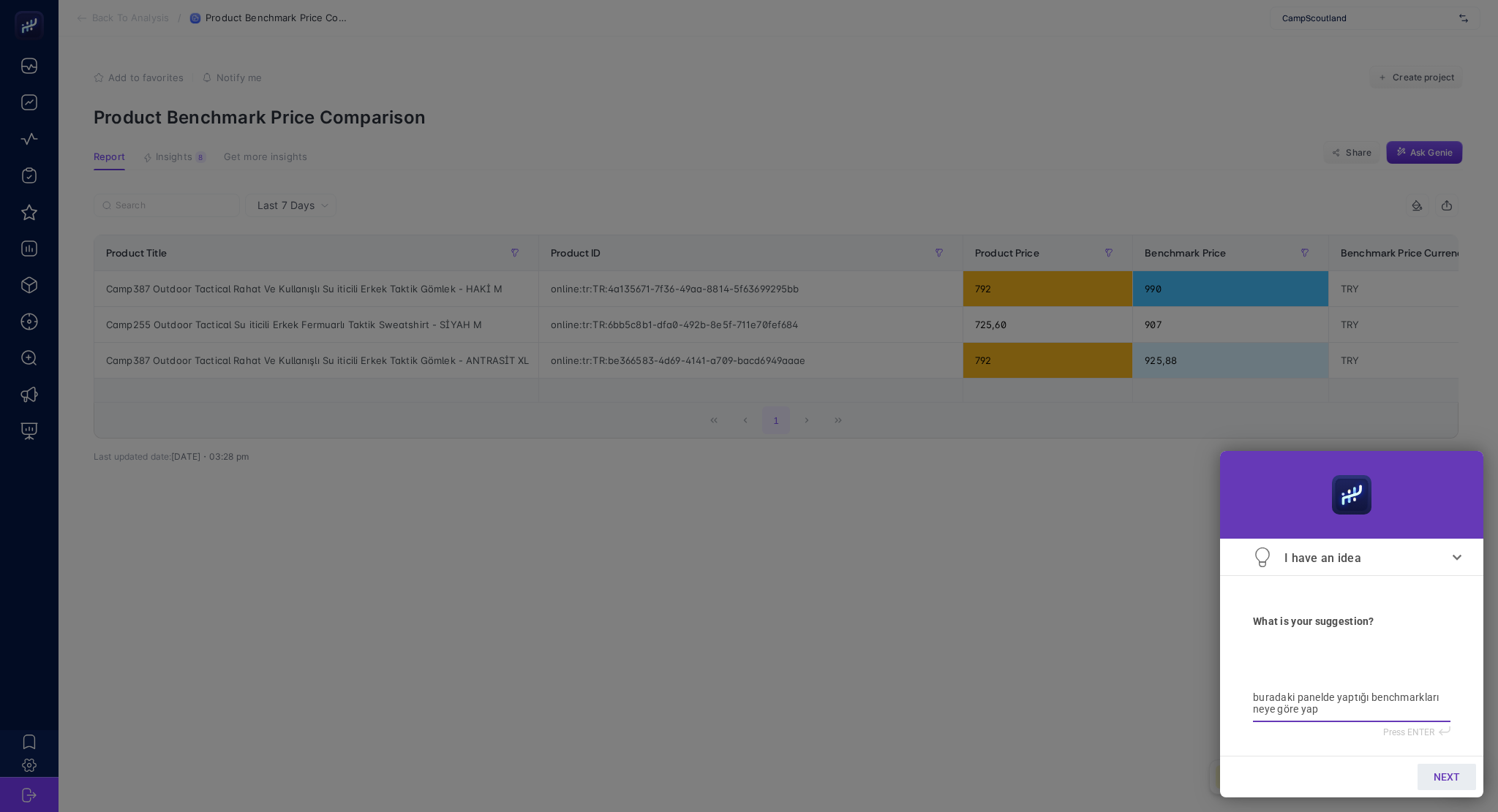
type textarea "buradaki panelde yaptığı benchmarkları neye göre yapt"
type textarea "buradaki panelde yaptığı benchmarkları neye göre yaptğ"
type textarea "buradaki panelde yaptığı benchmarkları neye göre yaptğı"
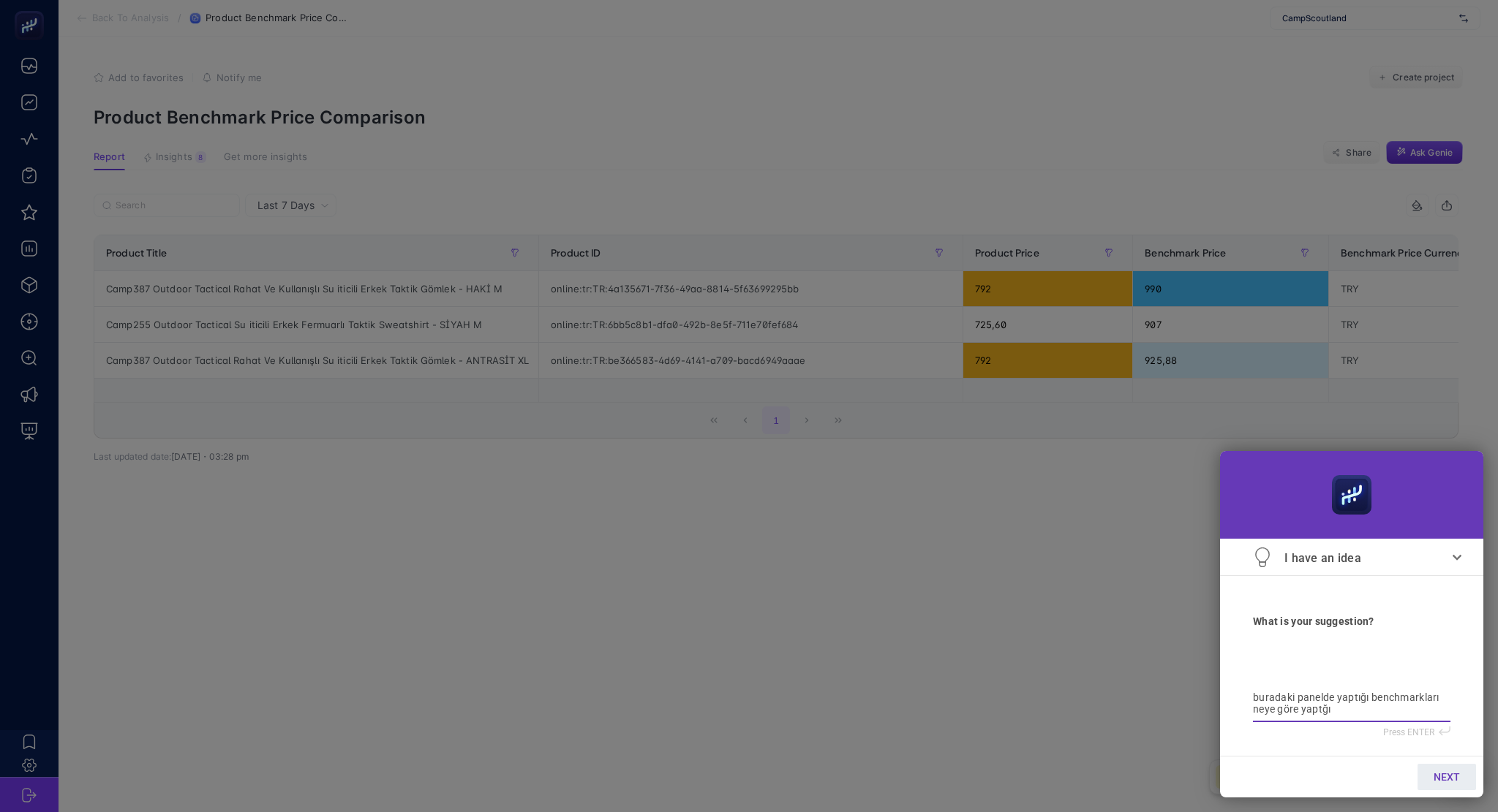
type textarea "buradaki panelde yaptığı benchmarkları neye göre yaptğın"
type textarea "buradaki panelde yaptığı benchmarkları neye göre yaptğını"
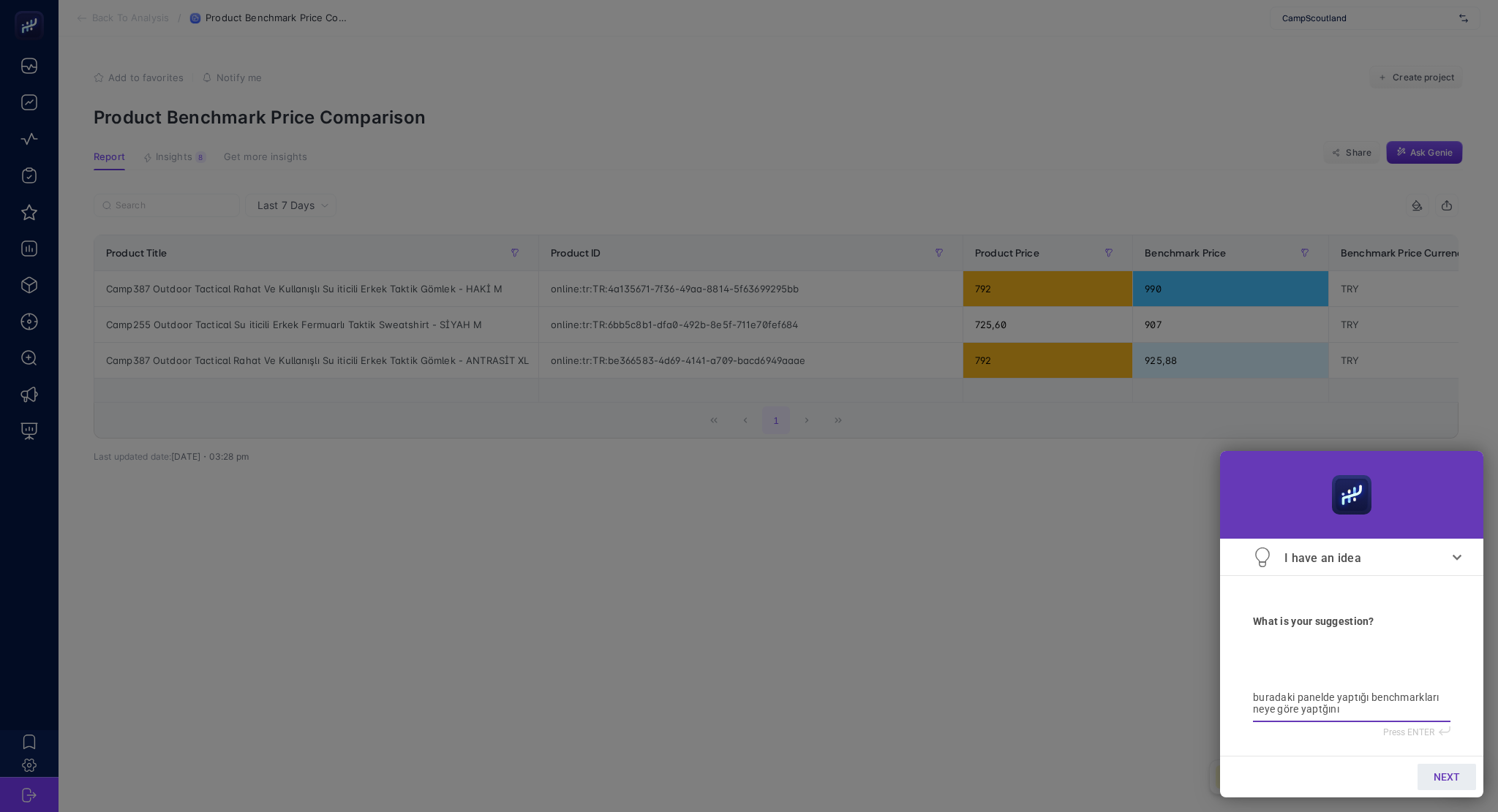
type textarea "buradaki panelde yaptığı benchmarkları neye göre yaptğını"
type textarea "buradaki panelde yaptığı benchmarkları neye göre yaptğını h"
type textarea "buradaki panelde yaptığı benchmarkları neye göre yaptğını"
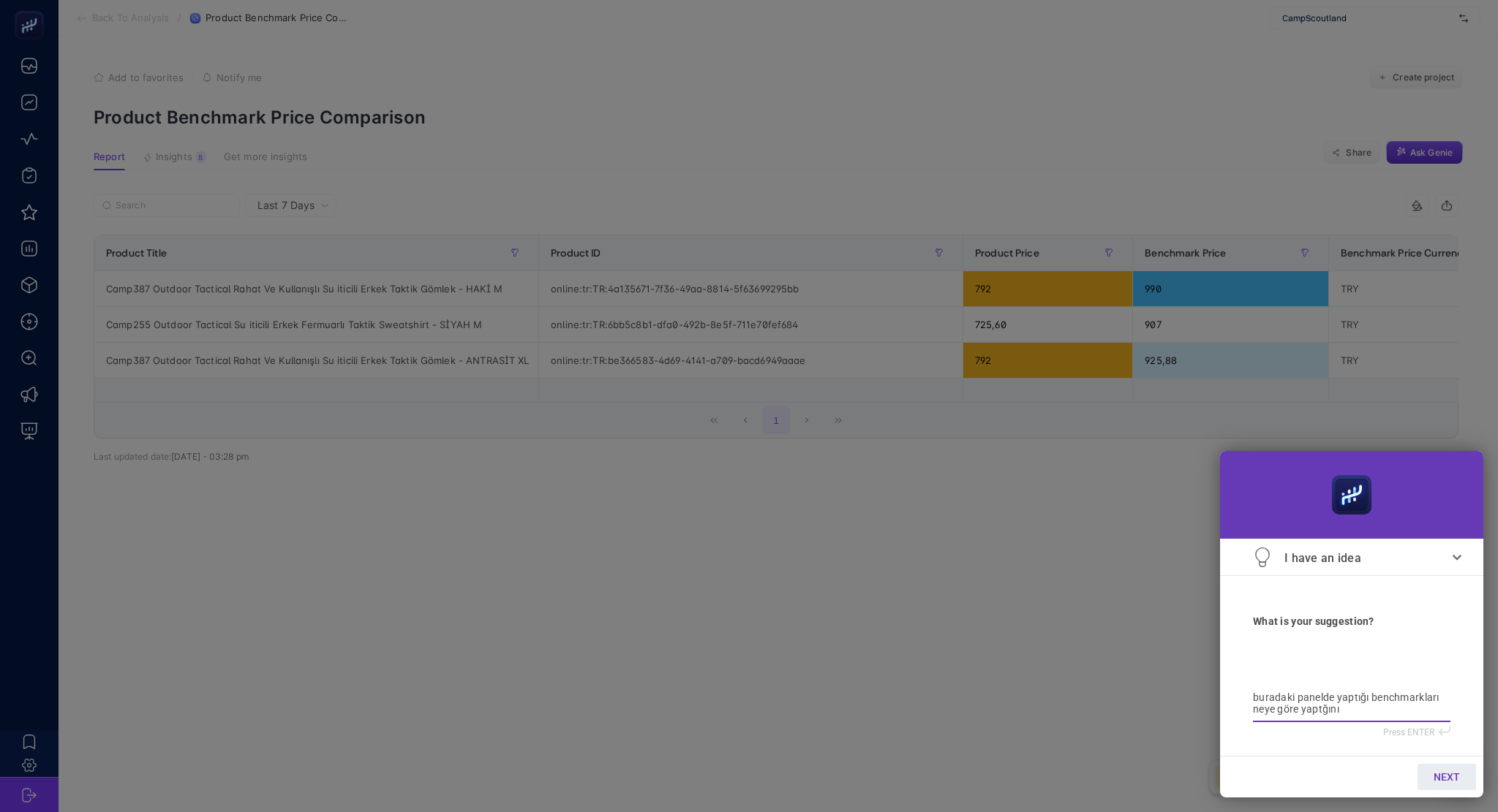
type textarea "buradaki panelde yaptığı benchmarkları neye göre yaptğını y"
type textarea "buradaki panelde yaptığı benchmarkları neye göre yaptğını ya"
type textarea "buradaki panelde yaptığı benchmarkları neye göre yaptğını yad"
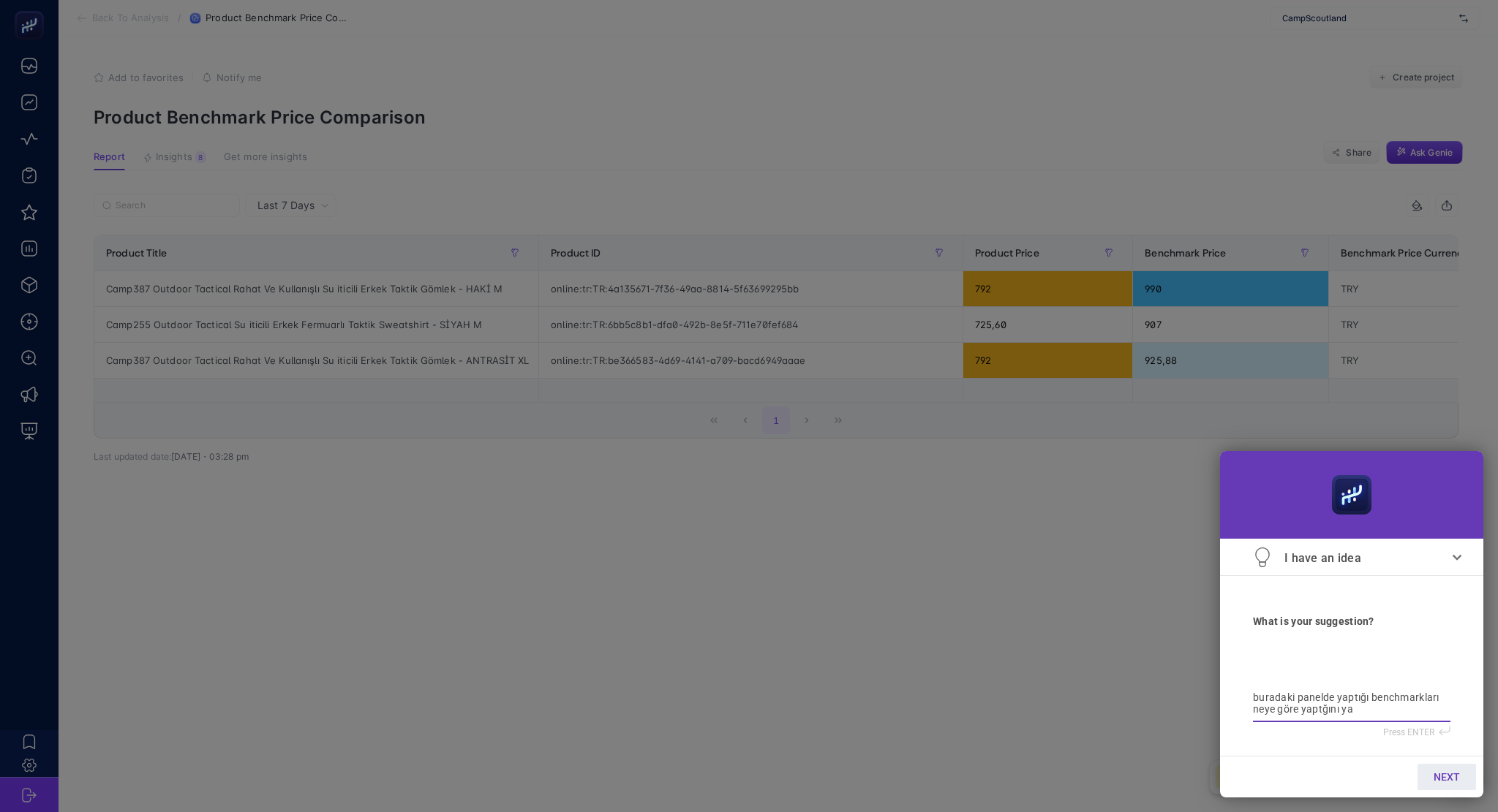
type textarea "buradaki panelde yaptığı benchmarkları neye göre yaptğını yad"
type textarea "buradaki panelde yaptığı benchmarkları neye göre yaptğını yada"
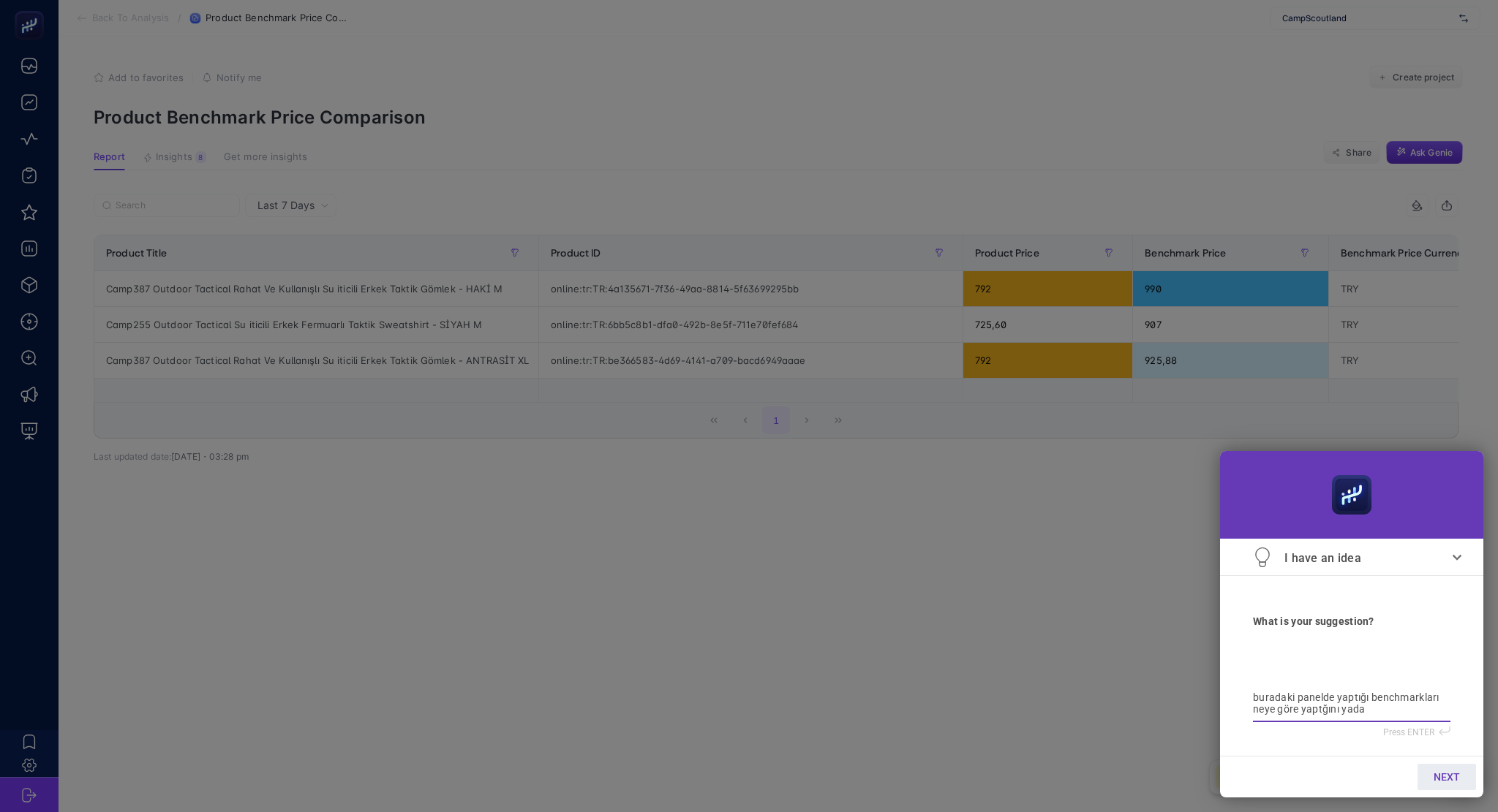
type textarea "buradaki panelde yaptığı benchmarkları neye göre yaptğını yada y"
type textarea "buradaki panelde yaptığı benchmarkları neye göre yaptğını yada ya"
type textarea "buradaki panelde yaptığı benchmarkları neye göre yaptğını yada yap"
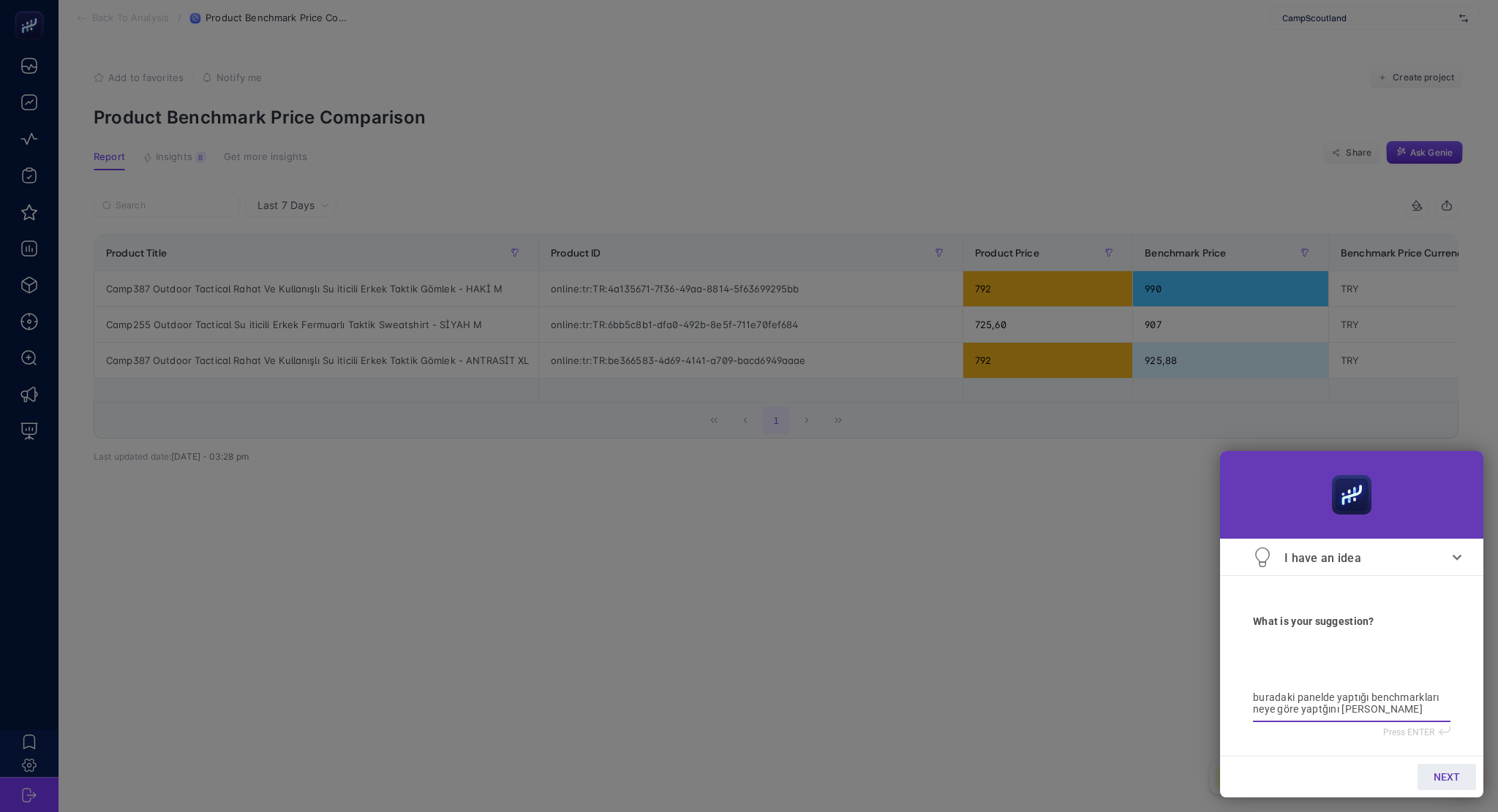
type textarea "buradaki panelde yaptığı benchmarkları neye göre yaptğını yada yap"
type textarea "buradaki panelde yaptığı benchmarkları neye göre yaptğını yada yapa"
type textarea "buradaki panelde yaptığı benchmarkları neye göre yaptğını yada yapar"
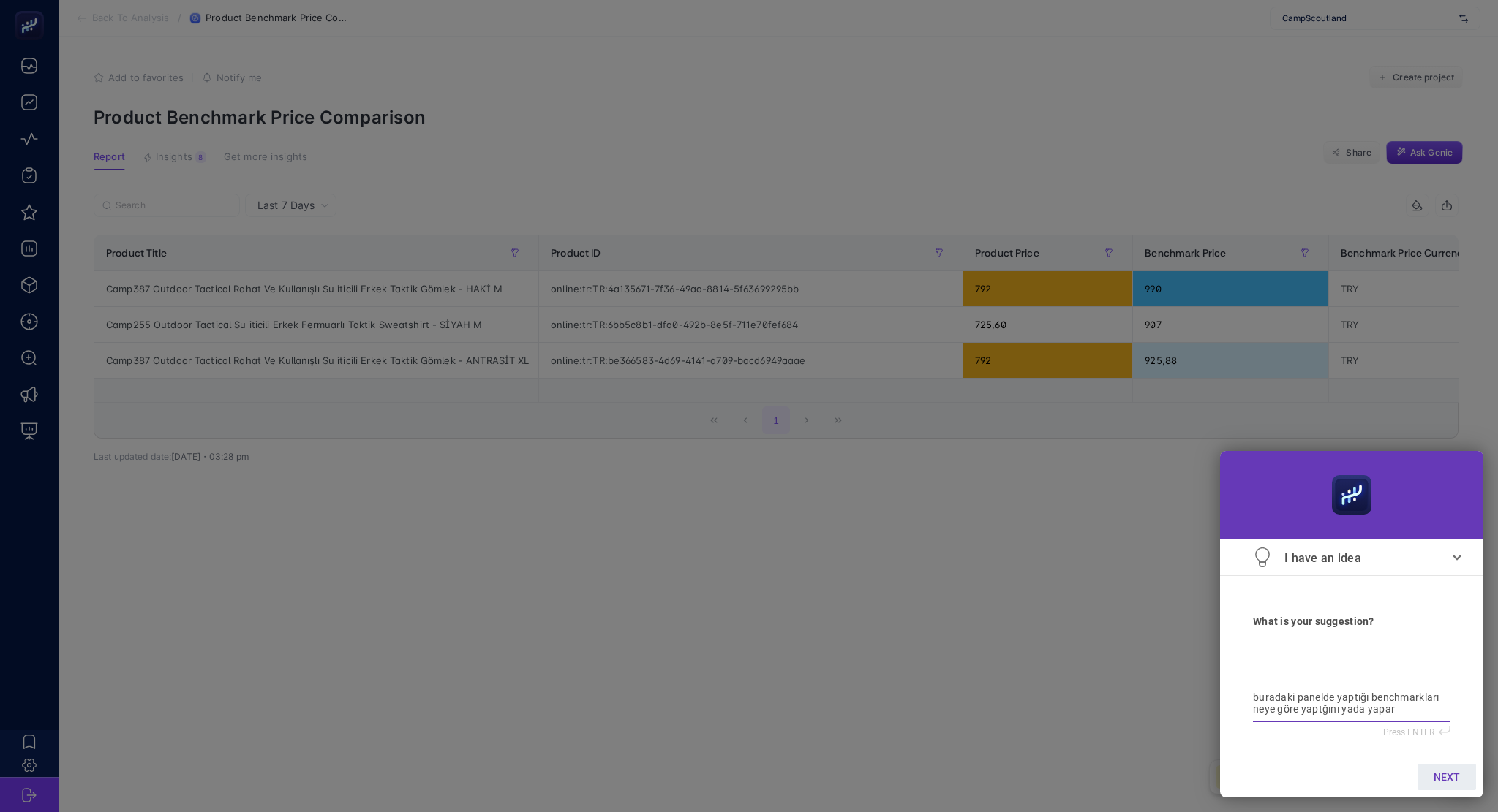
type textarea "buradaki panelde yaptığı benchmarkları neye göre yaptğını yada yapark"
type textarea "buradaki panelde yaptığı benchmarkları neye göre yaptğını yada yaparke"
type textarea "buradaki panelde yaptığı benchmarkları neye göre yaptğını yada yaparken"
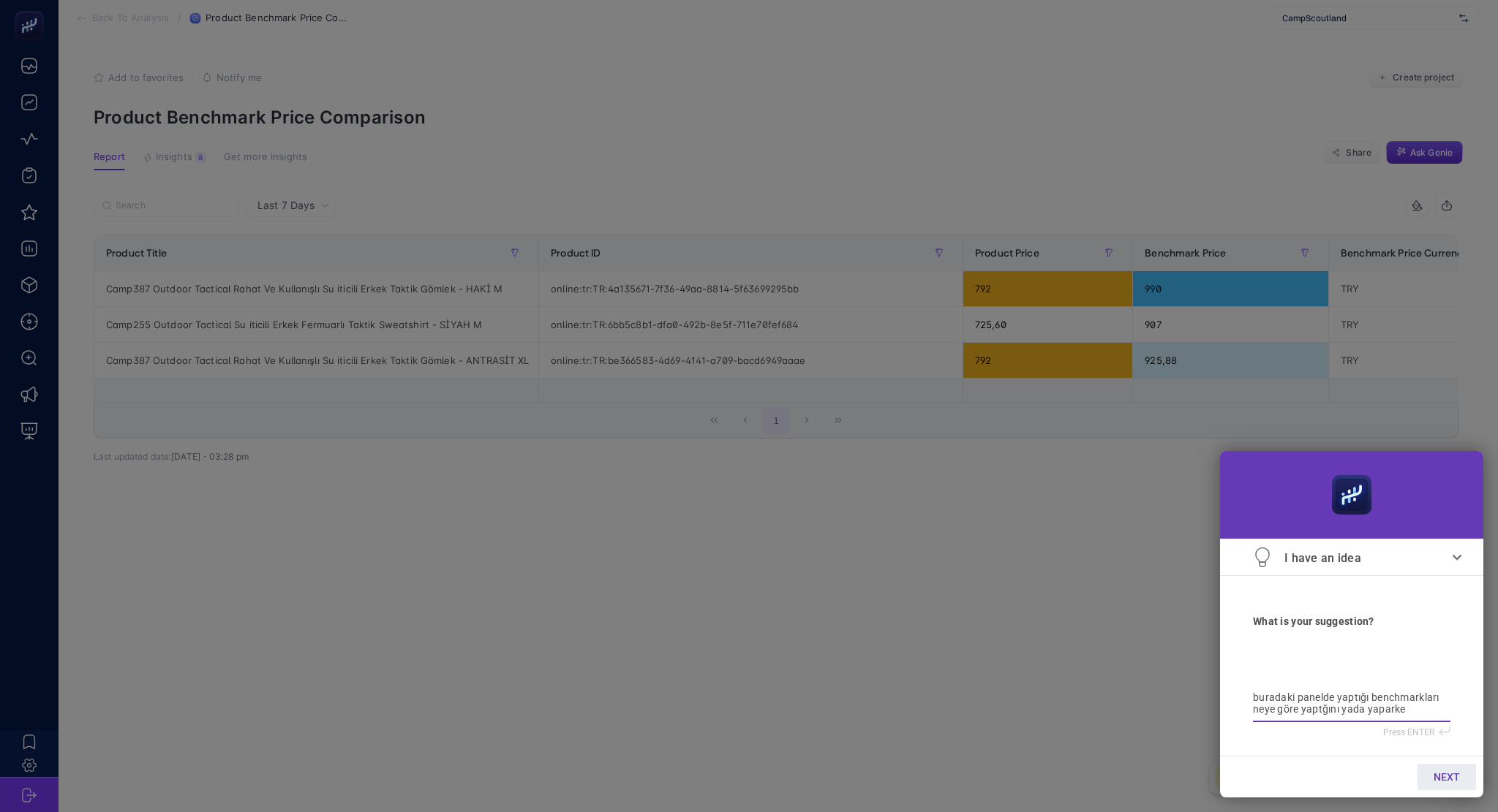
type textarea "buradaki panelde yaptığı benchmarkları neye göre yaptğını yada yaparken"
type textarea "buradaki panelde yaptığı benchmarkları neye göre yaptğını yada yaparken h"
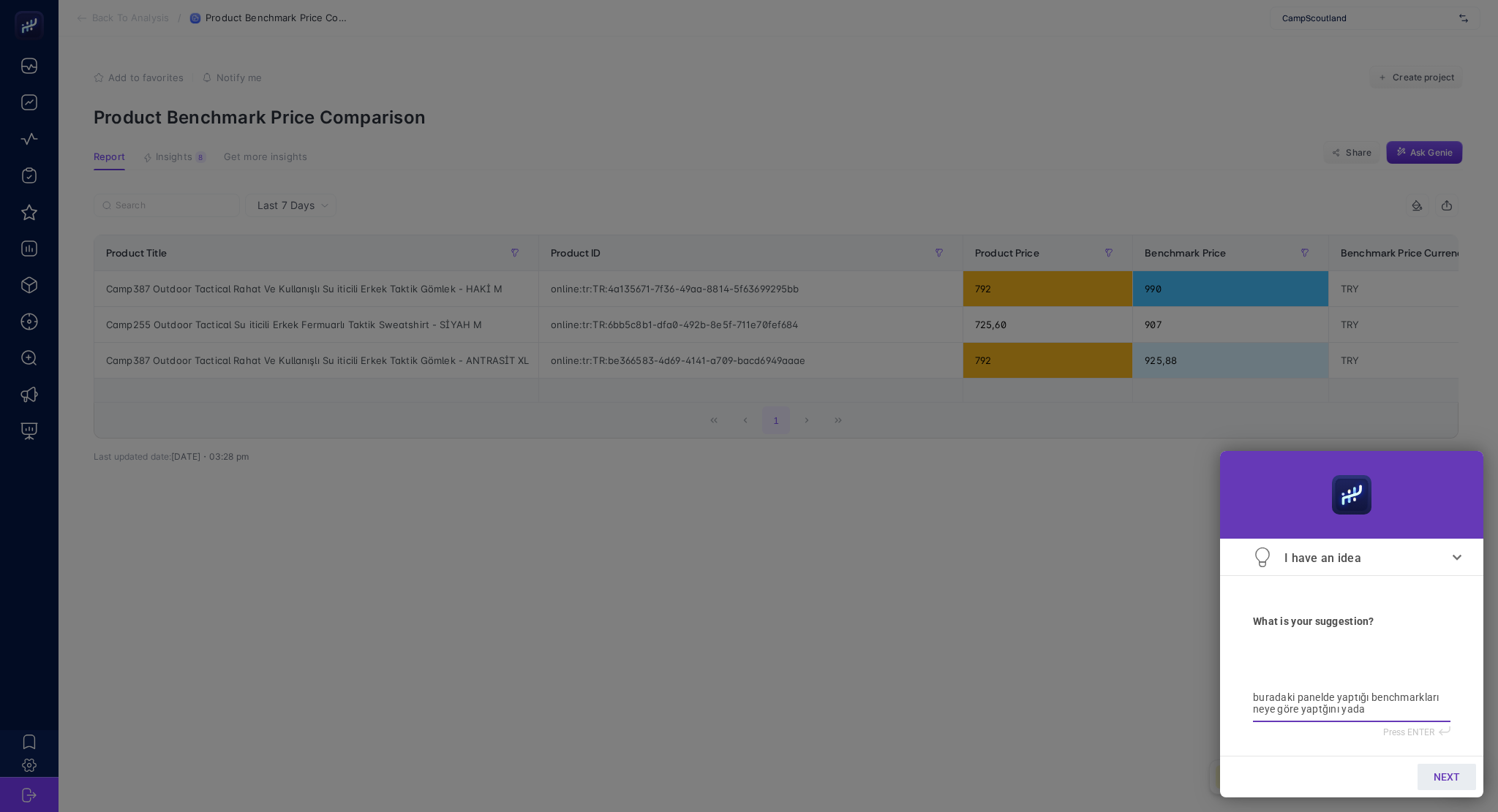
type textarea "buradaki panelde yaptığı benchmarkları neye göre yaptğını yada yaparken ha"
type textarea "buradaki panelde yaptığı benchmarkları neye göre yaptğını yada yaparken han"
type textarea "buradaki panelde yaptığı benchmarkları neye göre yaptğını yada yaparken hang"
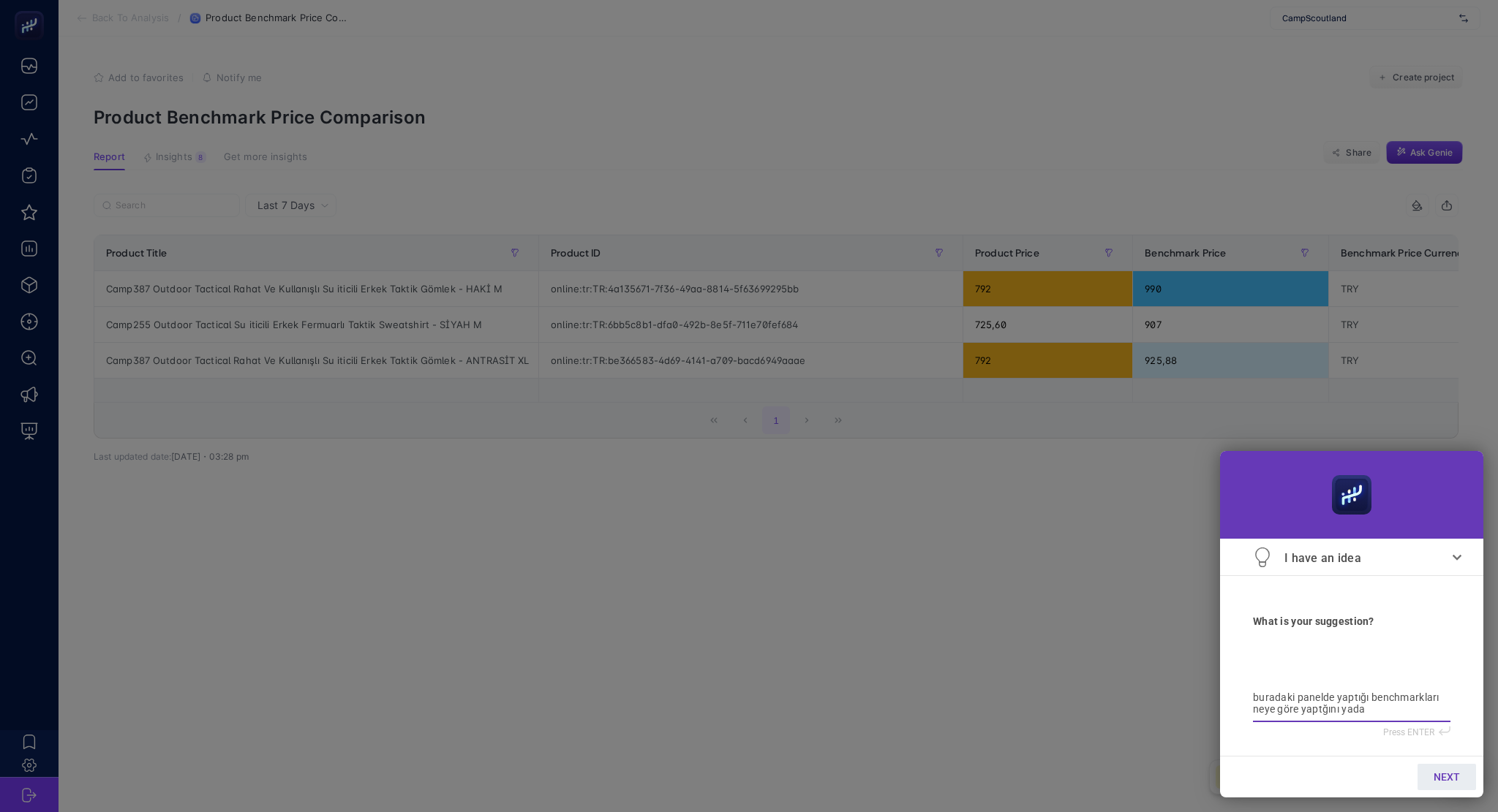
type textarea "buradaki panelde yaptığı benchmarkları neye göre yaptğını yada yaparken hang"
click at [1426, 773] on link "NEXT" at bounding box center [1447, 777] width 59 height 26
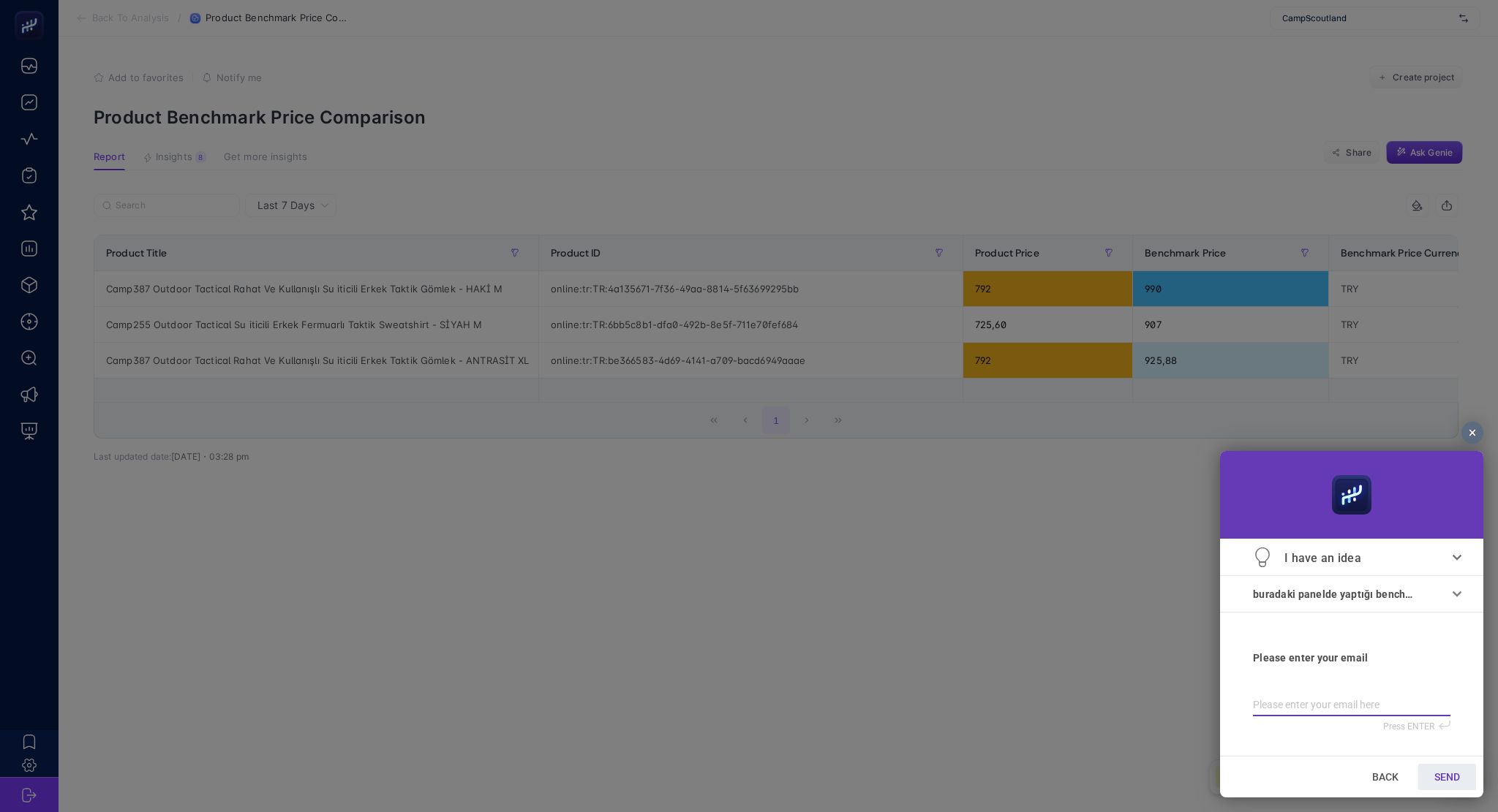
click at [1401, 712] on input "email" at bounding box center [1352, 707] width 198 height 16
click at [1456, 775] on span "SEND" at bounding box center [1447, 777] width 26 height 12
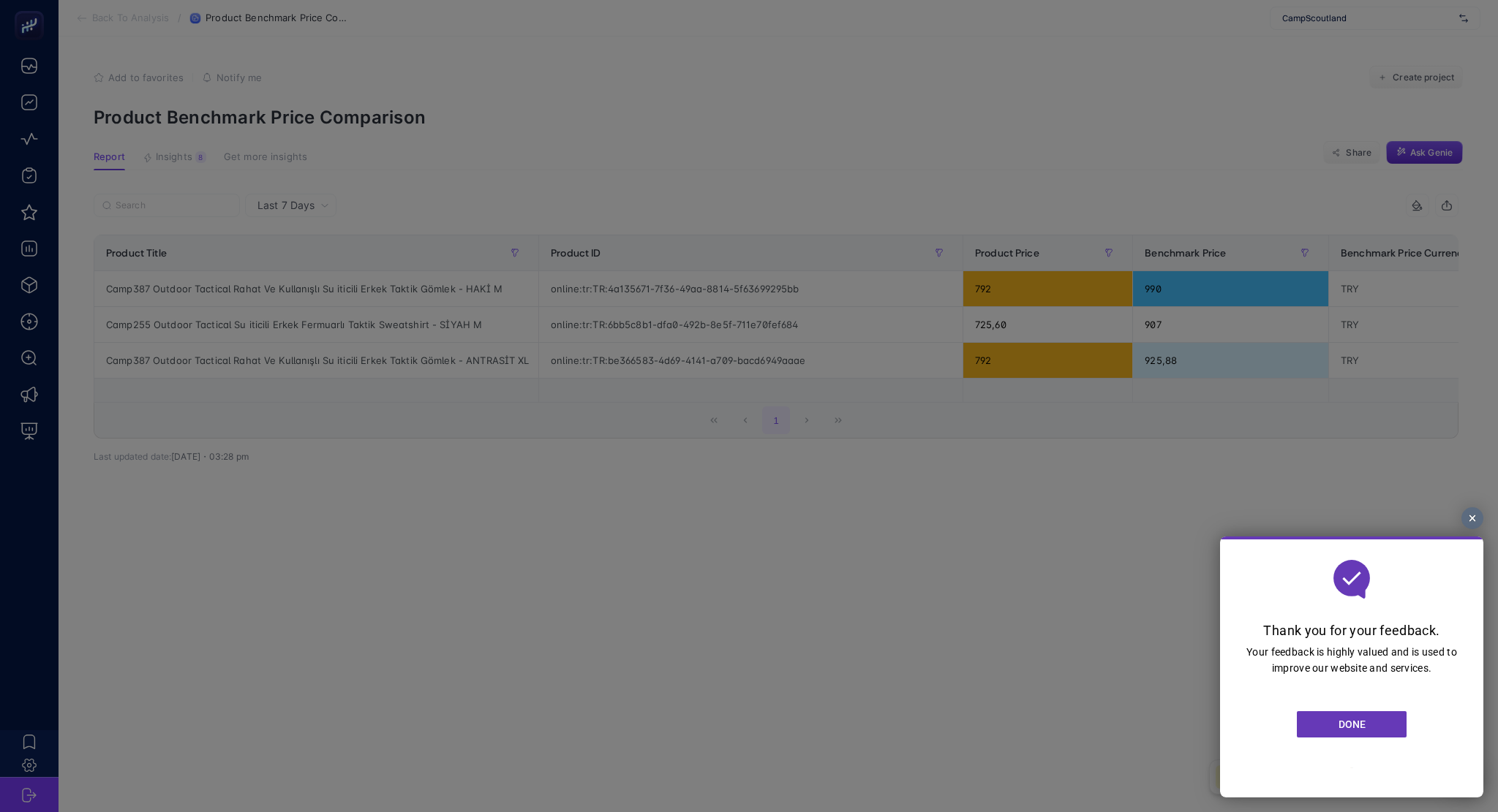
click at [1354, 724] on span "DONE" at bounding box center [1352, 725] width 27 height 12
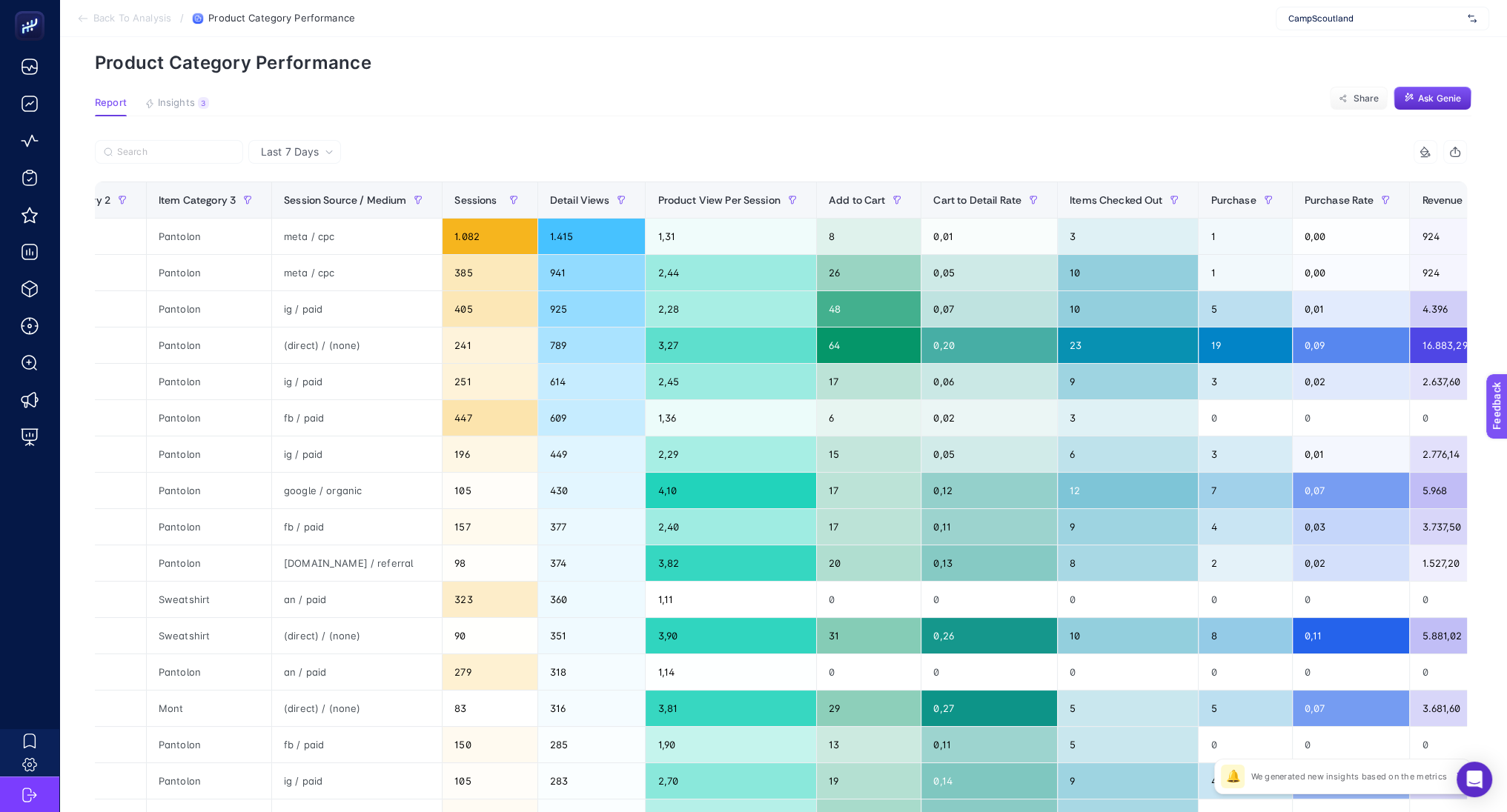
scroll to position [0, 413]
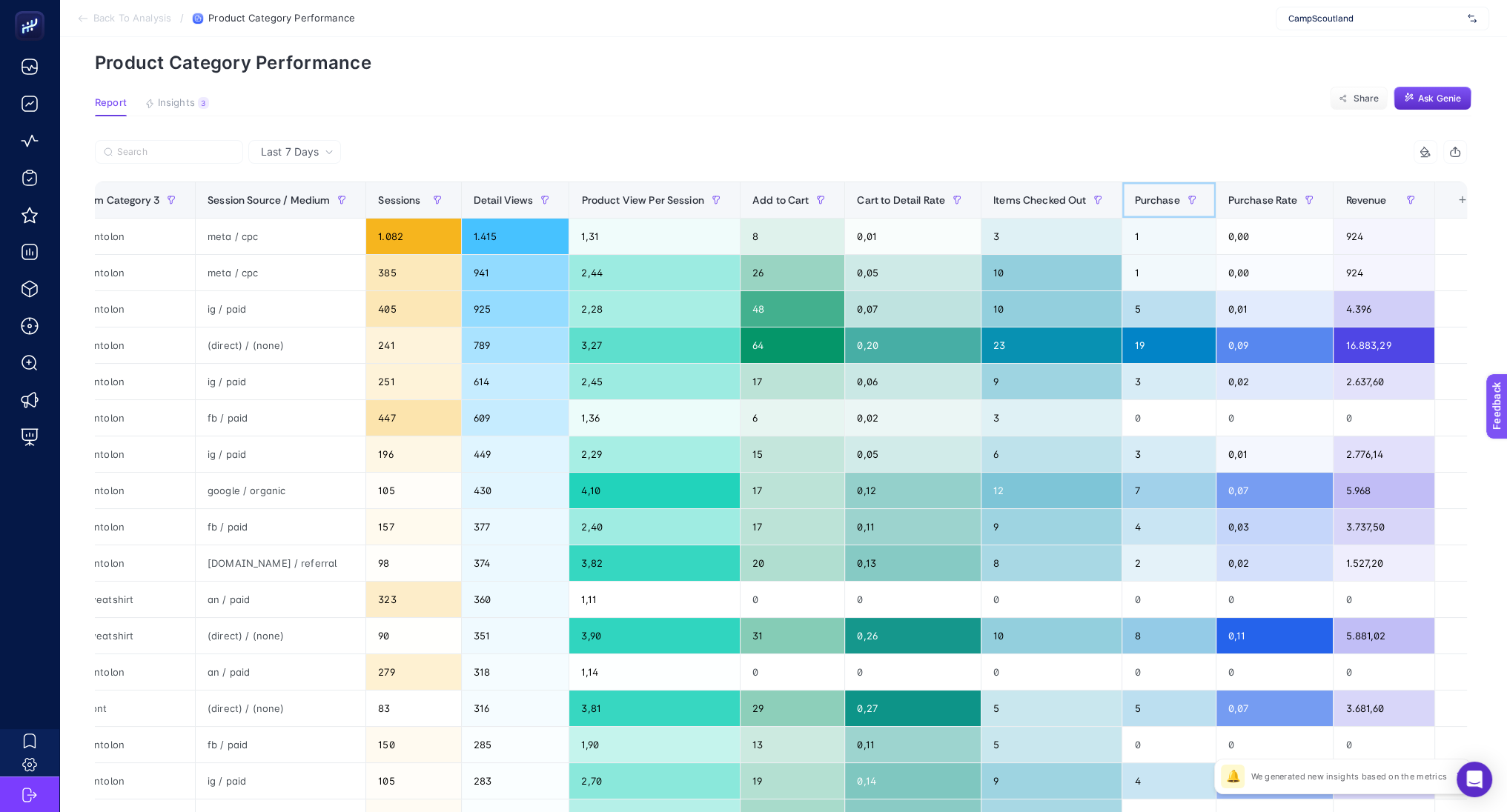
click at [1159, 201] on span "Purchase" at bounding box center [1156, 200] width 45 height 12
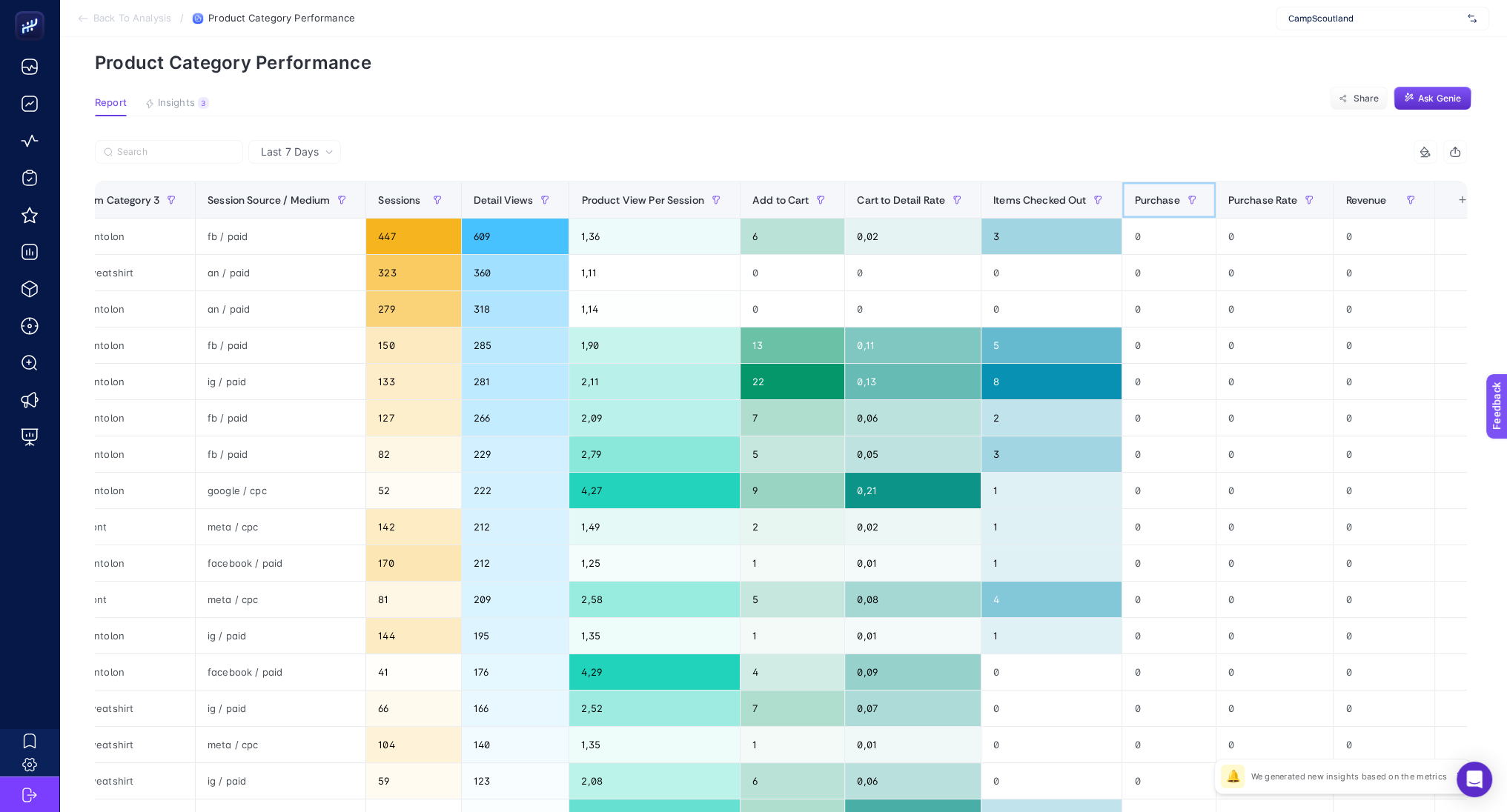
click at [1159, 201] on span "Purchase" at bounding box center [1156, 200] width 45 height 12
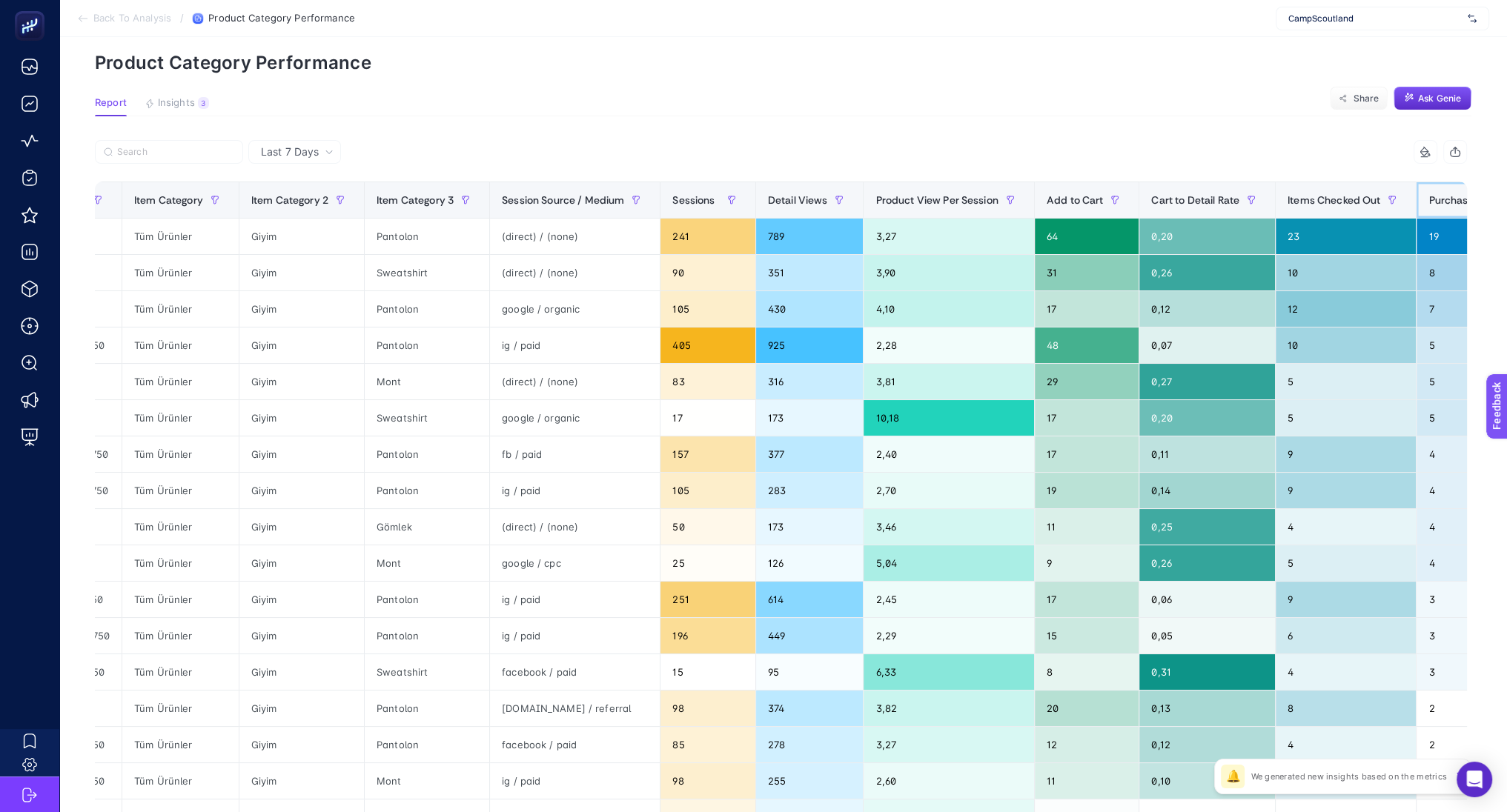
scroll to position [0, 0]
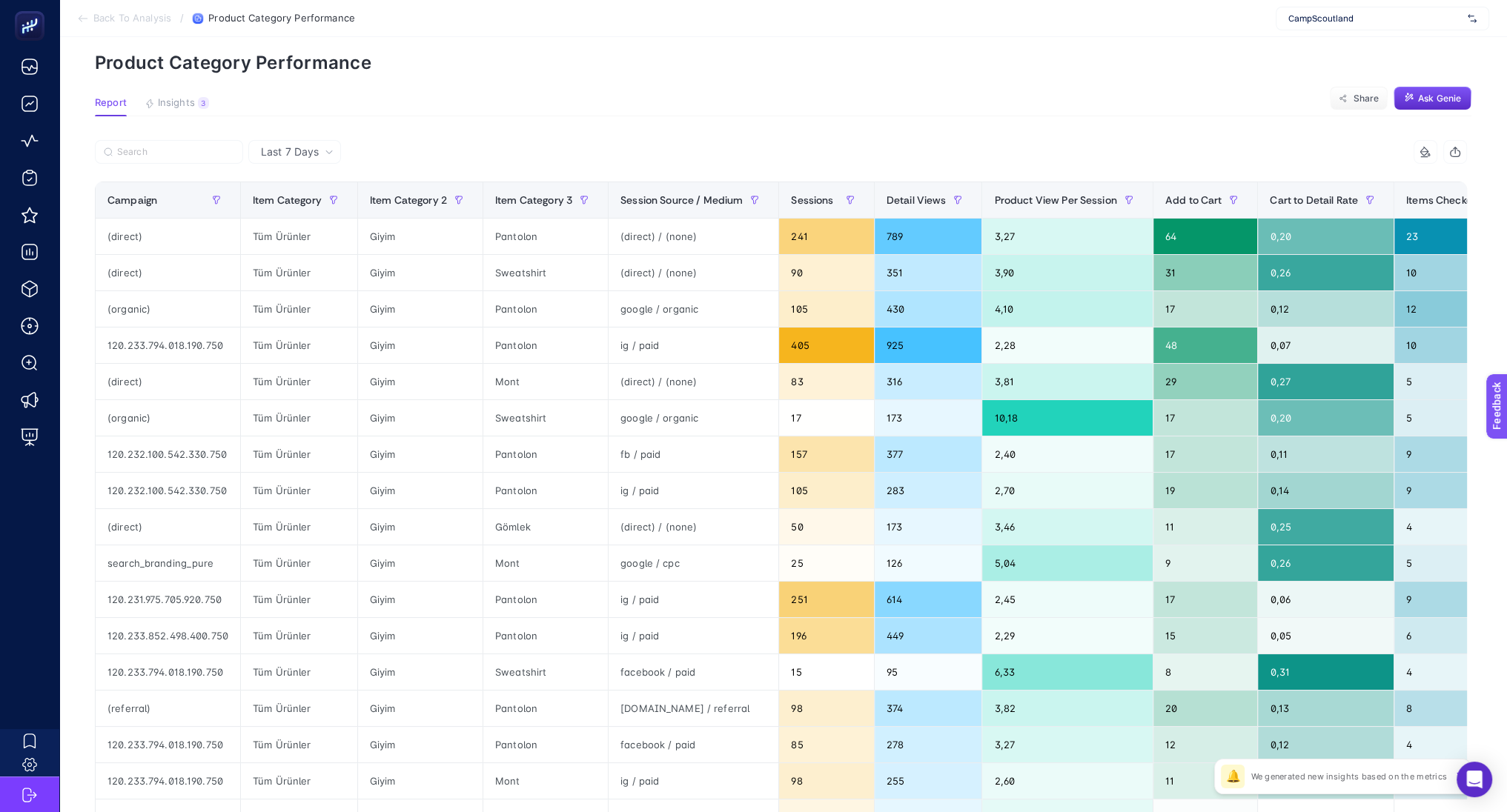
click at [302, 145] on span "Last 7 Days" at bounding box center [290, 152] width 58 height 15
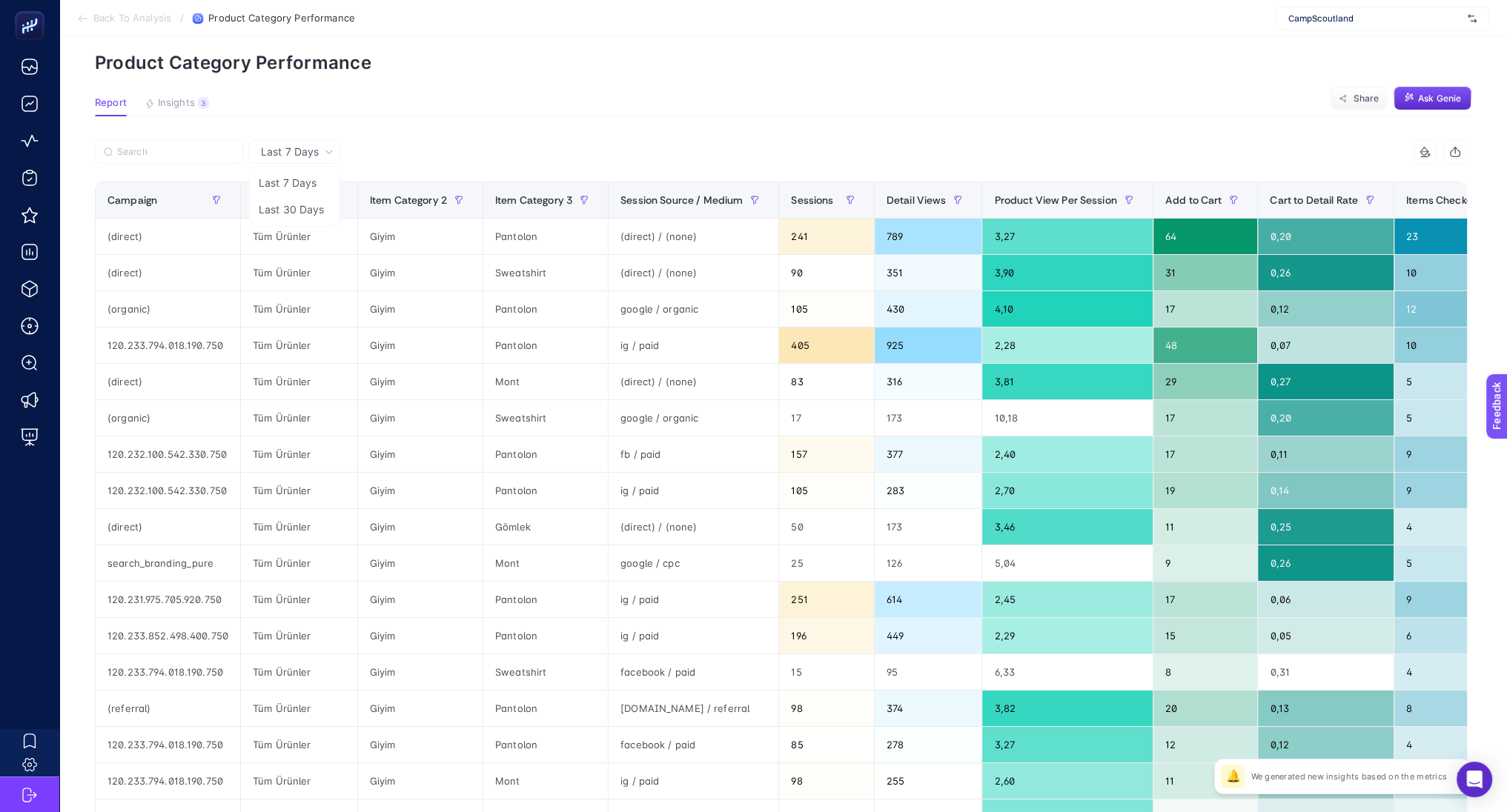
click at [299, 150] on span "Last 7 Days" at bounding box center [290, 152] width 58 height 15
click at [297, 210] on li "Last 30 Days" at bounding box center [294, 210] width 84 height 27
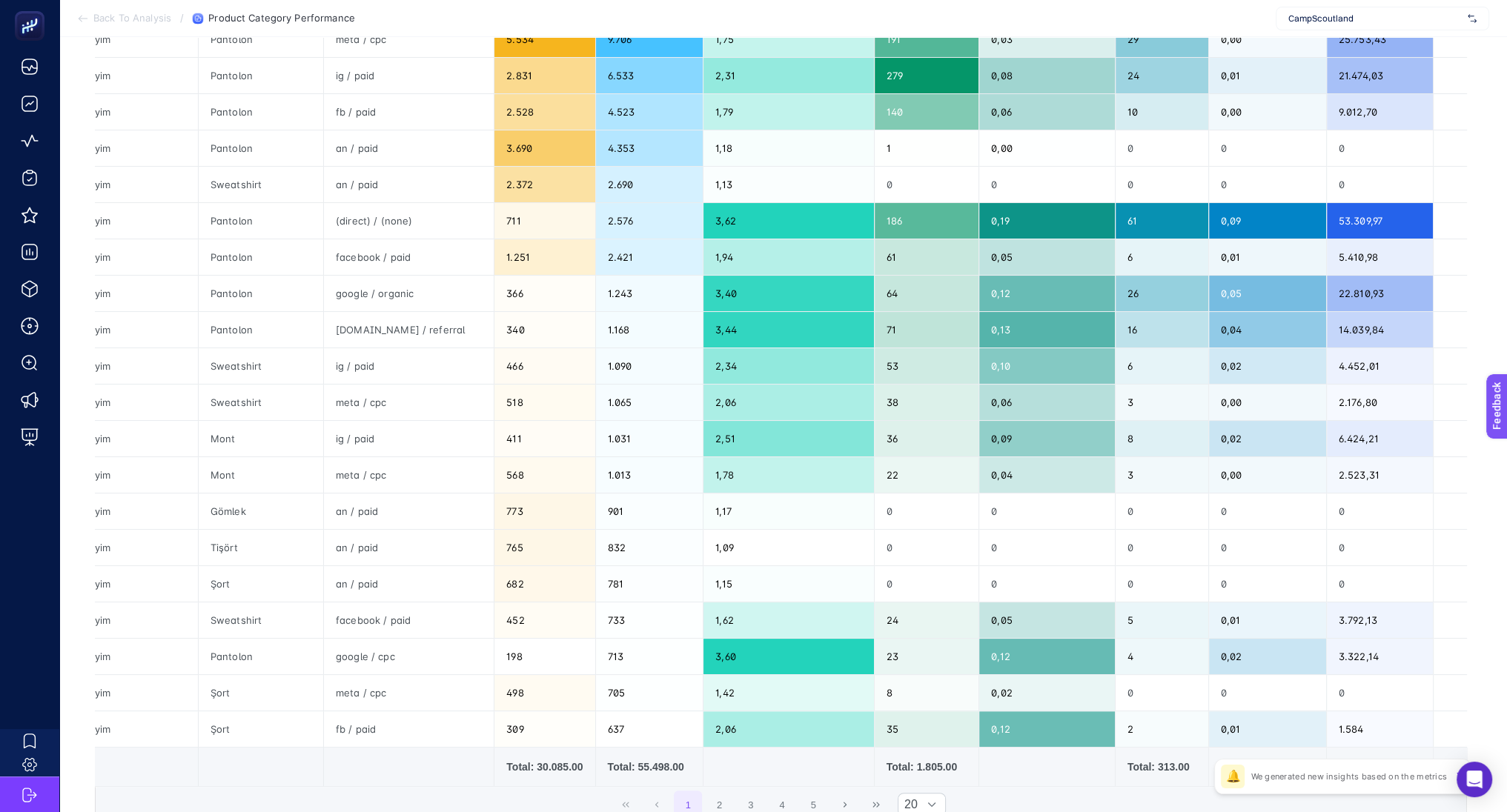
scroll to position [0, 7]
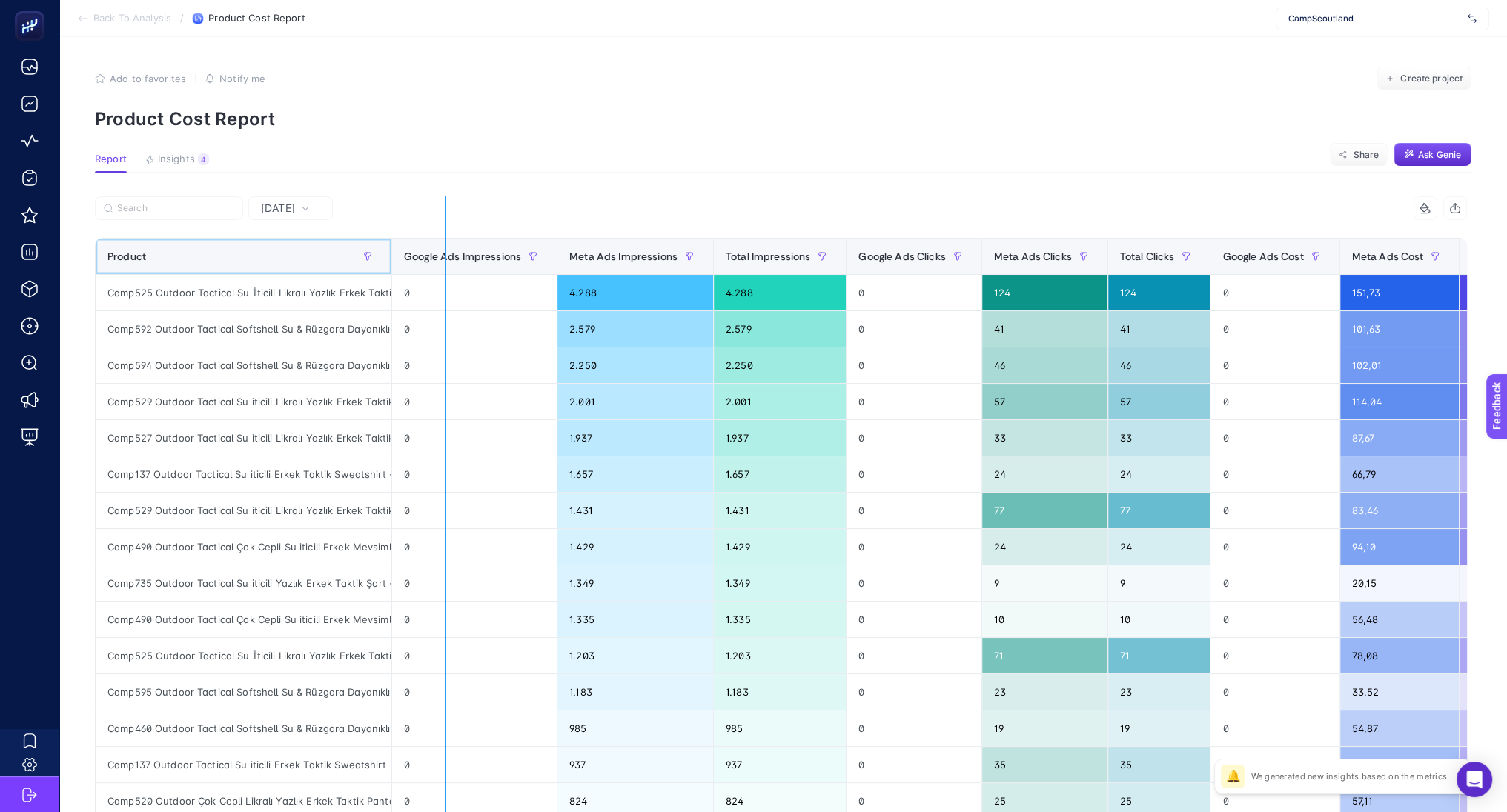
drag, startPoint x: 386, startPoint y: 251, endPoint x: 617, endPoint y: 307, distance: 237.7
click at [617, 307] on div "9 items selected Product Google Ads Impressions Meta Ads Impressions Total Impr…" at bounding box center [781, 636] width 1372 height 880
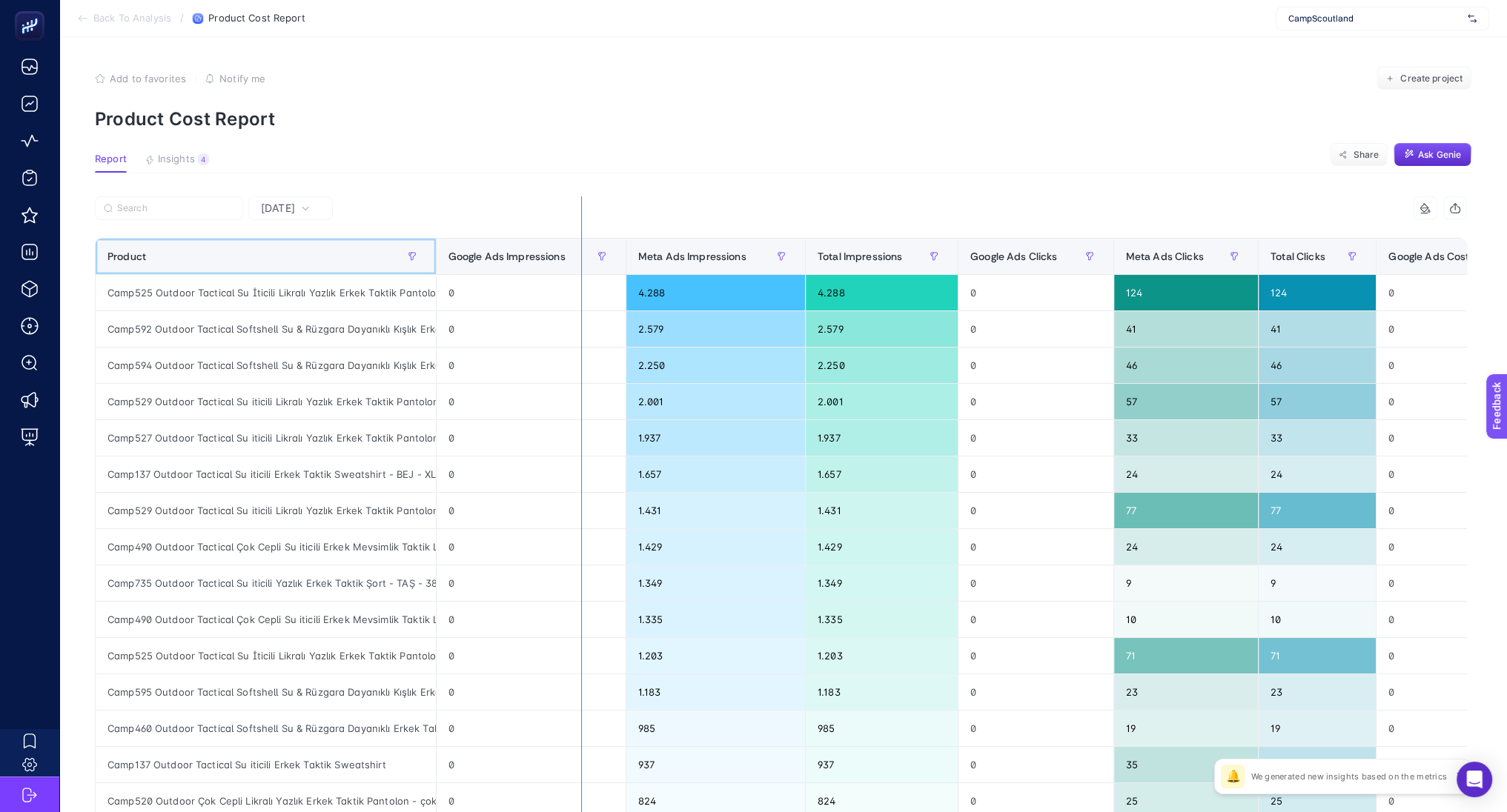
drag, startPoint x: 427, startPoint y: 248, endPoint x: 709, endPoint y: 280, distance: 283.8
click at [709, 280] on div "9 items selected Product Google Ads Impressions Meta Ads Impressions Total Impr…" at bounding box center [781, 636] width 1372 height 880
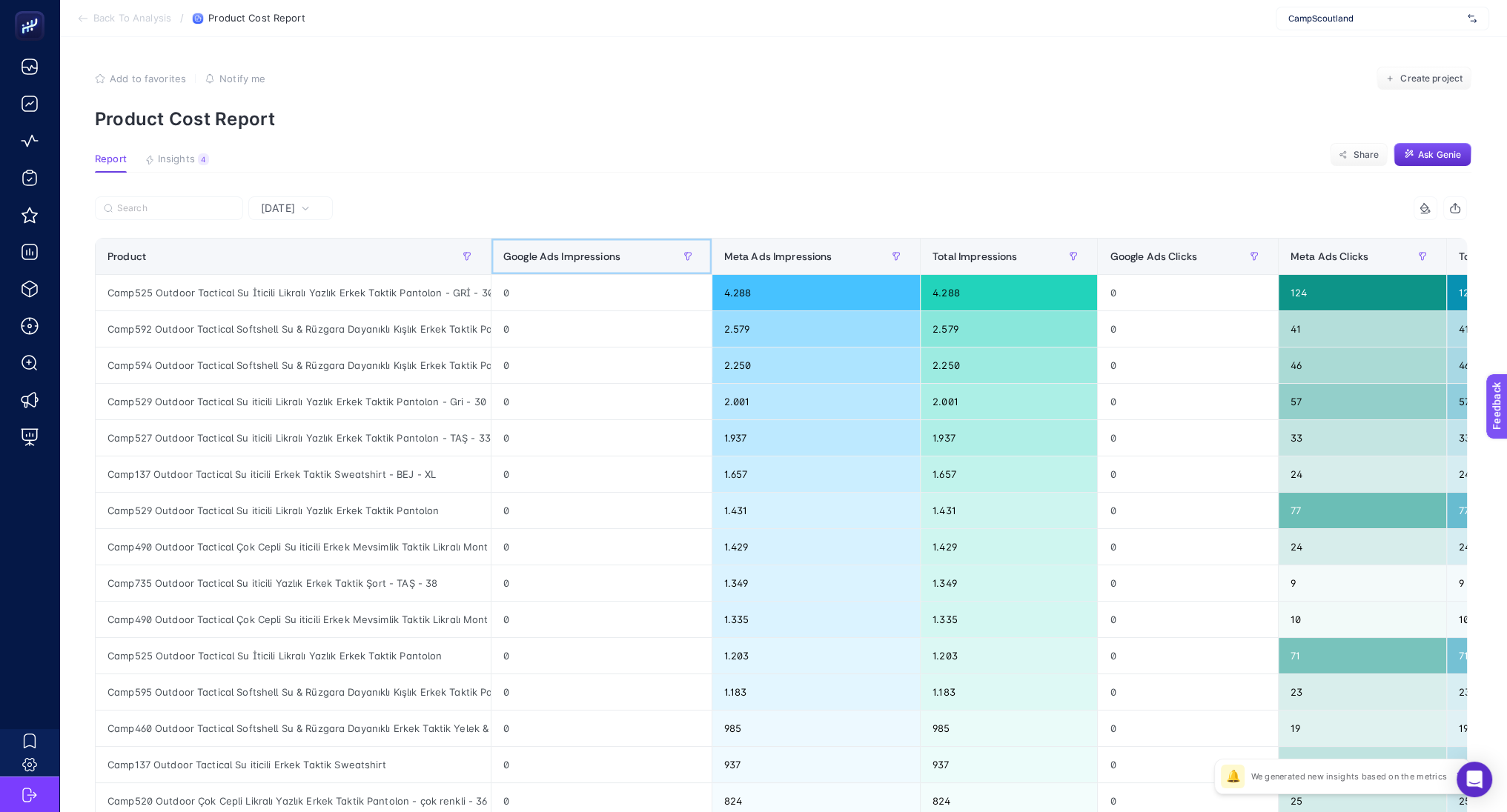
click at [479, 250] on tr "Product Google Ads Impressions Meta Ads Impressions Total Impressions Google Ad…" at bounding box center [1107, 257] width 2022 height 36
drag, startPoint x: 479, startPoint y: 250, endPoint x: 909, endPoint y: 319, distance: 435.5
click at [909, 319] on div "9 items selected Product Google Ads Impressions Meta Ads Impressions Total Impr…" at bounding box center [781, 636] width 1372 height 880
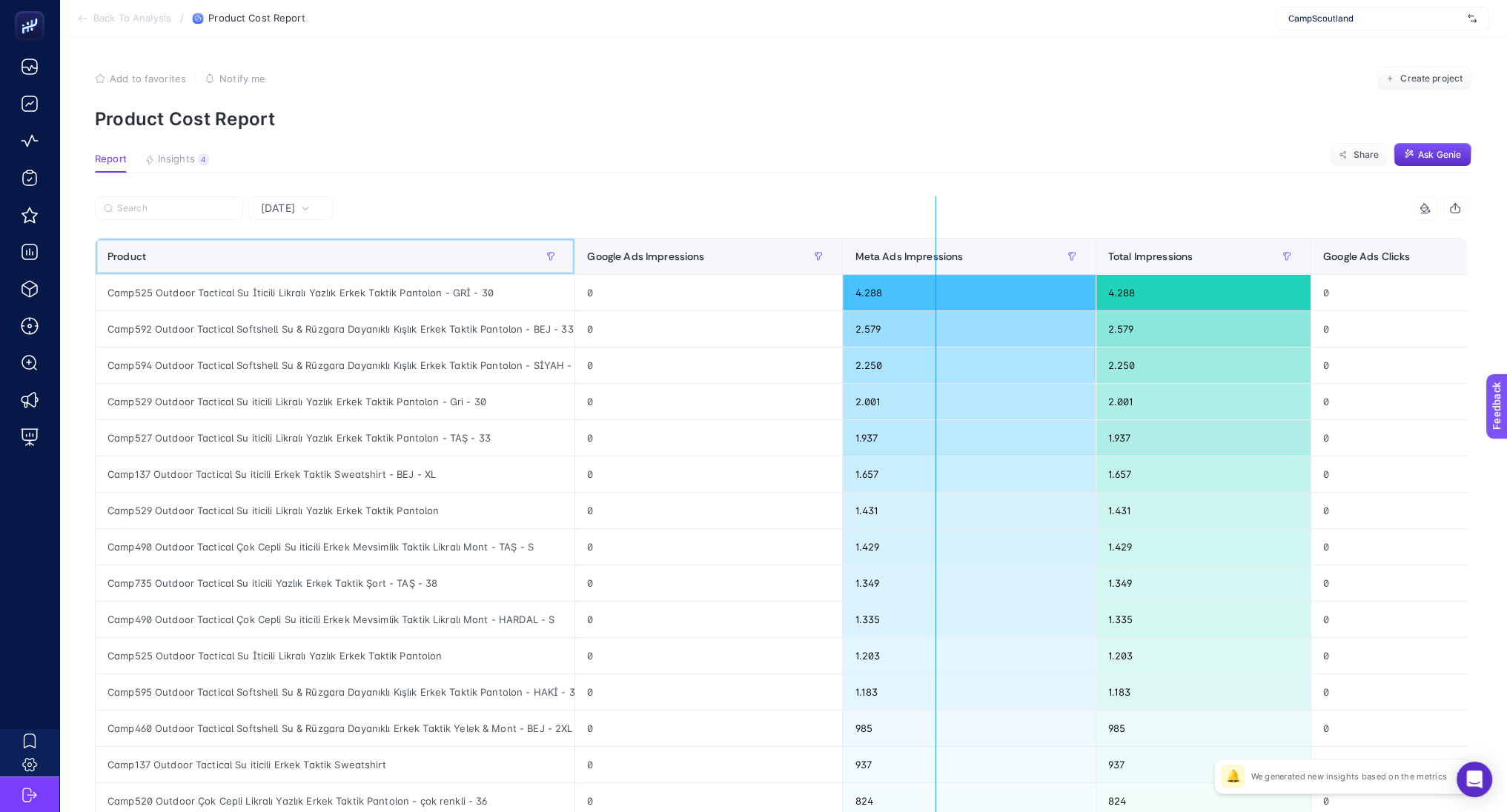
drag, startPoint x: 568, startPoint y: 256, endPoint x: 954, endPoint y: 285, distance: 387.1
click at [954, 285] on div "9 items selected Product Google Ads Impressions Meta Ads Impressions Total Impr…" at bounding box center [781, 636] width 1372 height 880
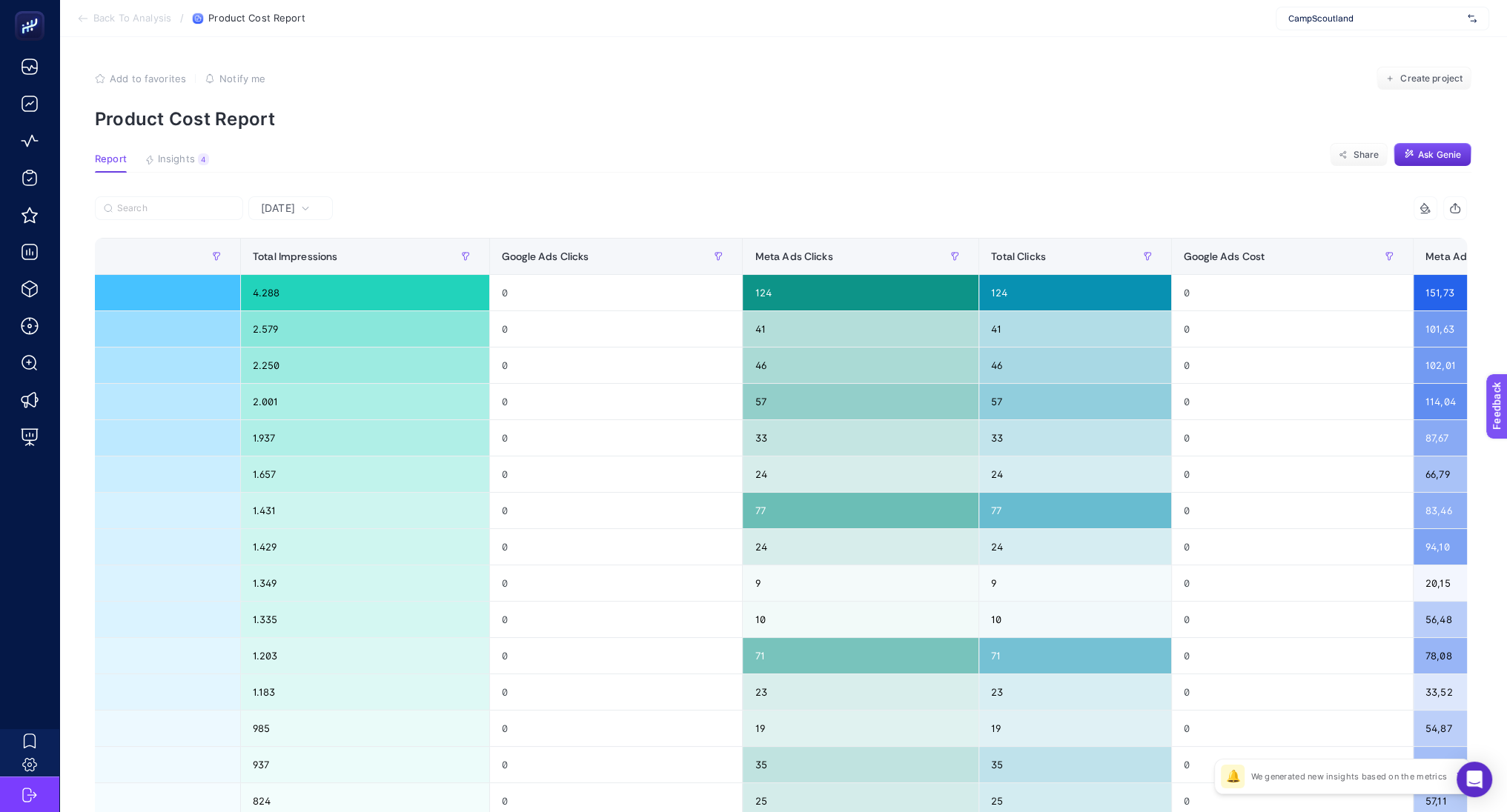
scroll to position [0, 1031]
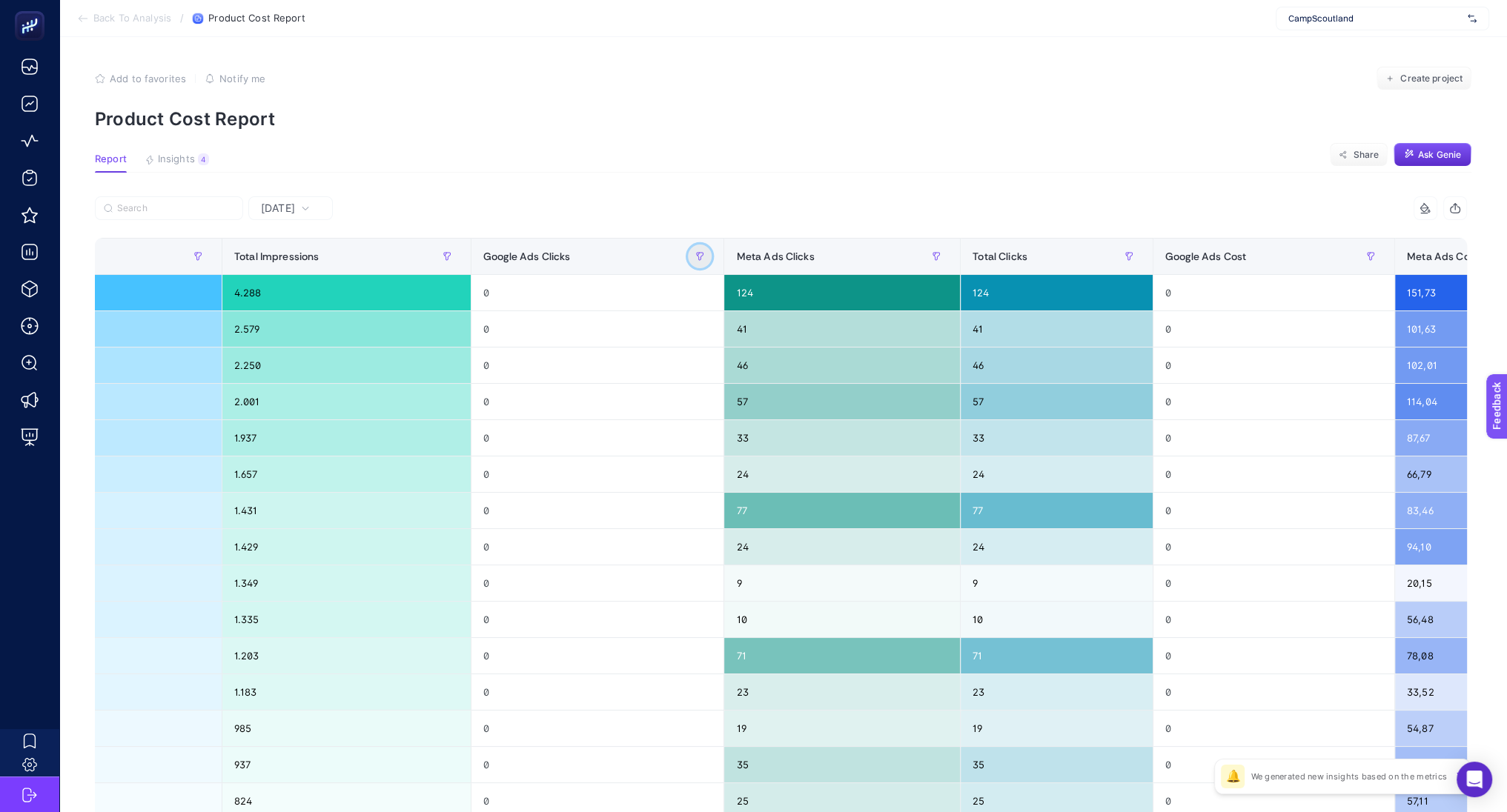
click at [688, 260] on button "button" at bounding box center [700, 257] width 24 height 24
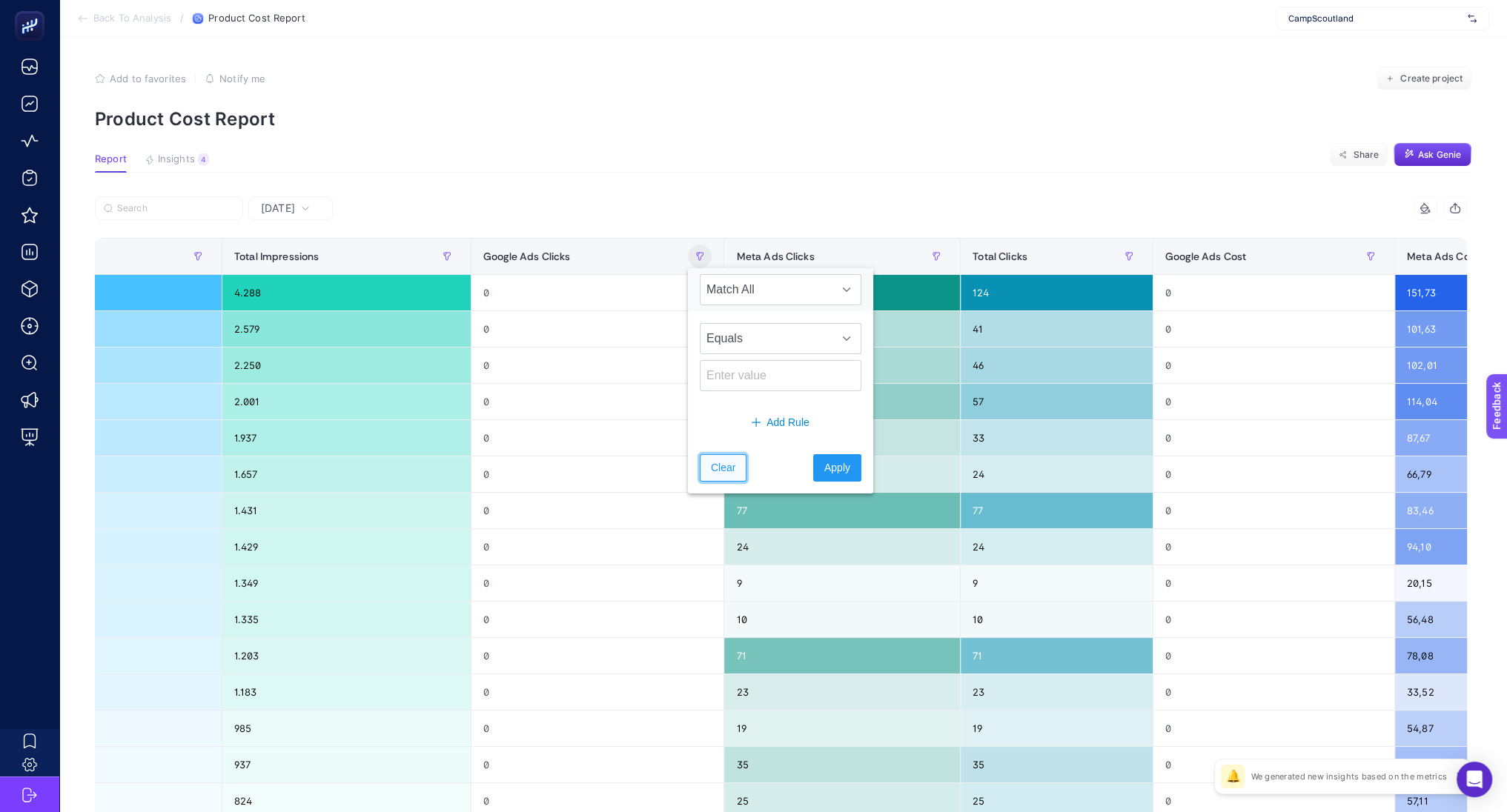
click at [713, 465] on span "Clear" at bounding box center [723, 468] width 24 height 16
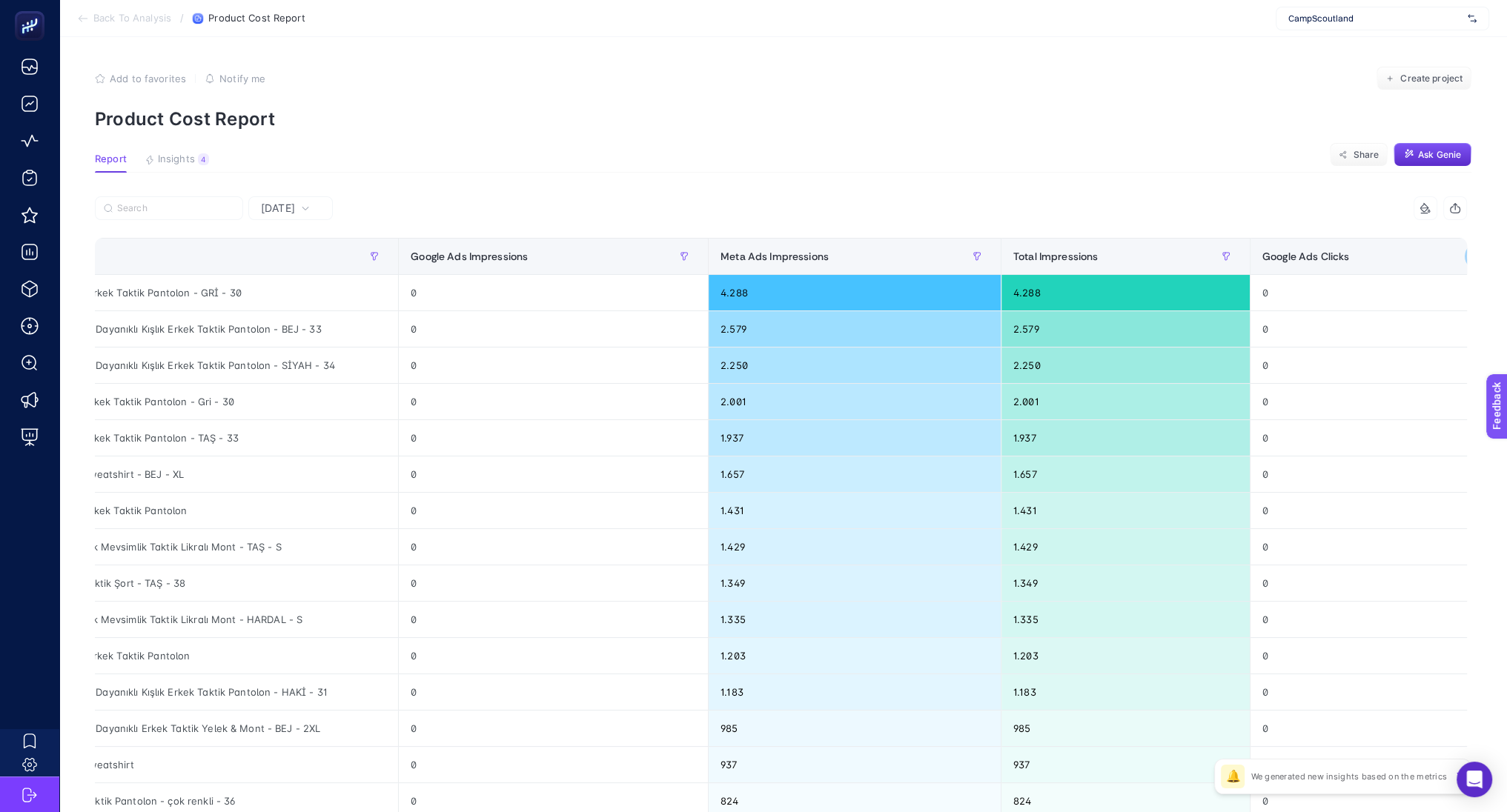
scroll to position [0, 240]
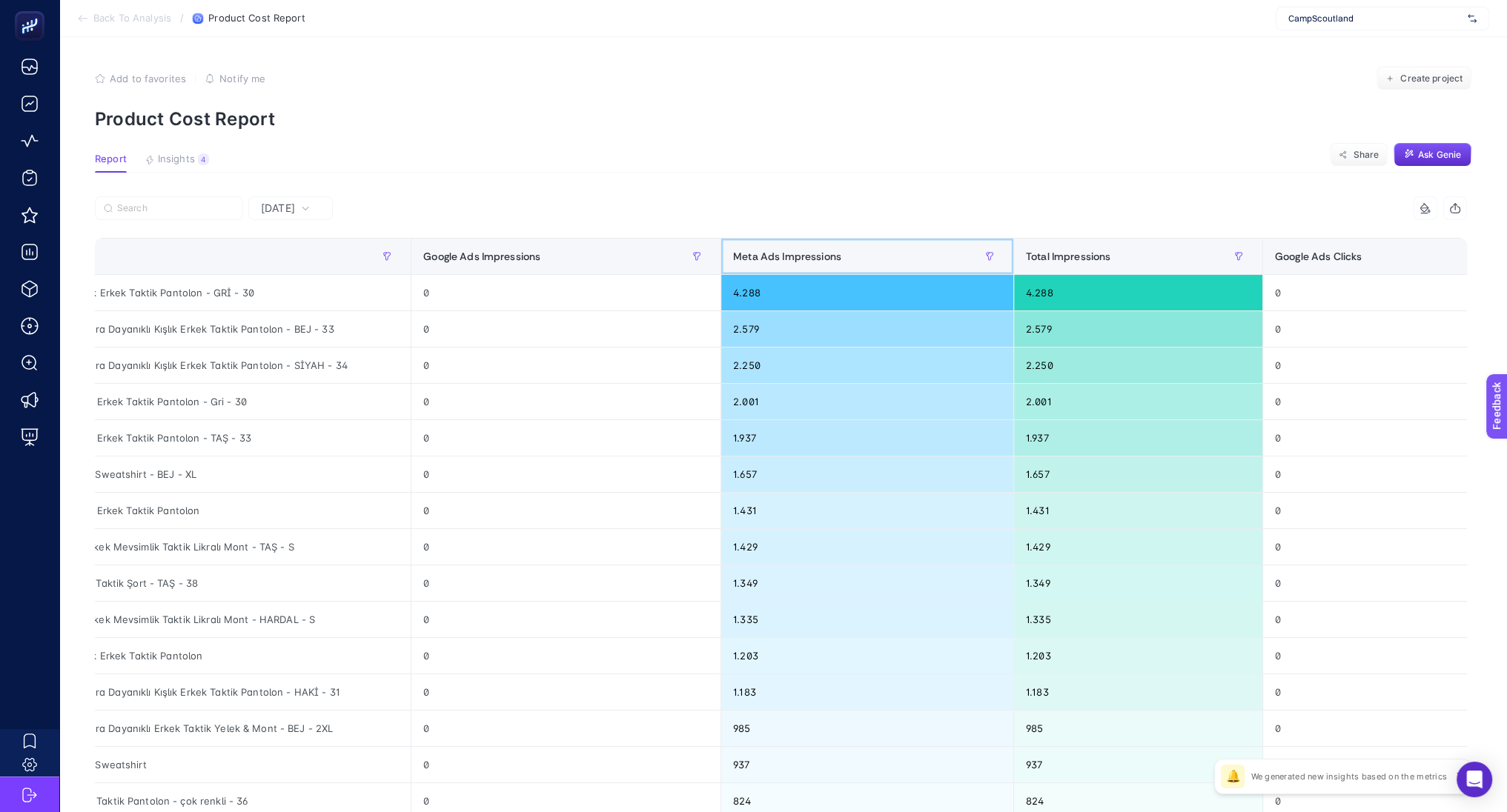
drag, startPoint x: 771, startPoint y: 254, endPoint x: 592, endPoint y: 287, distance: 182.0
click at [592, 287] on table "Product Google Ads Impressions Meta Ads Impressions Total Impressions Google Ad…" at bounding box center [1274, 639] width 2838 height 802
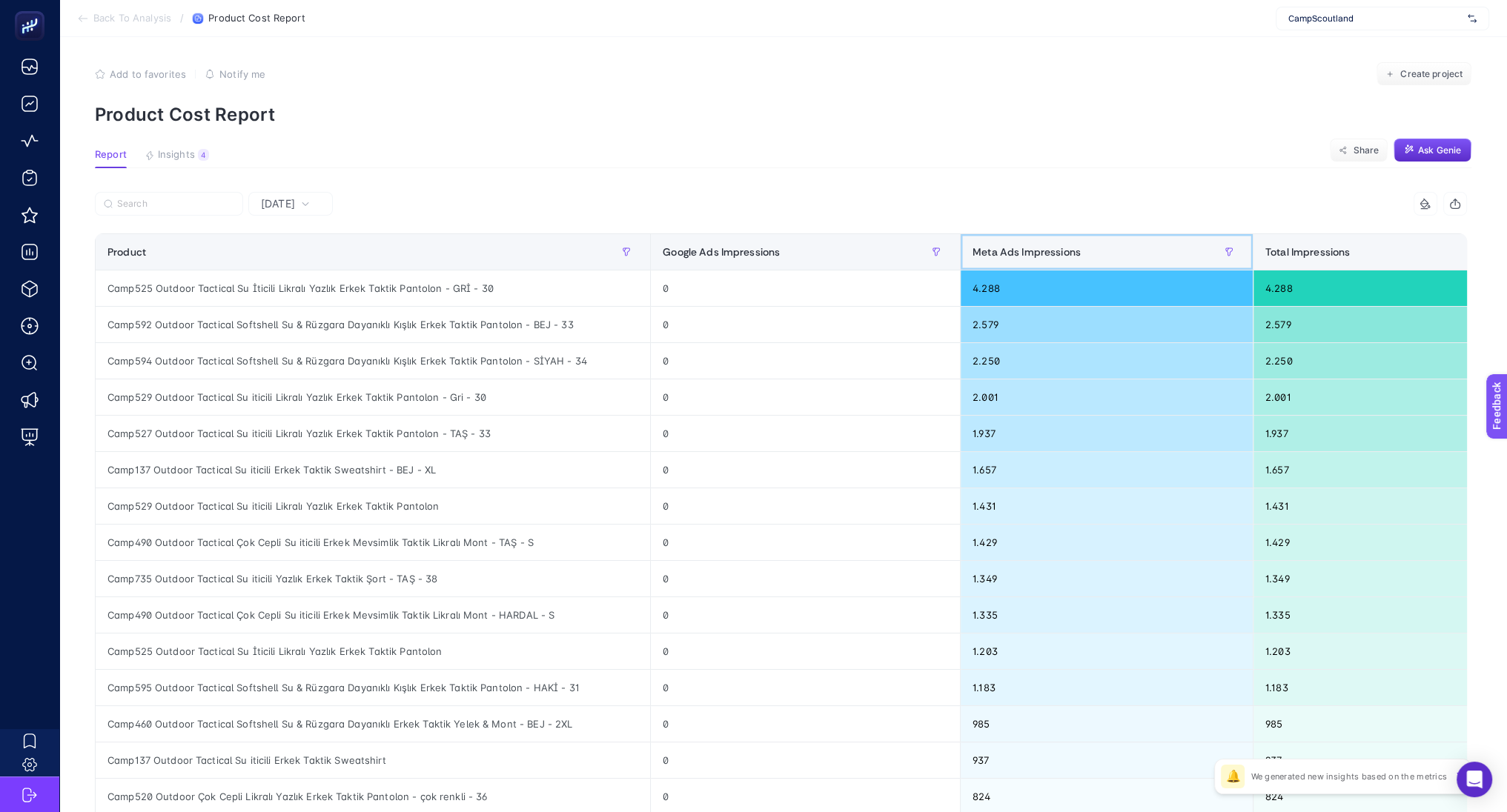
scroll to position [179, 7]
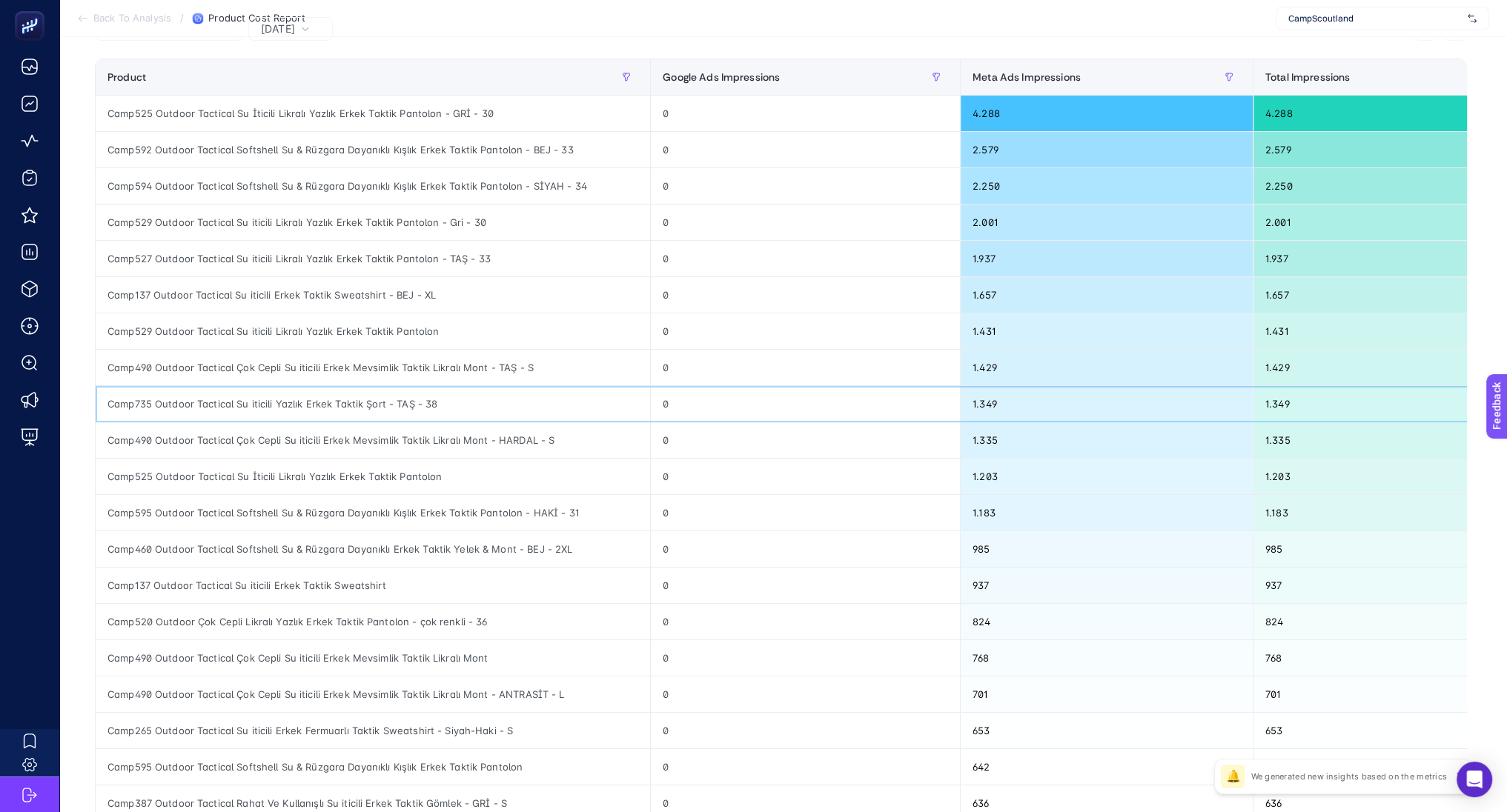
click at [342, 403] on div "Camp735 Outdoor Tactical Su iticili Yazlık Erkek Taktik Şort - TAŞ - 38" at bounding box center [373, 404] width 555 height 36
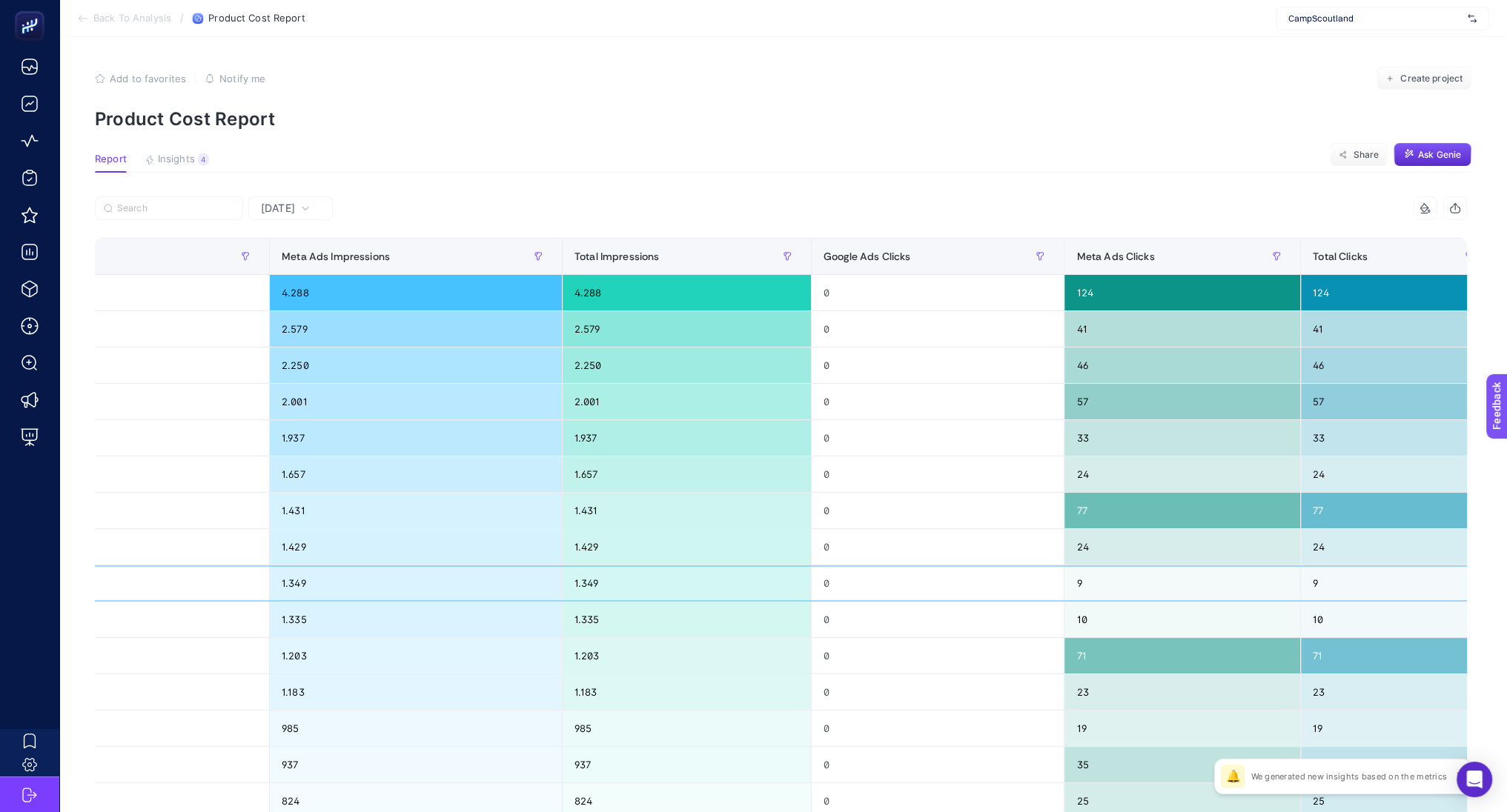
scroll to position [0, 0]
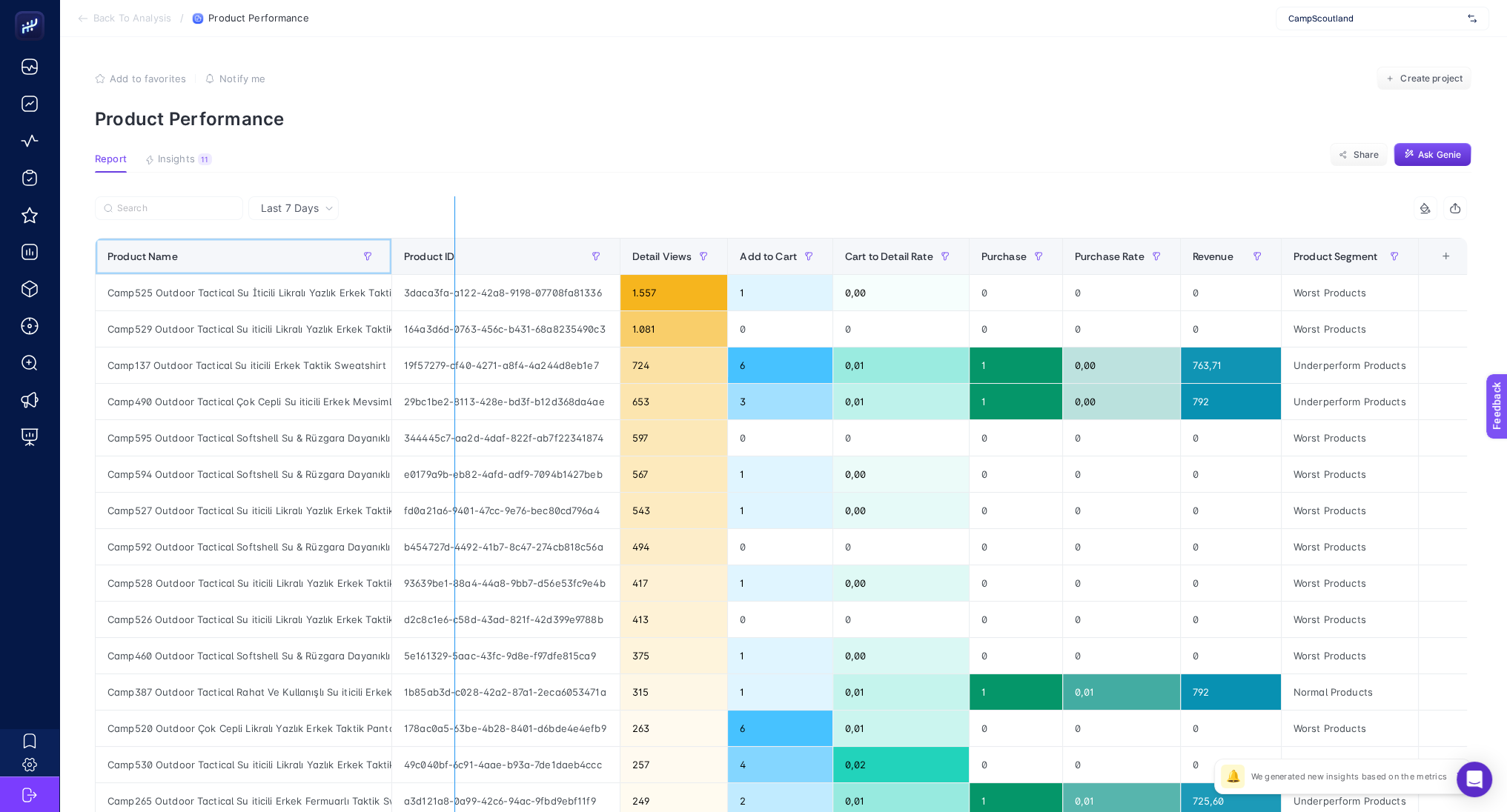
drag, startPoint x: 394, startPoint y: 254, endPoint x: 907, endPoint y: 231, distance: 513.5
click at [907, 231] on div "6 items selected Product Name Product ID Detail Views Add to Cart Cart to Detai…" at bounding box center [781, 636] width 1372 height 880
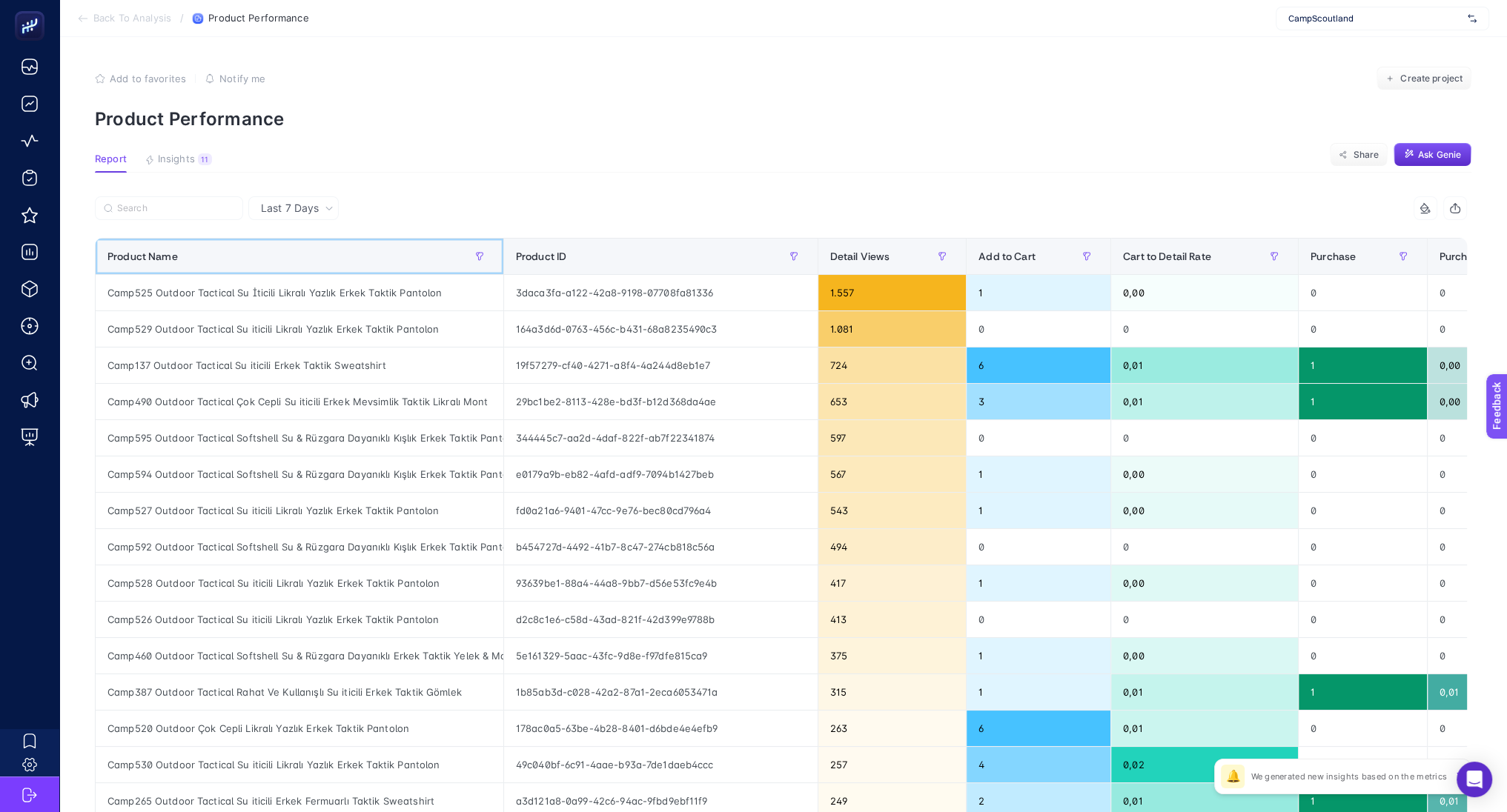
scroll to position [0, 7]
click at [313, 216] on div "Last 7 Days" at bounding box center [294, 208] width 90 height 24
click at [297, 272] on li "Last 30 Days" at bounding box center [294, 266] width 82 height 27
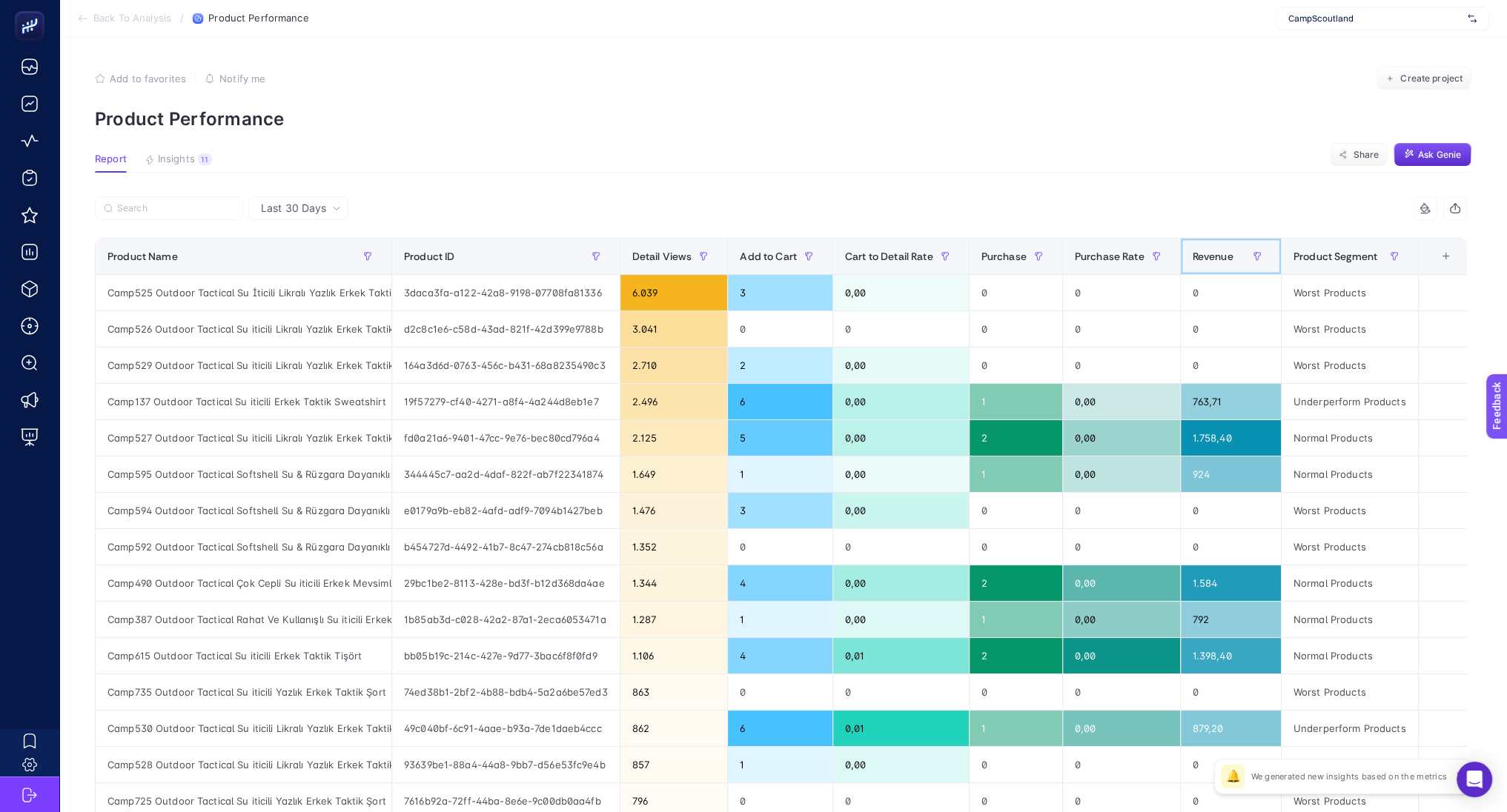
click at [1224, 251] on span "Revenue" at bounding box center [1213, 257] width 41 height 12
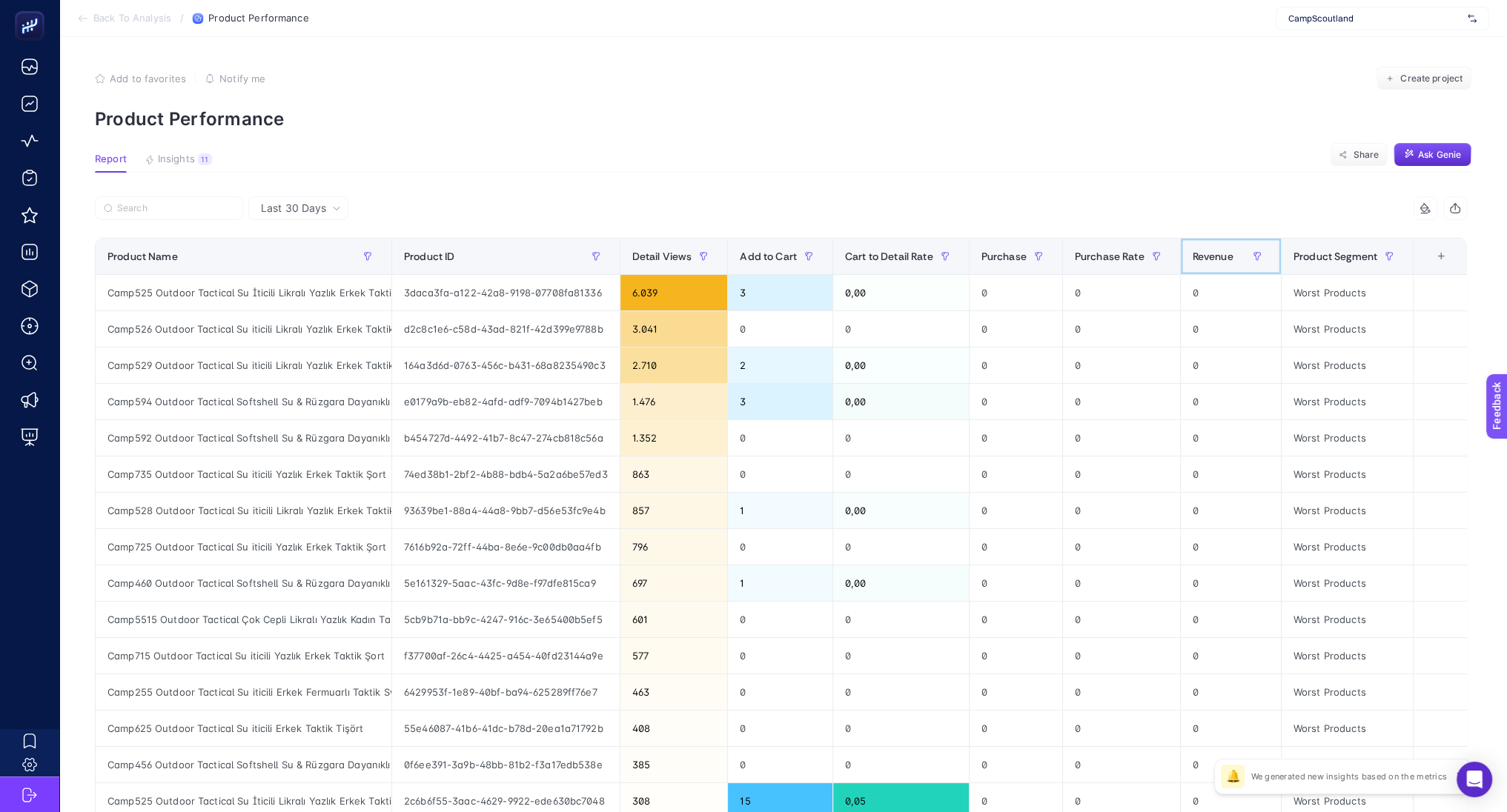
click at [1224, 251] on span "Revenue" at bounding box center [1213, 257] width 41 height 12
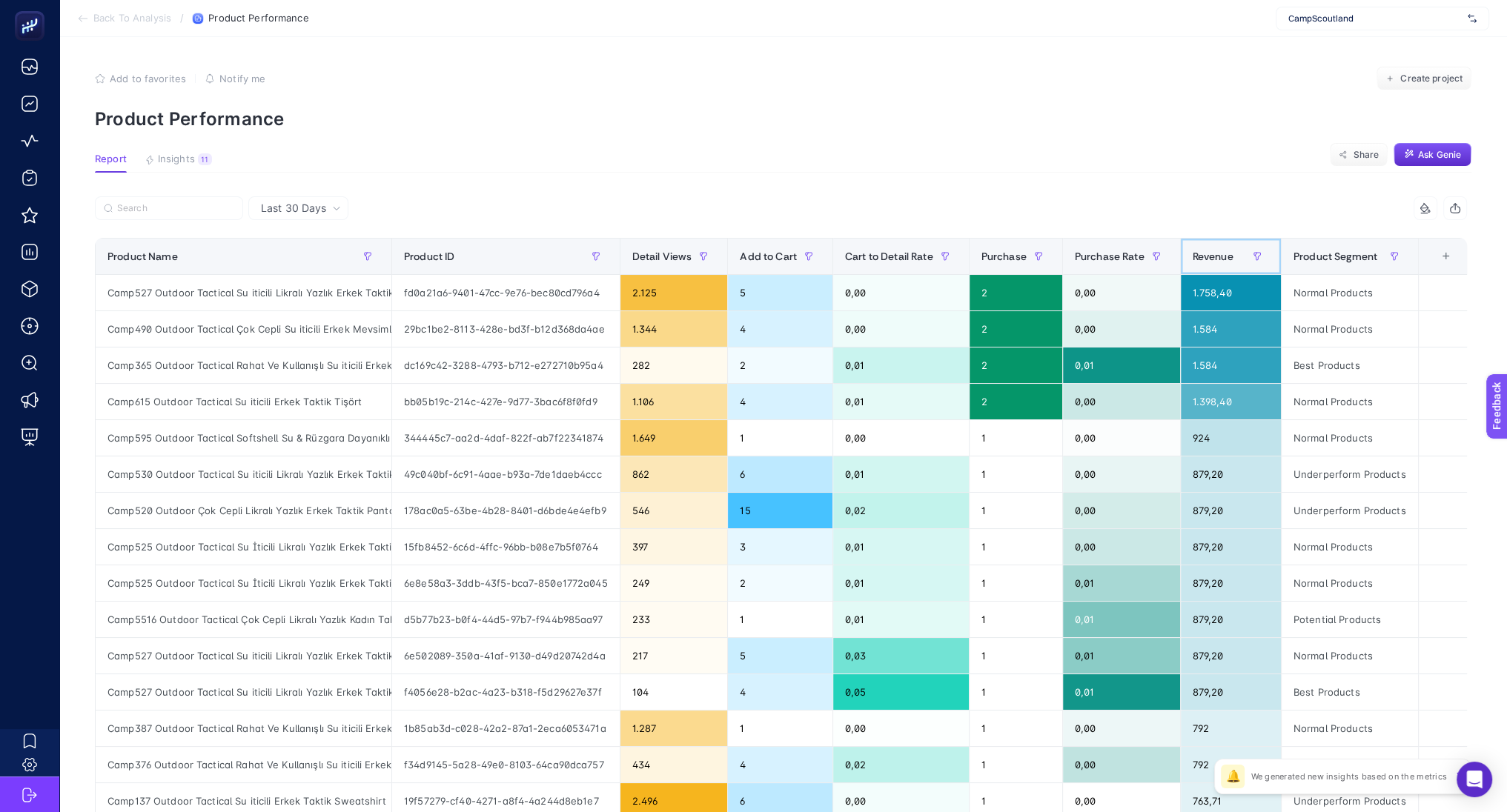
scroll to position [0, 0]
drag, startPoint x: 392, startPoint y: 245, endPoint x: 541, endPoint y: 237, distance: 149.2
click at [541, 237] on div "6 items selected Product Name Product ID Detail Views Add to Cart Cart to Detai…" at bounding box center [781, 636] width 1372 height 880
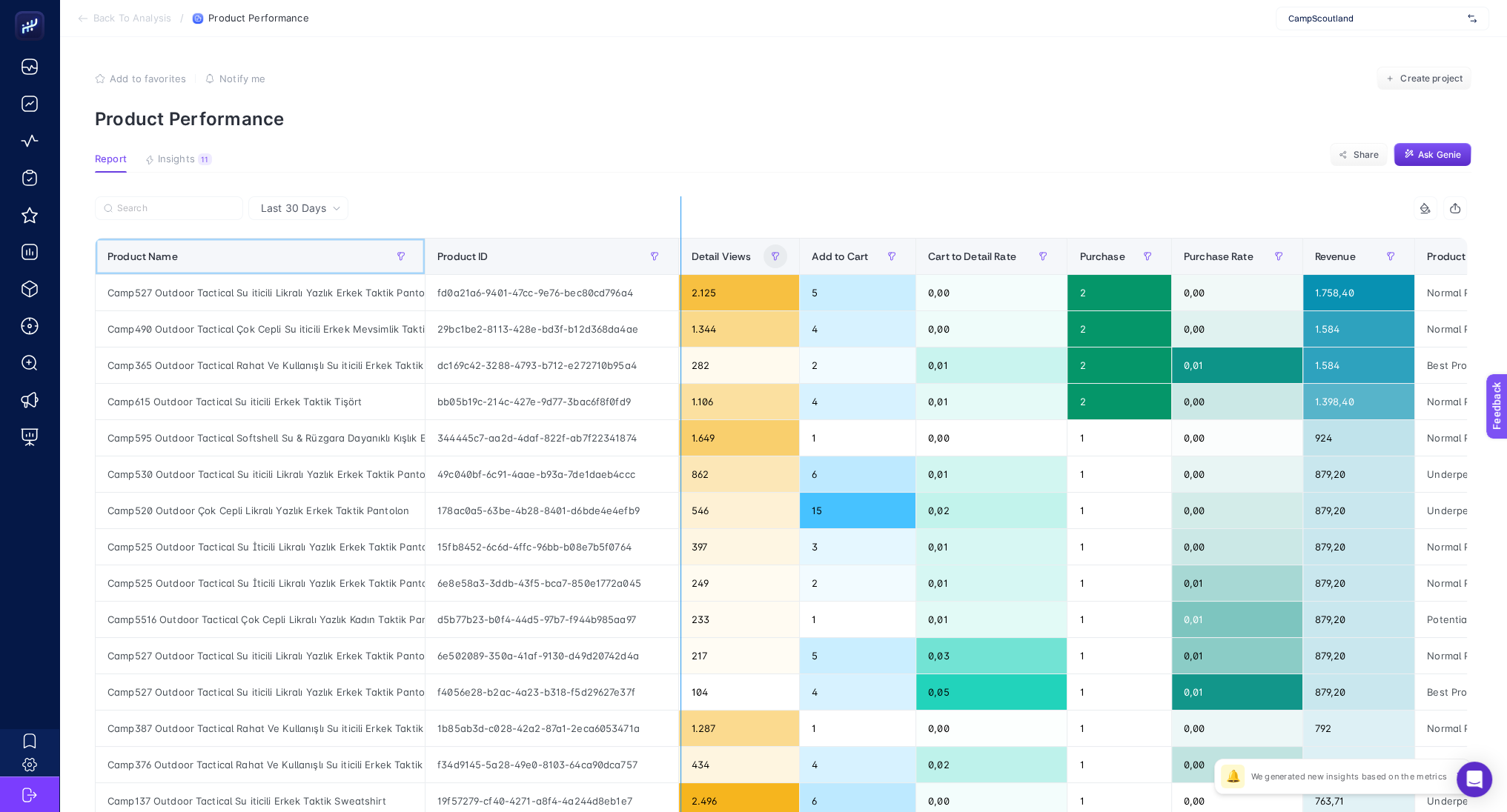
drag, startPoint x: 424, startPoint y: 244, endPoint x: 776, endPoint y: 249, distance: 352.0
click at [776, 249] on div "6 items selected Product Name Product ID Detail Views Add to Cart Cart to Detai…" at bounding box center [781, 636] width 1372 height 880
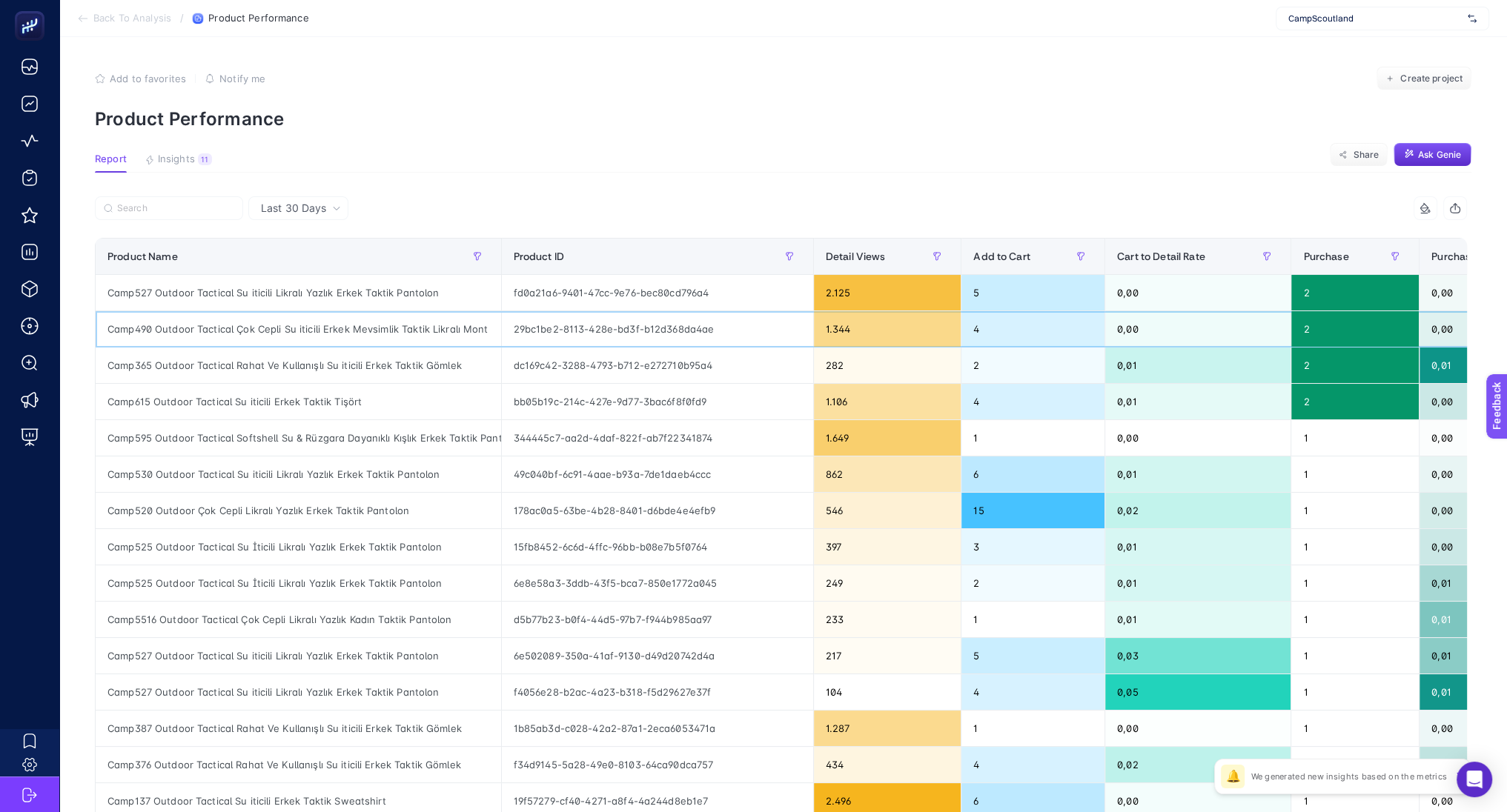
click at [291, 326] on div "Camp490 Outdoor Tactical Çok Cepli Su iticili Erkek Mevsimlik Taktik Likralı Mo…" at bounding box center [298, 329] width 406 height 36
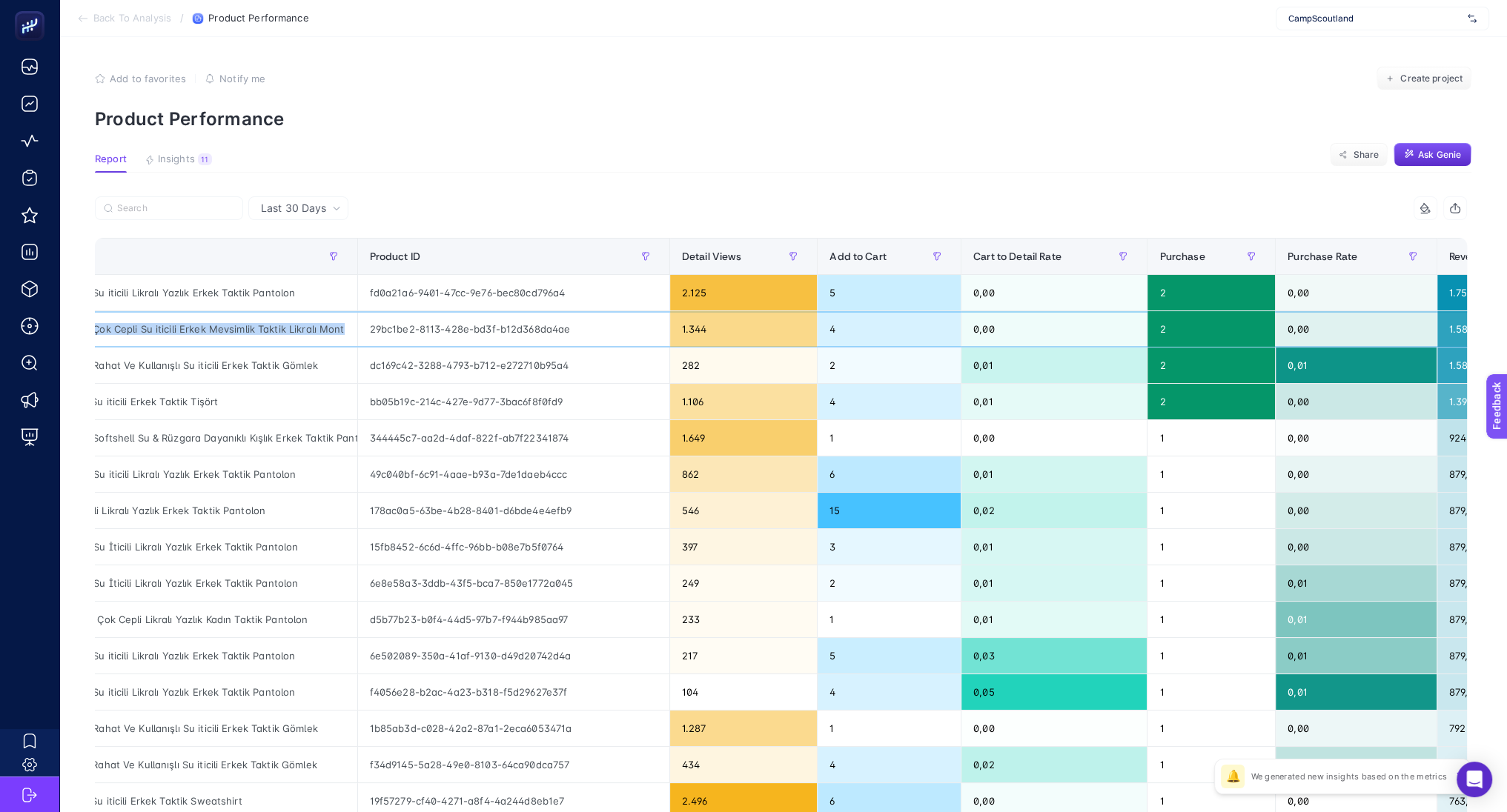
scroll to position [0, 133]
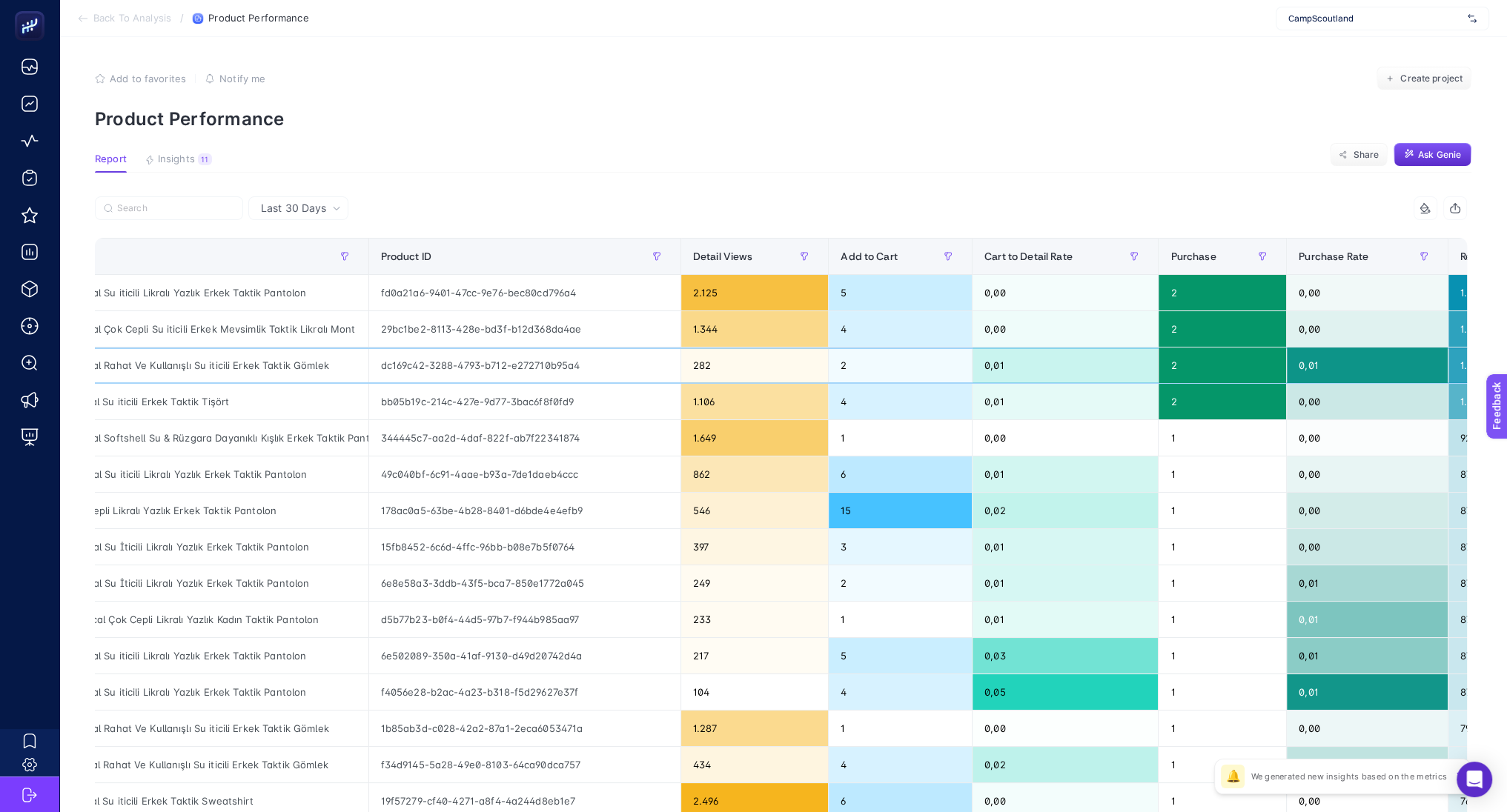
click at [321, 361] on div "Camp365 Outdoor Tactical Rahat Ve Kullanışlı Su iticili Erkek Taktik Gömlek" at bounding box center [165, 366] width 406 height 36
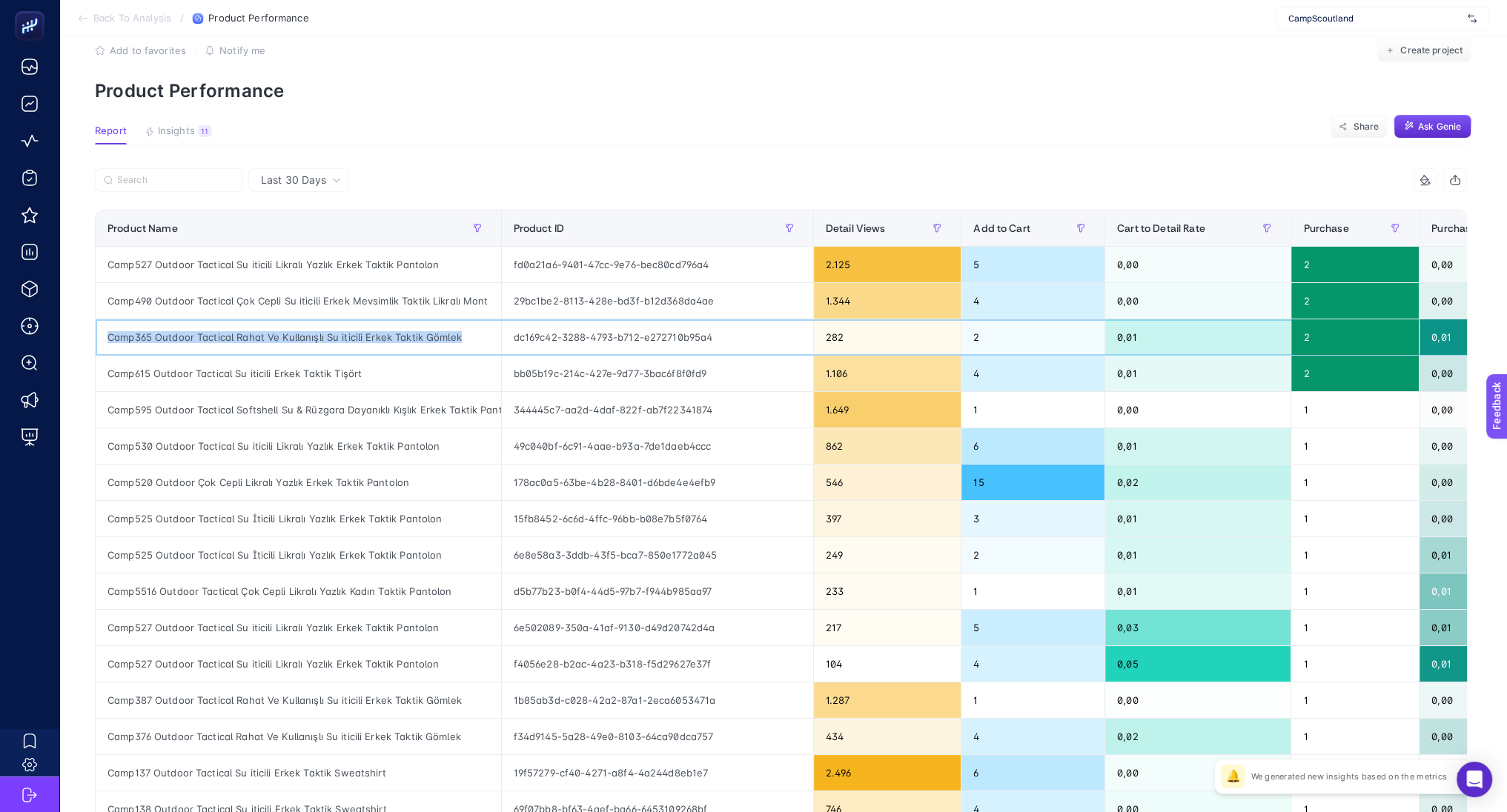
scroll to position [29, 0]
click at [302, 375] on div "Camp615 Outdoor Tactical Su iticili Erkek Taktik Tişört" at bounding box center [298, 373] width 406 height 36
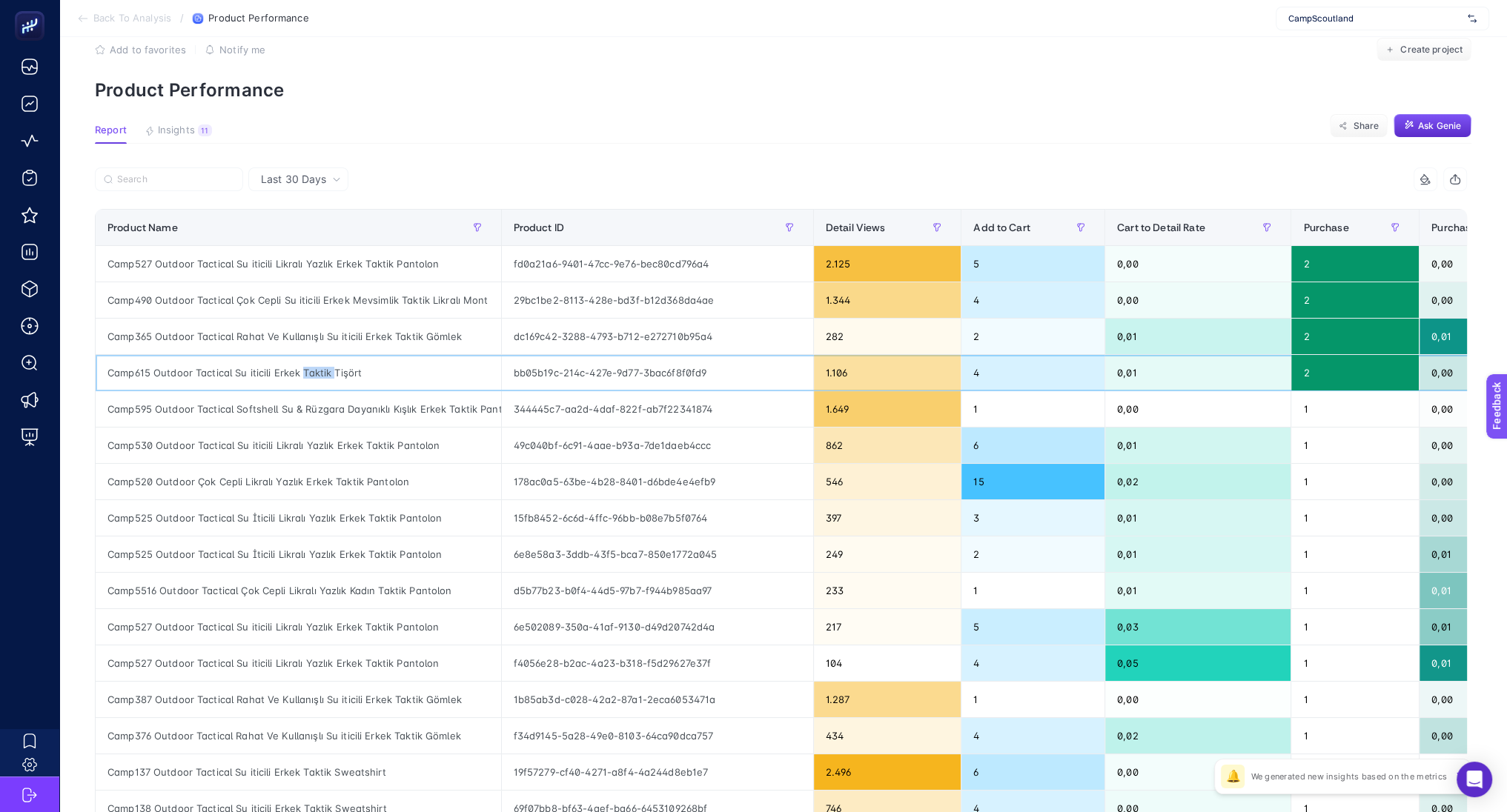
click at [302, 375] on div "Camp615 Outdoor Tactical Su iticili Erkek Taktik Tişört" at bounding box center [298, 373] width 406 height 36
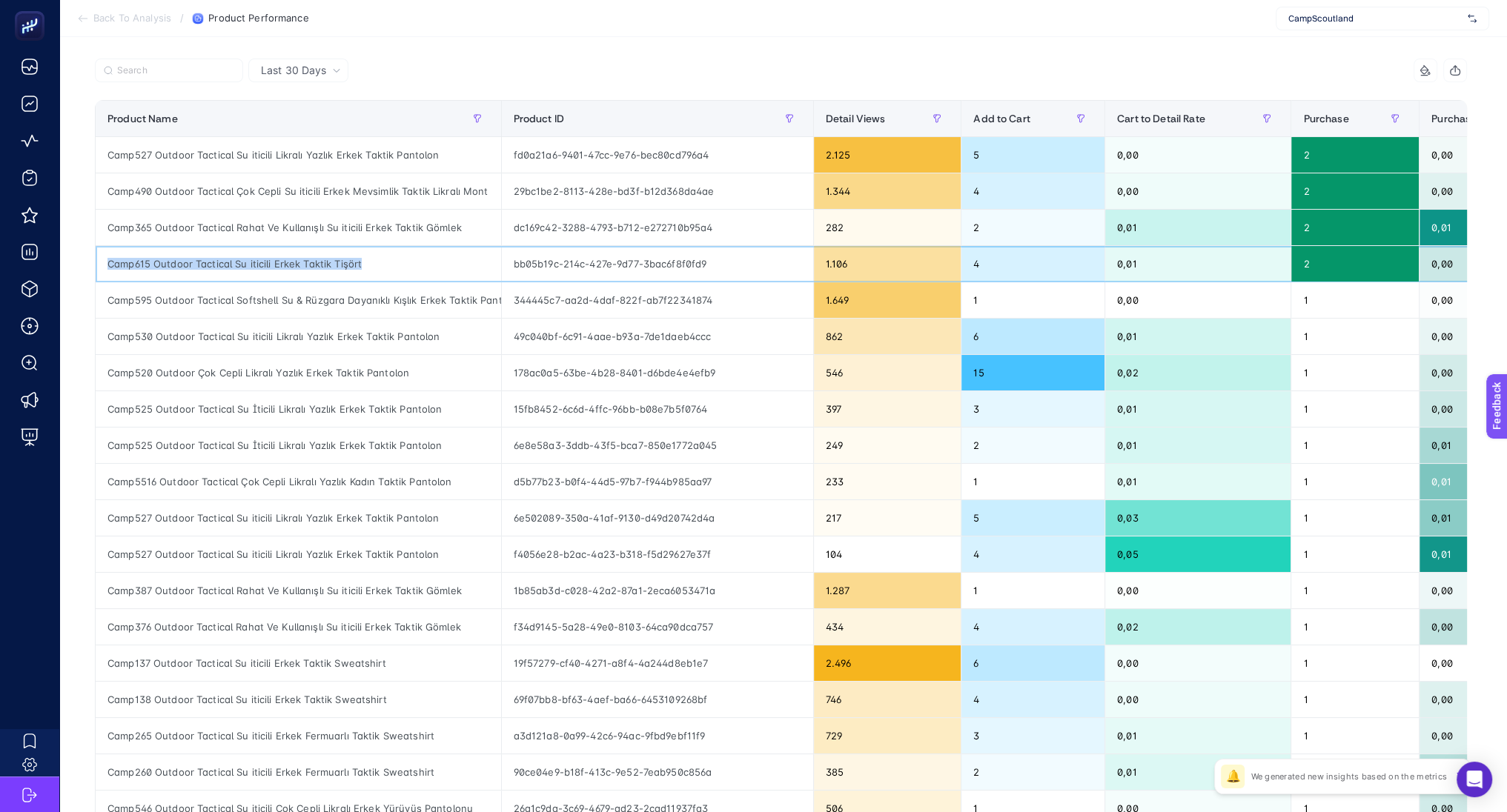
scroll to position [139, 0]
drag, startPoint x: 503, startPoint y: 115, endPoint x: 686, endPoint y: 108, distance: 183.1
click at [686, 108] on div "6 items selected Product Name Product ID Detail Views Add to Cart Cart to Detai…" at bounding box center [781, 498] width 1372 height 880
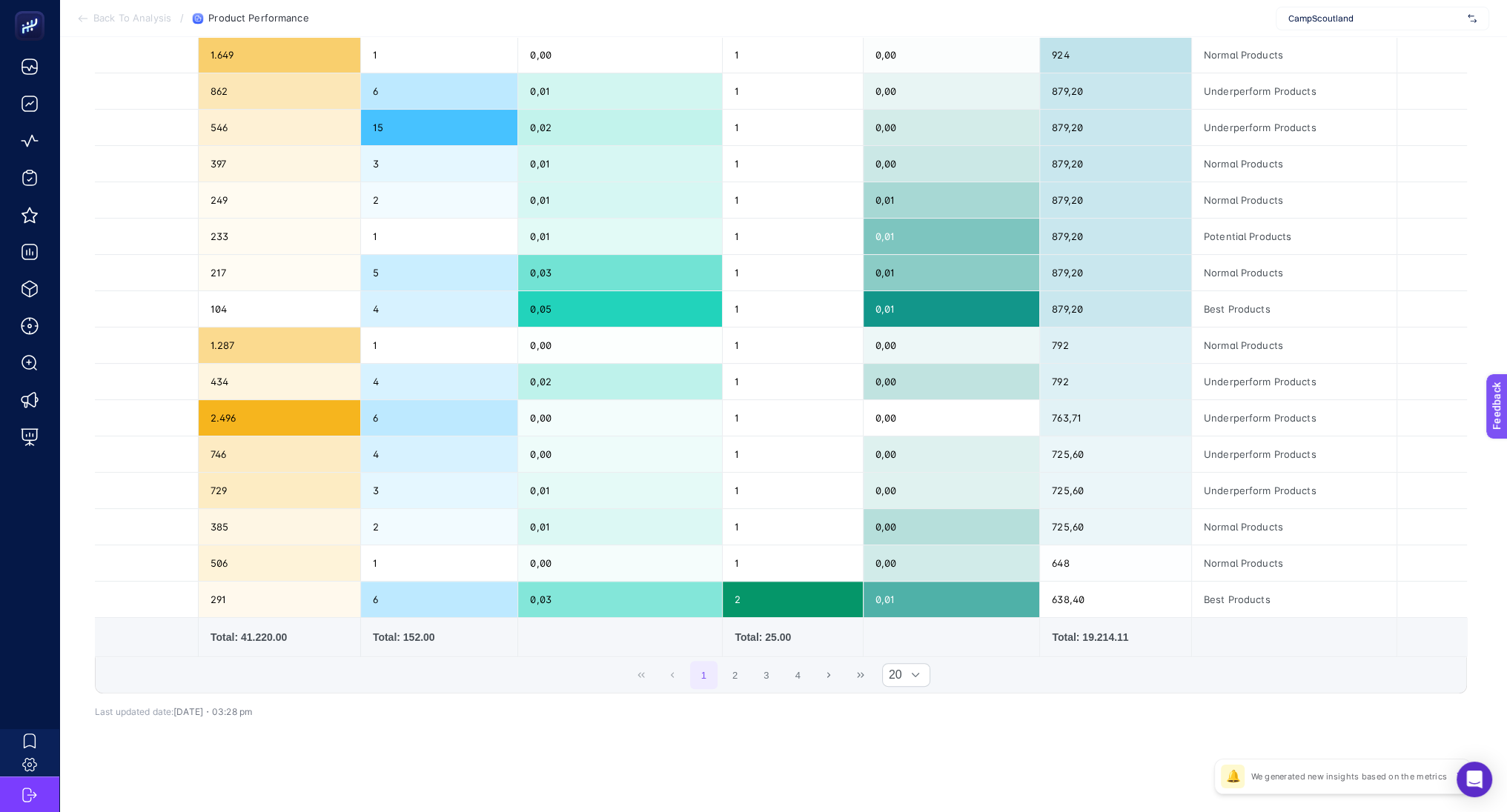
scroll to position [0, 0]
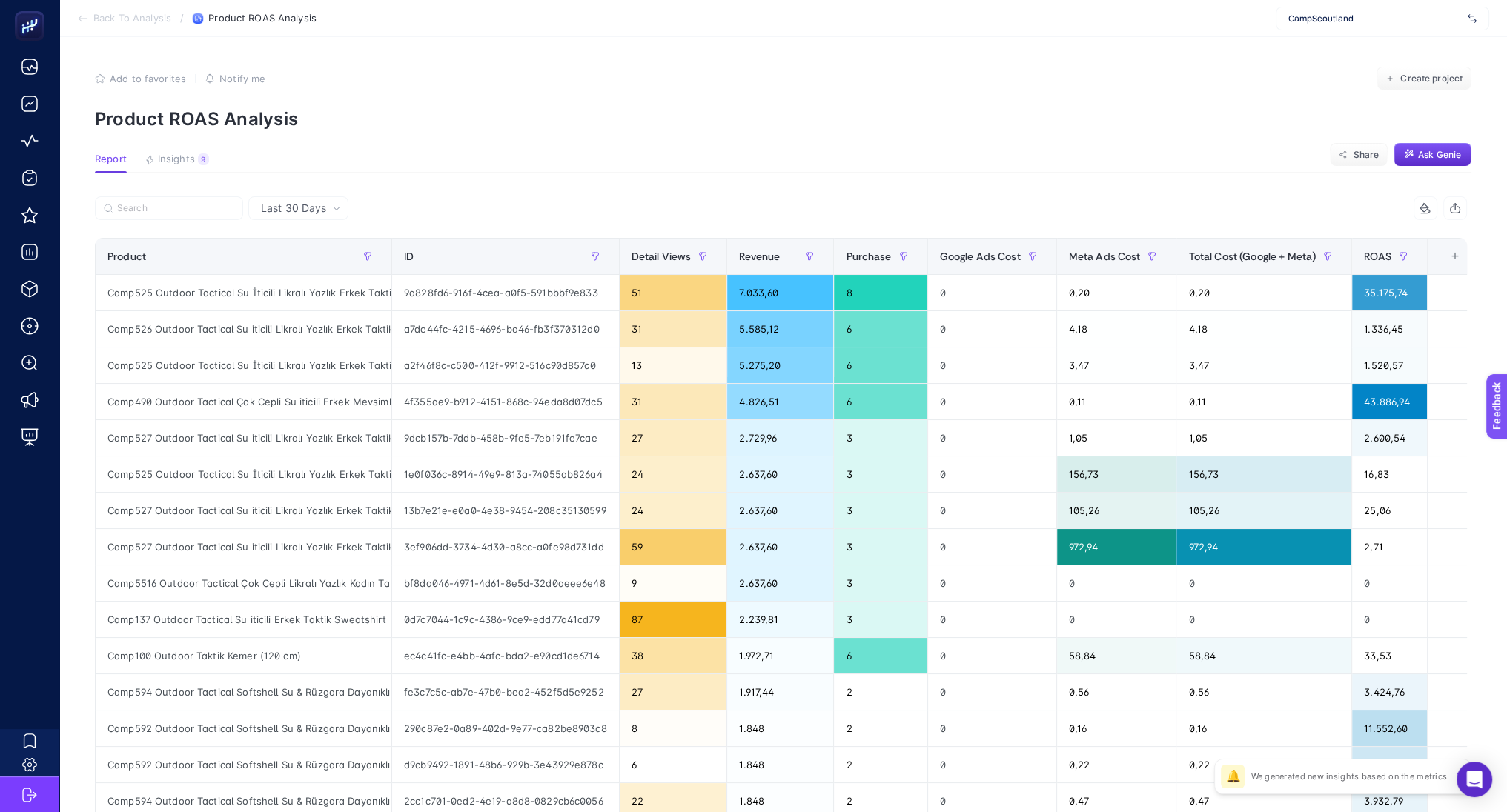
scroll to position [0, 1]
click at [1241, 263] on div "Total Cost (Google + Meta)" at bounding box center [1262, 257] width 151 height 24
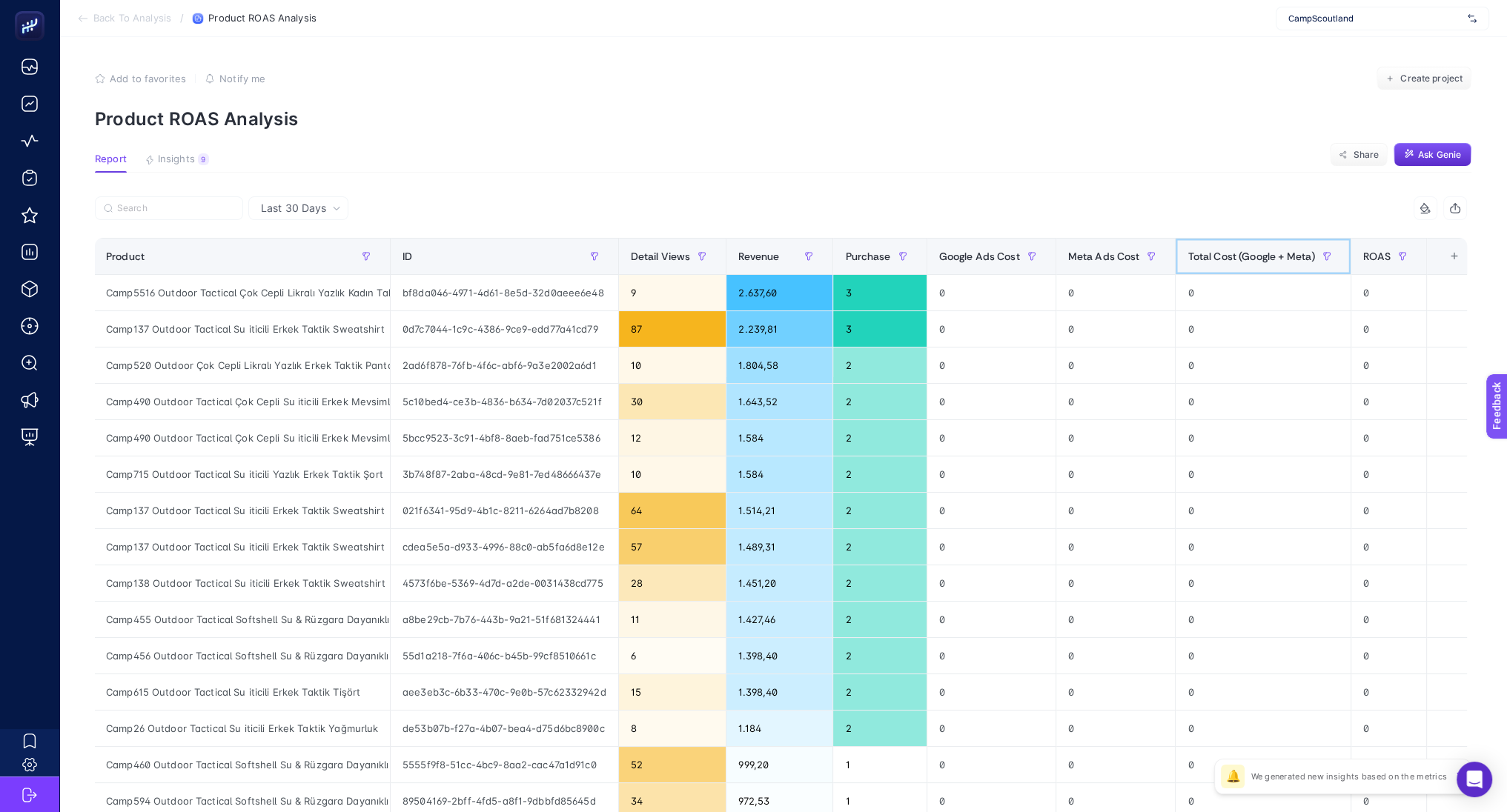
click at [1241, 263] on div "Total Cost (Google + Meta)" at bounding box center [1263, 257] width 151 height 24
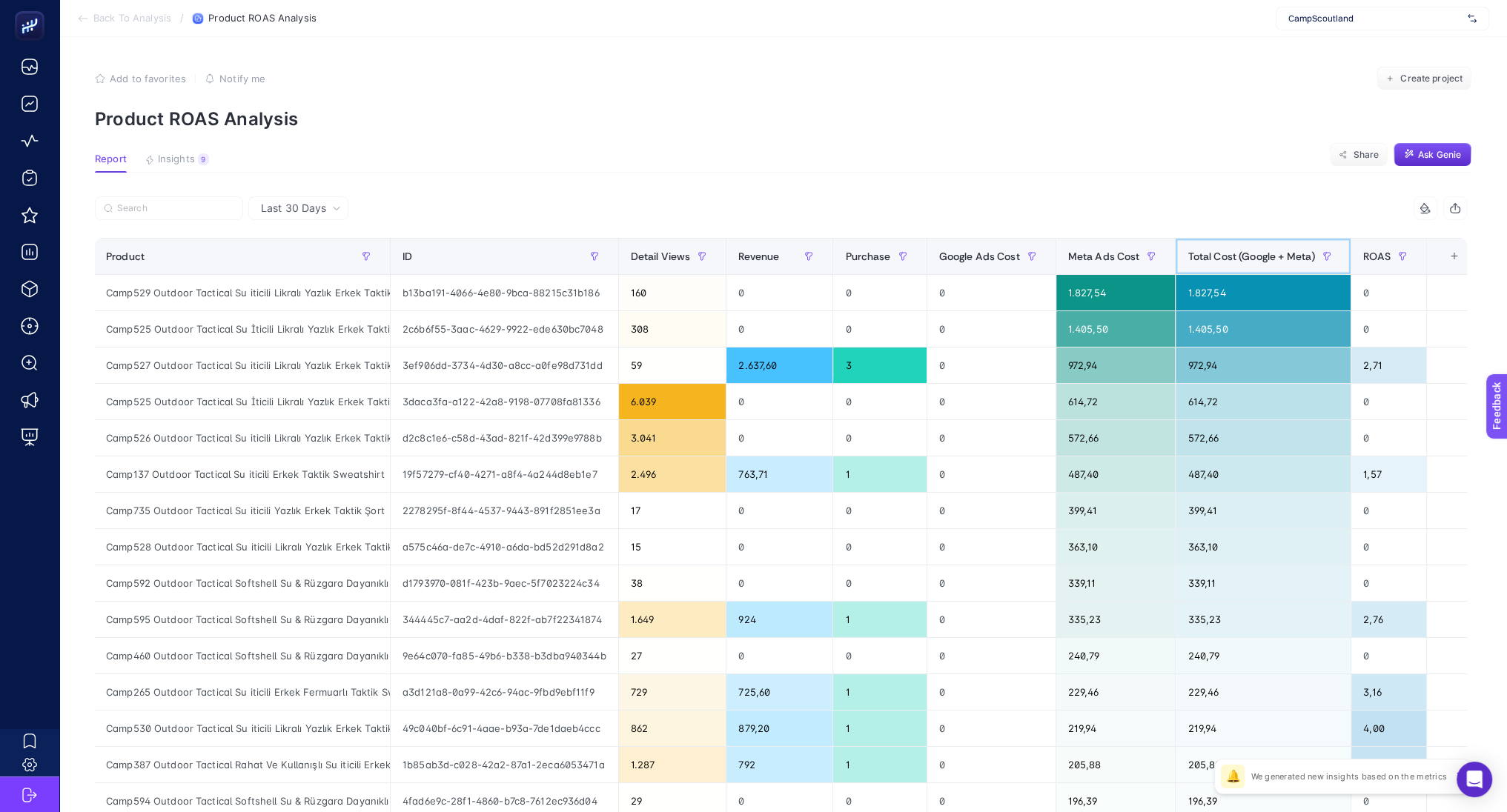
scroll to position [0, 0]
click at [658, 241] on th "Detail Views" at bounding box center [674, 257] width 108 height 36
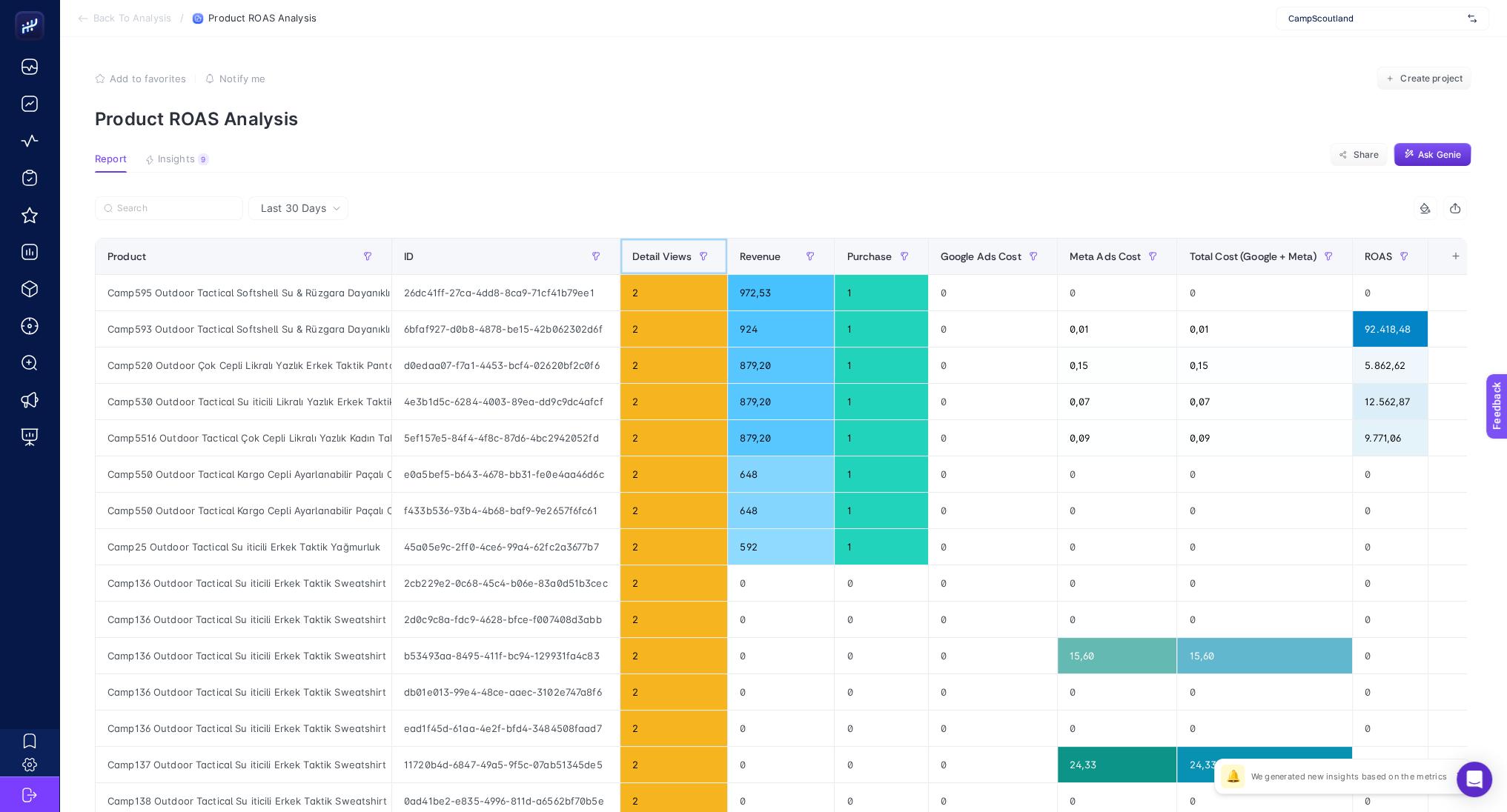
click at [668, 242] on th "Detail Views" at bounding box center [674, 257] width 108 height 36
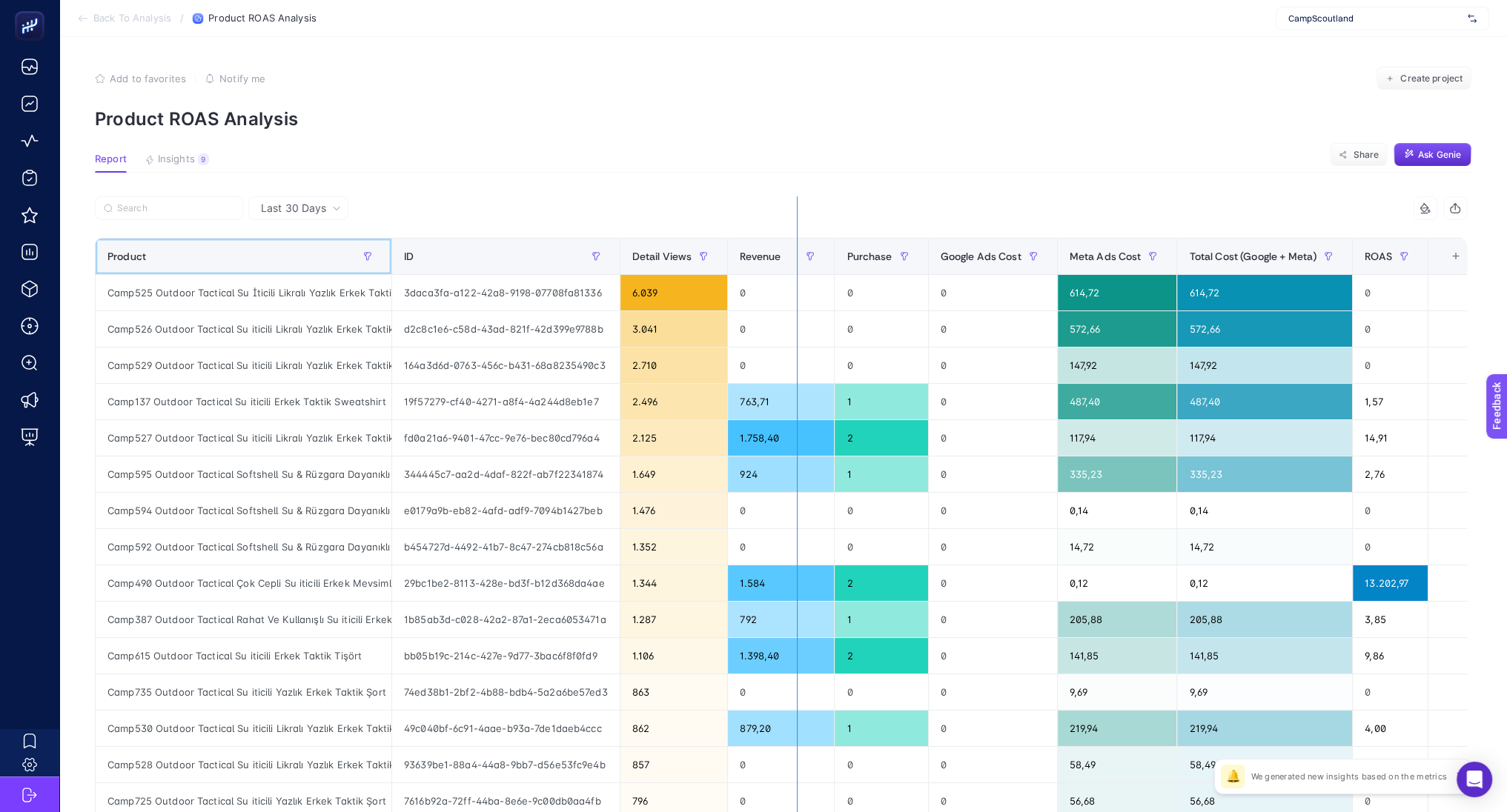
drag, startPoint x: 390, startPoint y: 254, endPoint x: 821, endPoint y: 315, distance: 435.3
click at [821, 315] on div "7 items selected Product ID Detail Views Revenue Purchase Google Ads Cost Meta …" at bounding box center [781, 636] width 1372 height 880
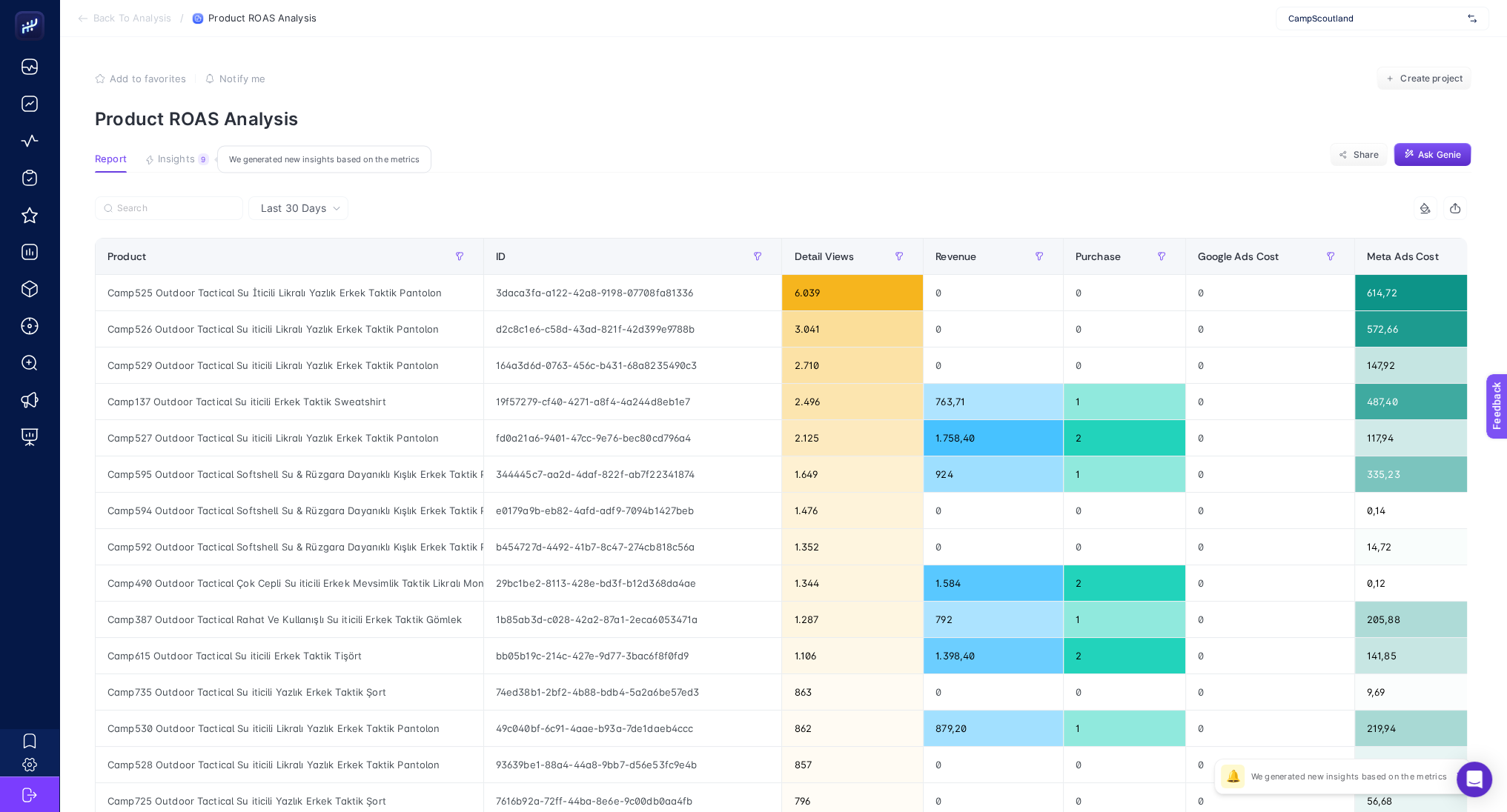
click at [174, 161] on span "Insights" at bounding box center [177, 159] width 37 height 12
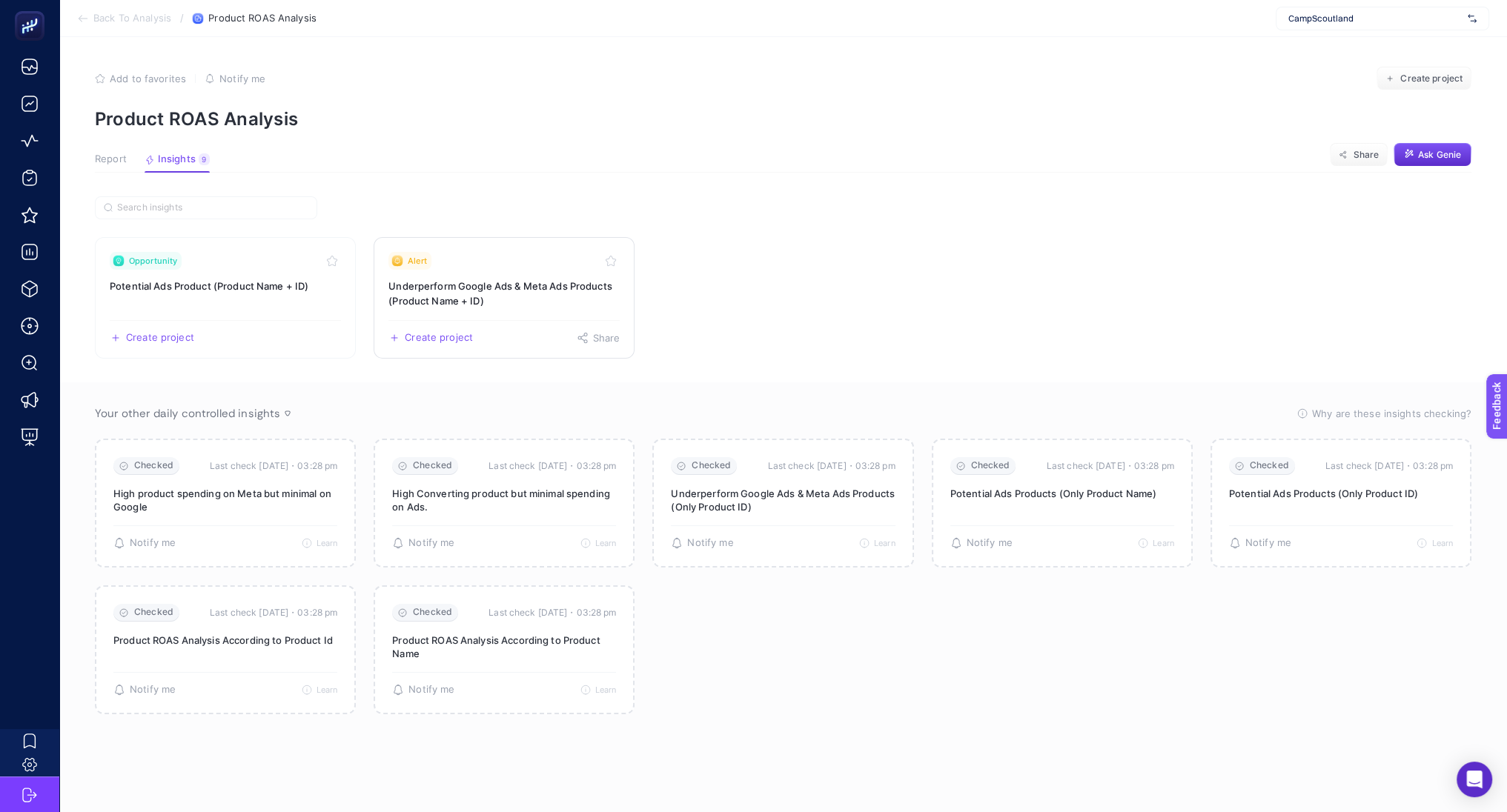
click at [438, 294] on h3 "Underperform Google Ads & Meta Ads Products (Product Name + ID)" at bounding box center [504, 294] width 231 height 30
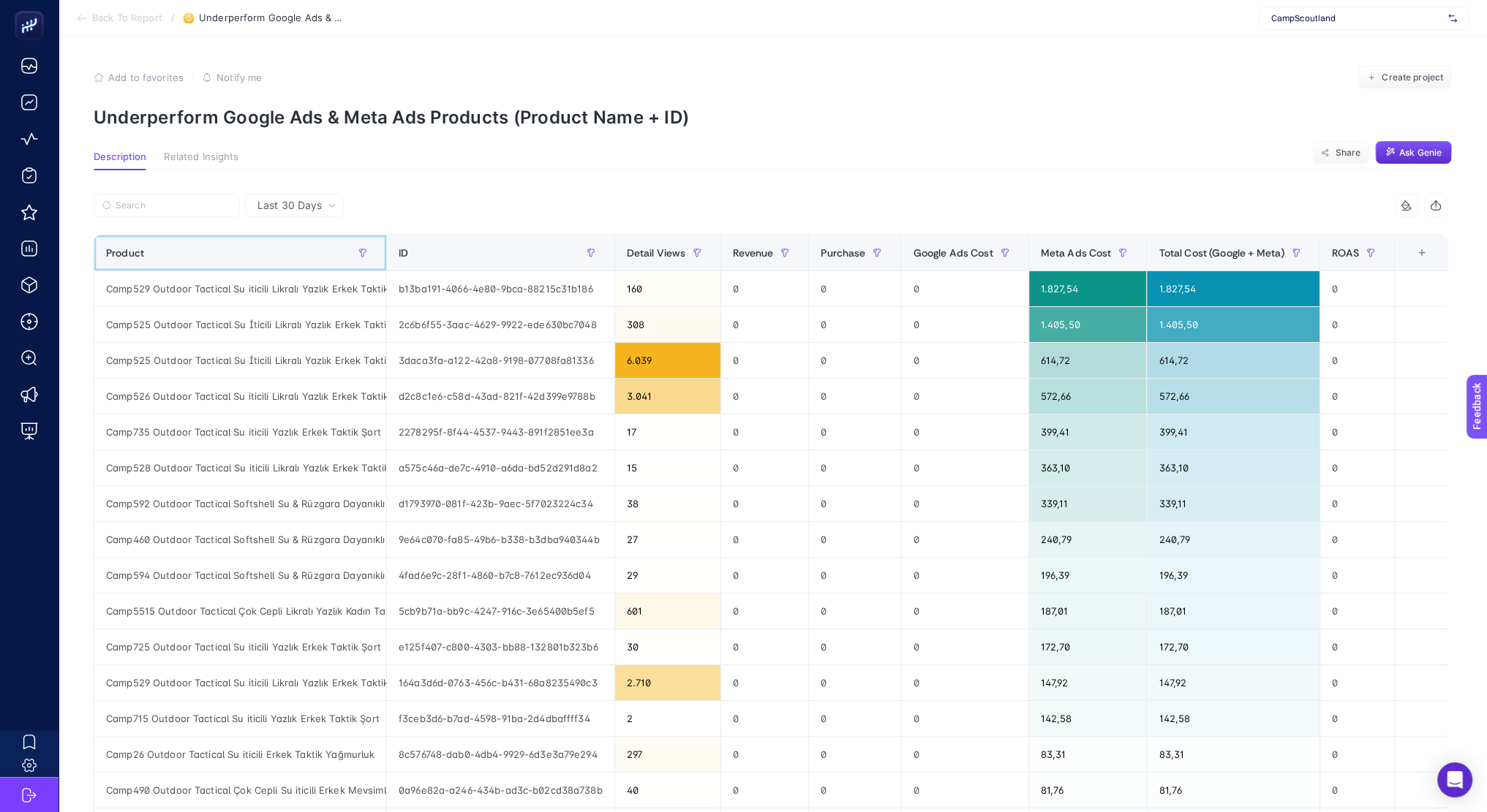
drag, startPoint x: 386, startPoint y: 246, endPoint x: 918, endPoint y: 361, distance: 544.3
click at [918, 361] on div "7 items selected Product ID Detail Views Revenue Purchase Google Ads Cost Meta …" at bounding box center [771, 628] width 1354 height 868
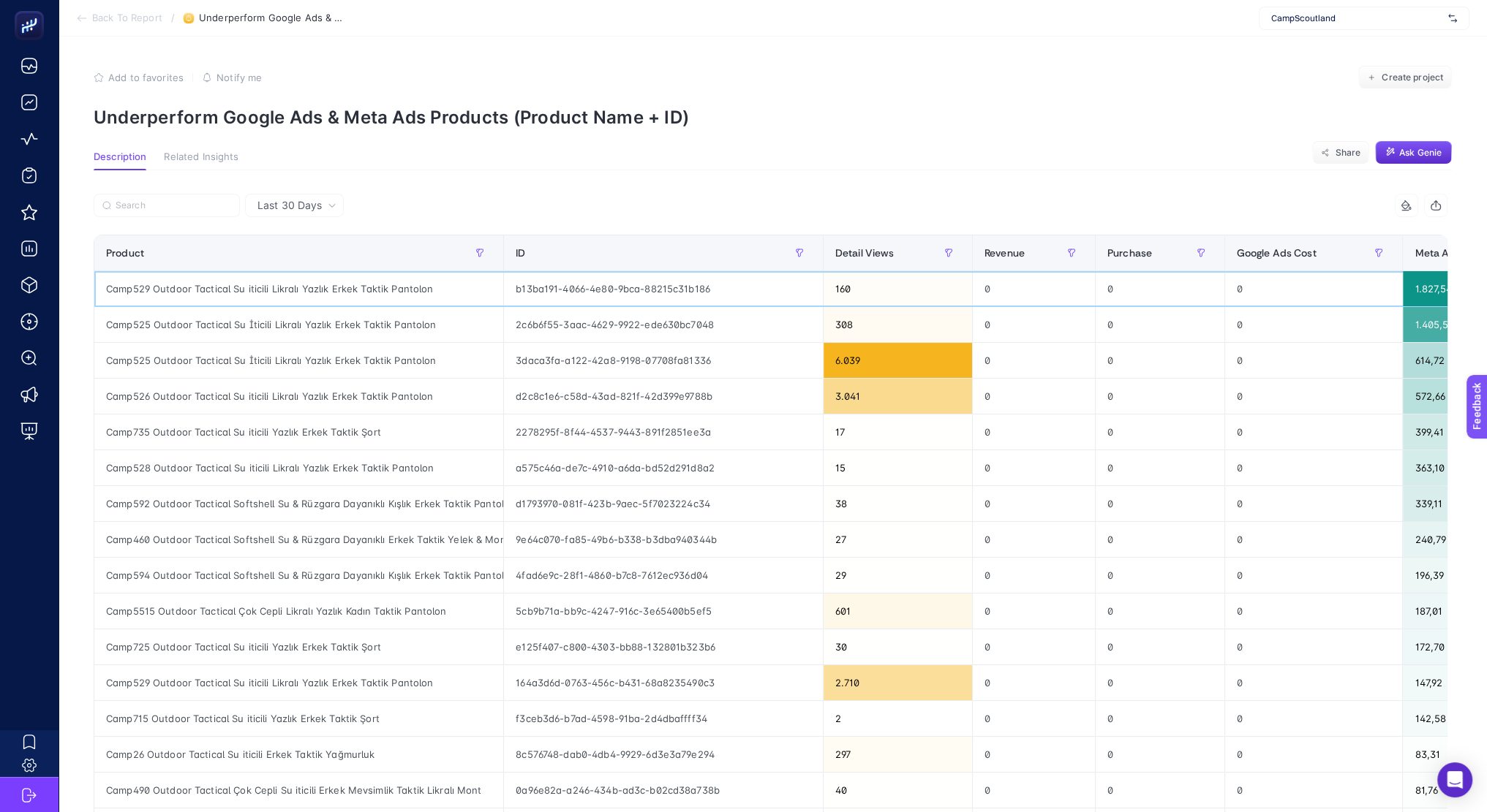
click at [372, 281] on div "Camp529 Outdoor Tactical Su iticili Likralı Yazlık Erkek Taktik Pantolon" at bounding box center [299, 289] width 409 height 35
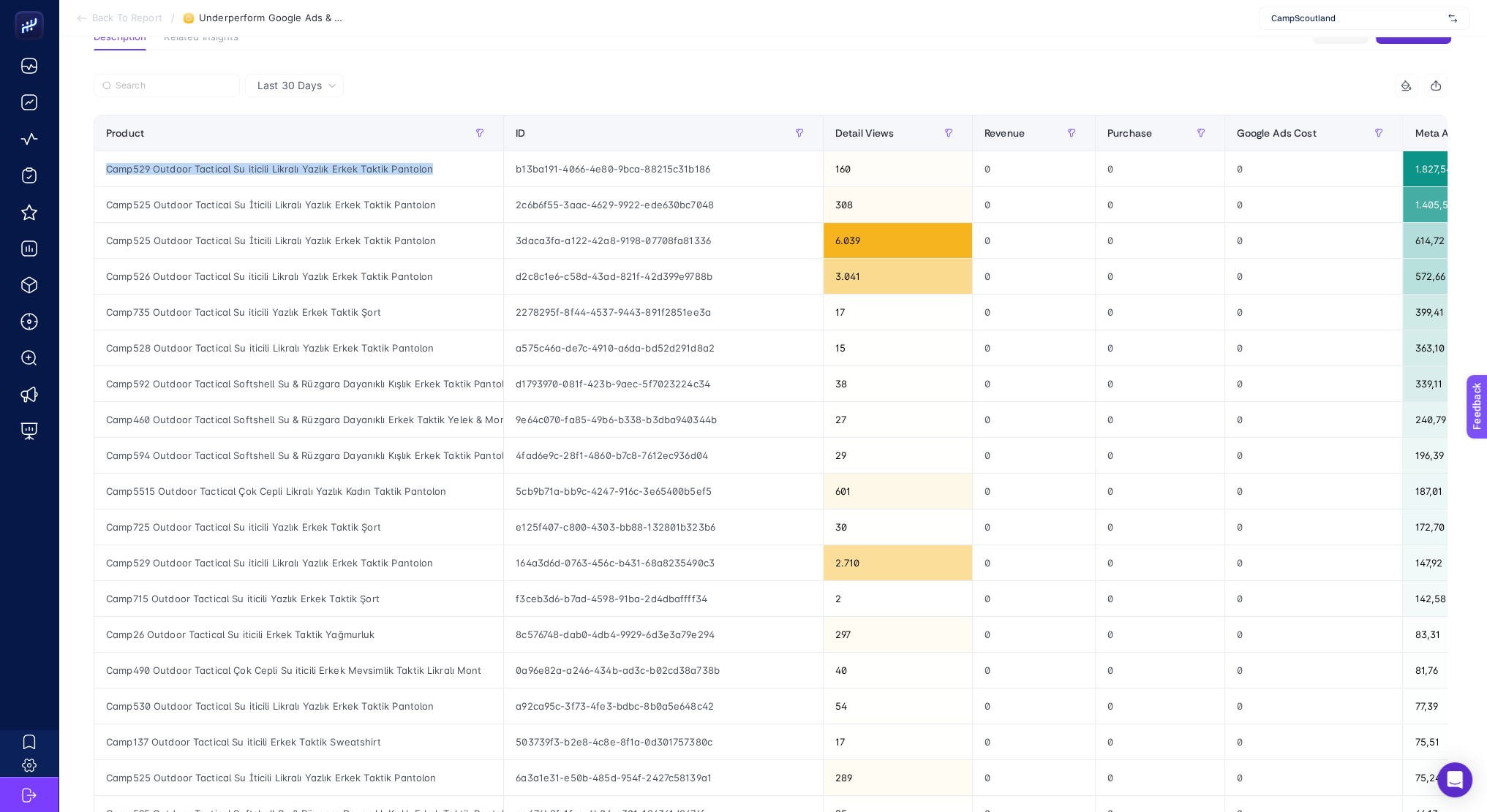
scroll to position [122, 0]
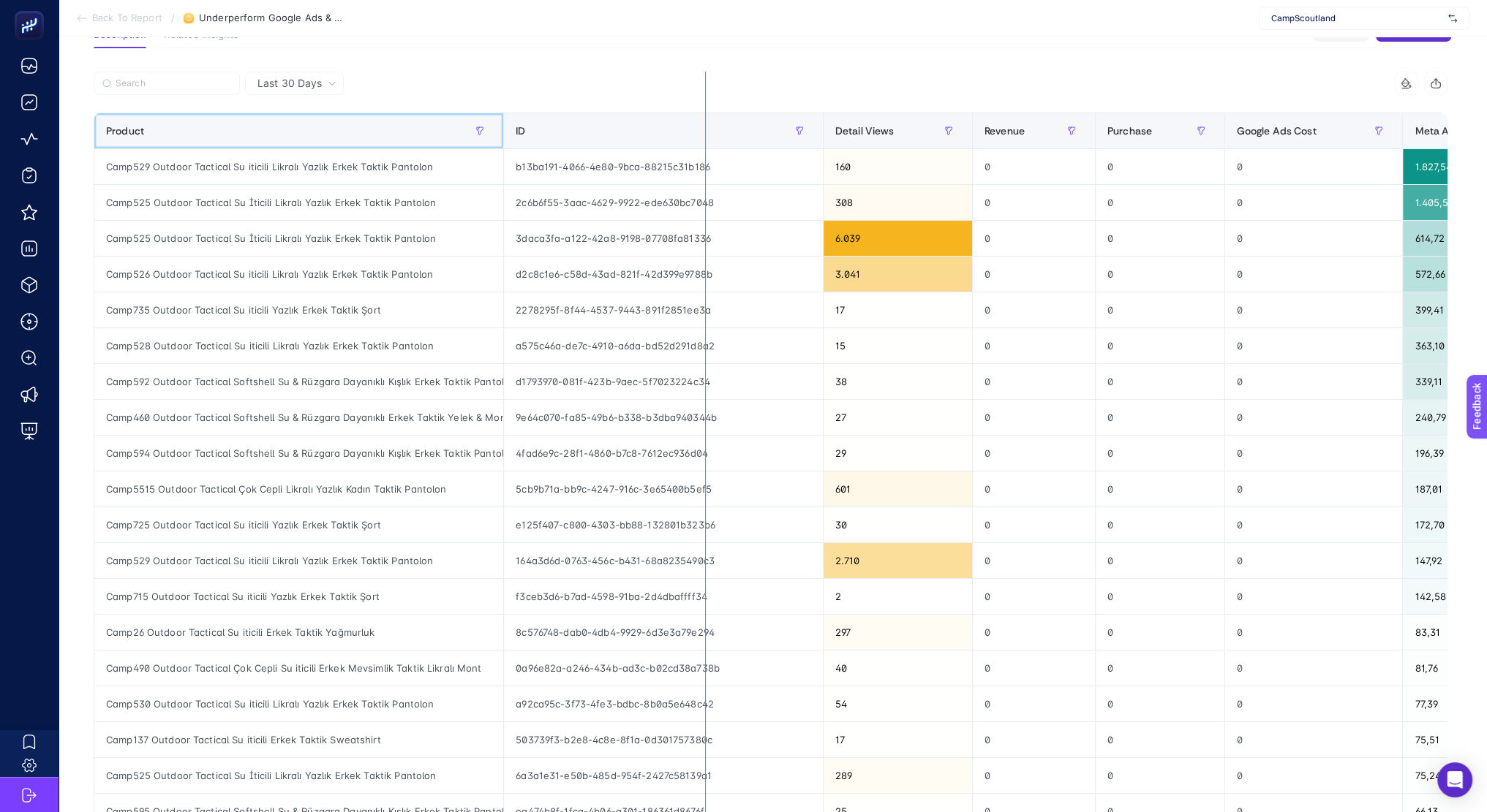
drag, startPoint x: 501, startPoint y: 124, endPoint x: 746, endPoint y: 169, distance: 249.1
click at [746, 169] on div "7 items selected Product ID Detail Views Revenue Purchase Google Ads Cost Meta …" at bounding box center [771, 505] width 1354 height 868
